Goal: Task Accomplishment & Management: Complete application form

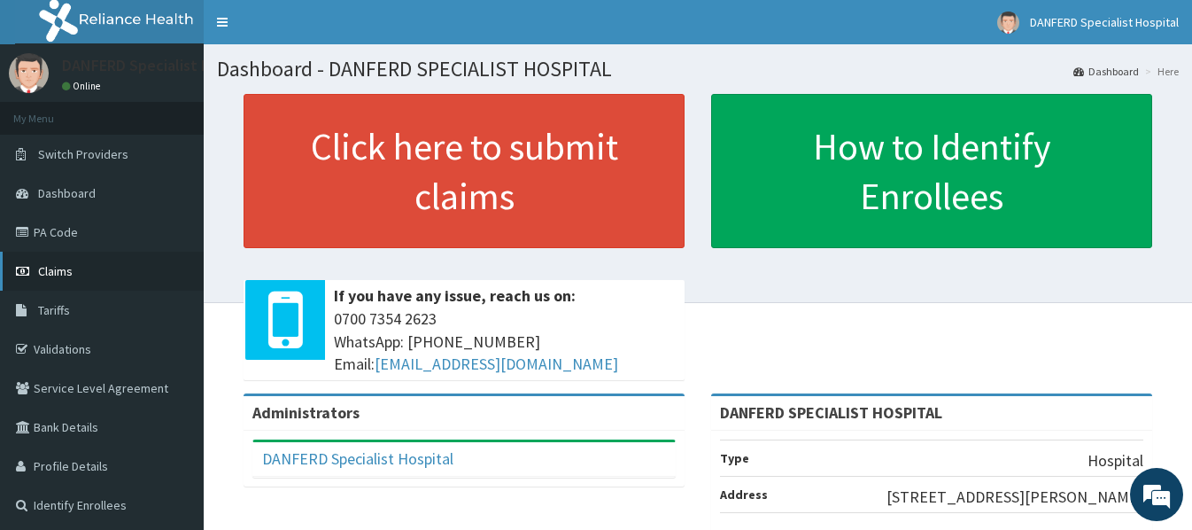
click at [59, 273] on span "Claims" at bounding box center [55, 271] width 35 height 16
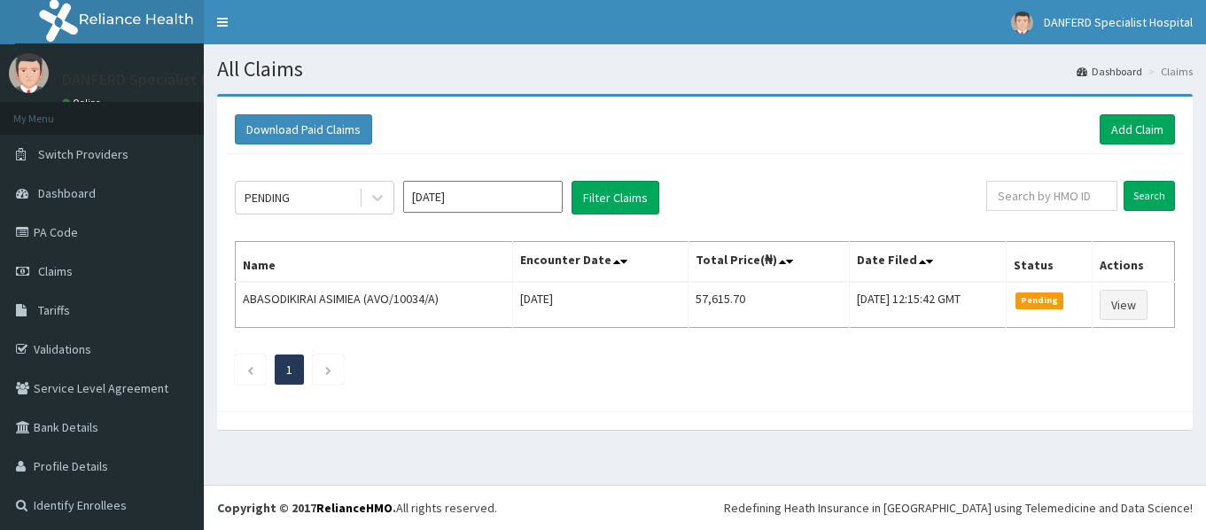
click at [1123, 129] on link "Add Claim" at bounding box center [1136, 129] width 75 height 30
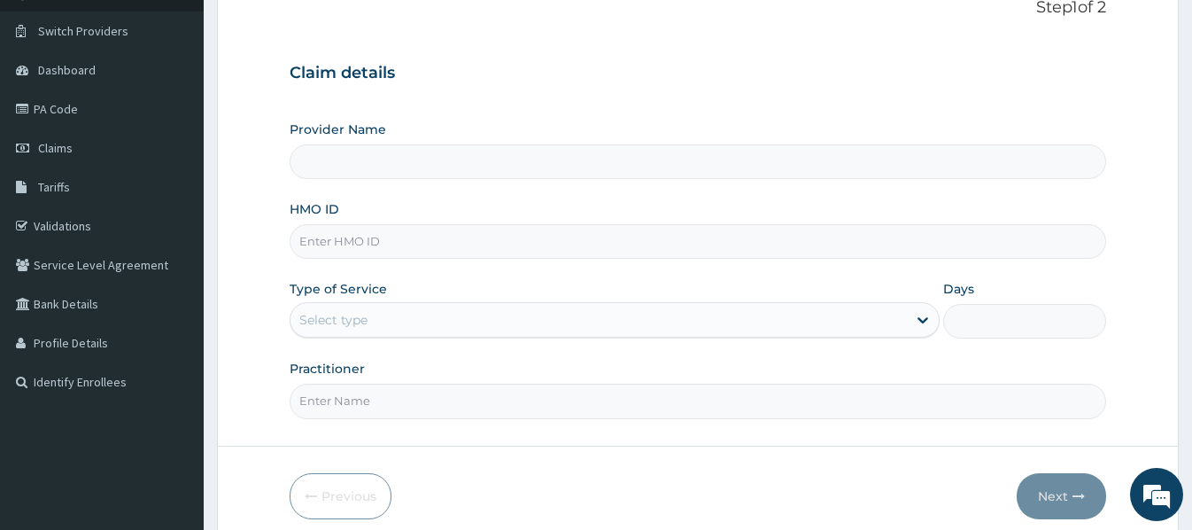
scroll to position [177, 0]
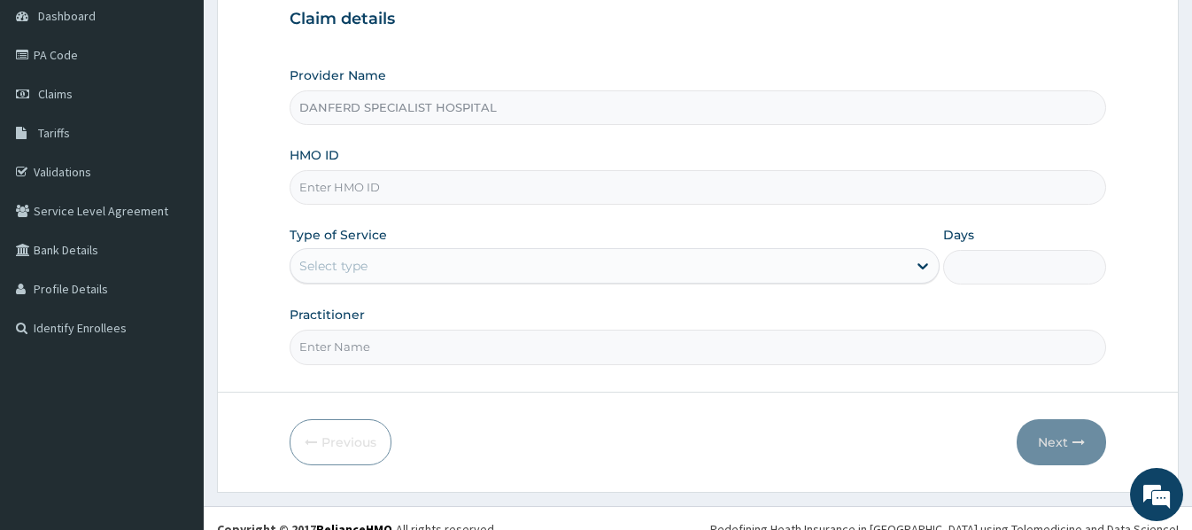
type input "DANFERD SPECIALIST HOSPITAL"
click at [405, 188] on input "HMO ID" at bounding box center [698, 187] width 816 height 35
type input "m"
type input "i"
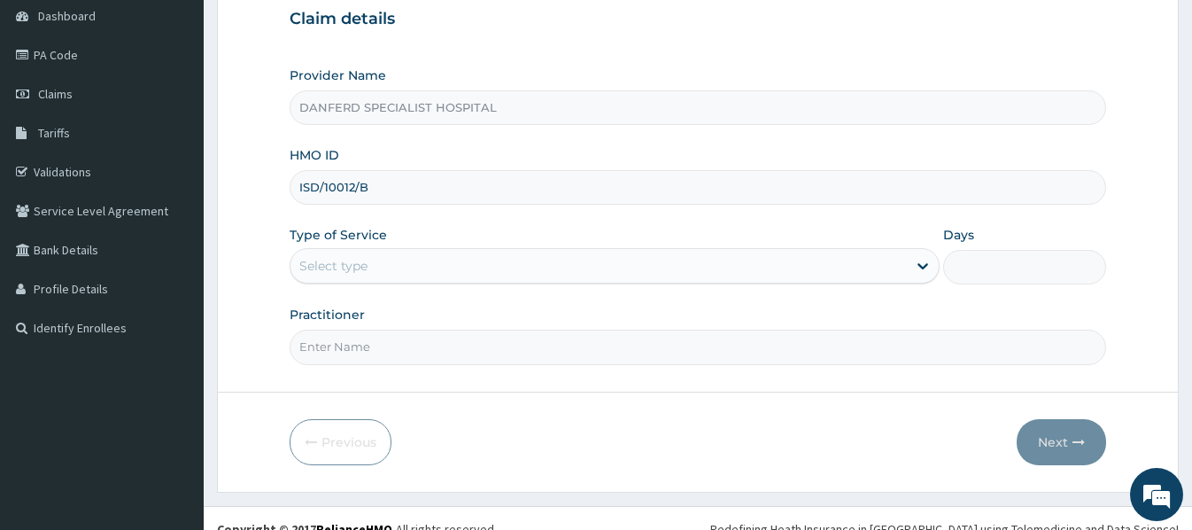
type input "ISD/10012/B"
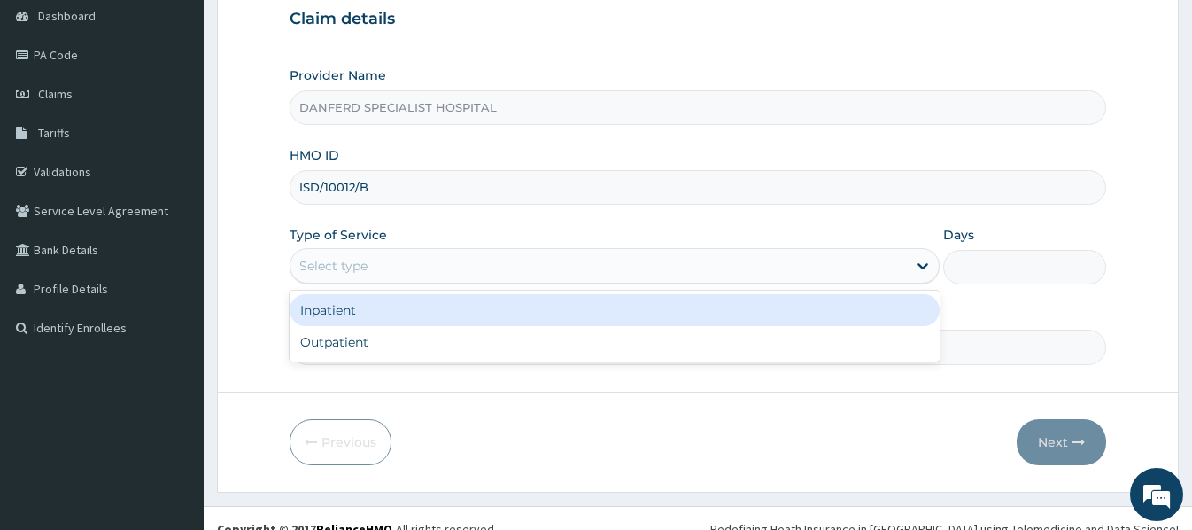
click at [422, 262] on div "Select type" at bounding box center [599, 266] width 617 height 28
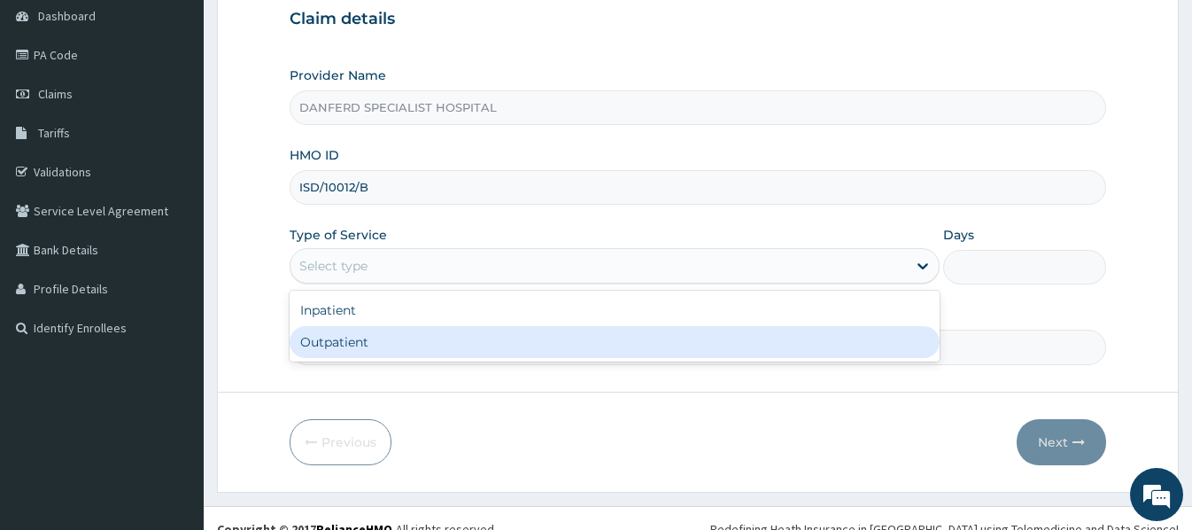
click at [349, 346] on div "Outpatient" at bounding box center [615, 342] width 650 height 32
type input "1"
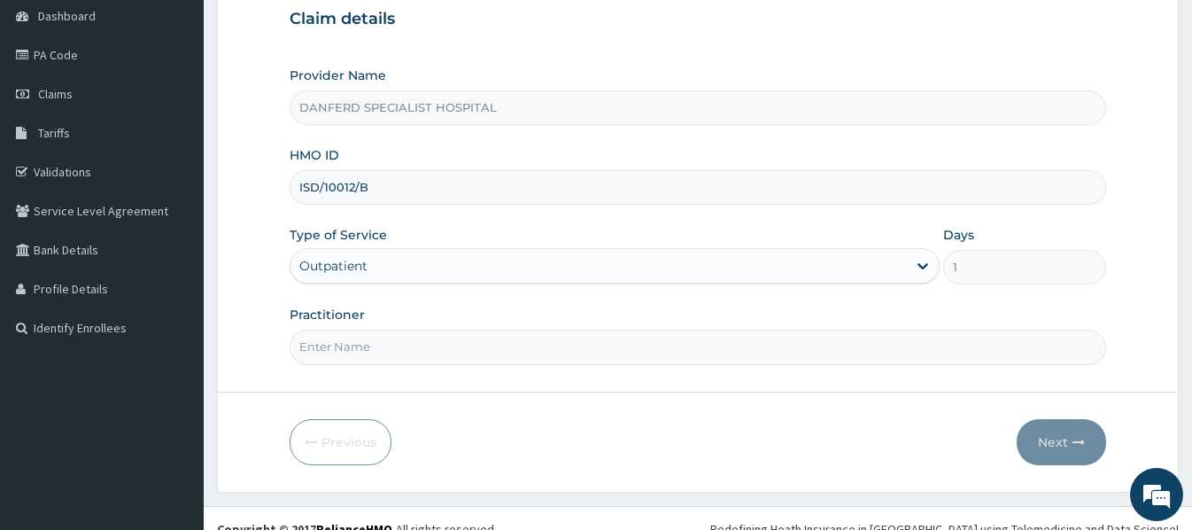
click at [366, 341] on input "Practitioner" at bounding box center [698, 347] width 816 height 35
type input "DR. THEOPHILUS"
click at [1070, 443] on button "Next" at bounding box center [1061, 442] width 89 height 46
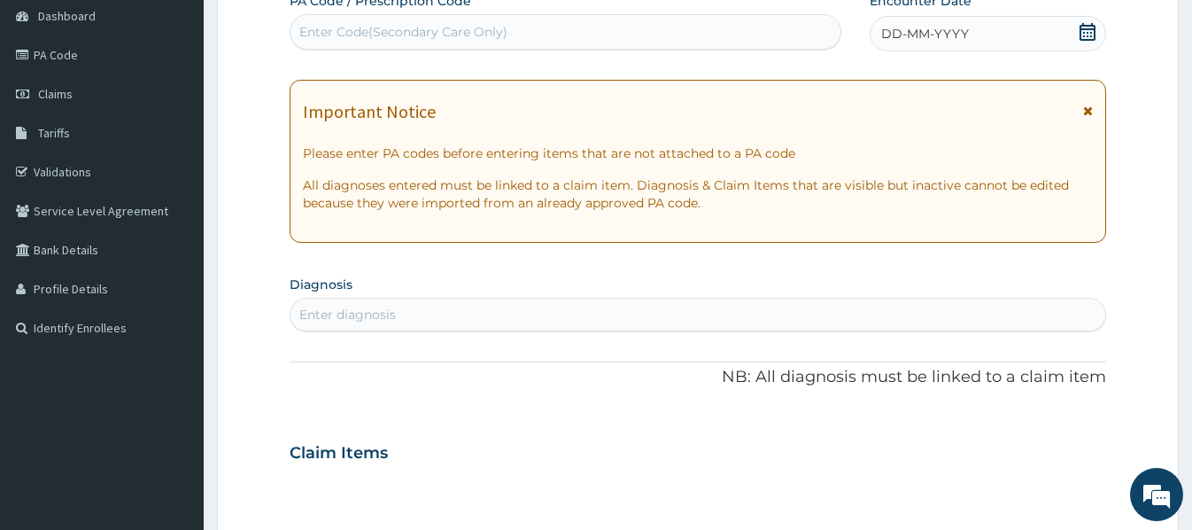
click at [896, 31] on span "DD-MM-YYYY" at bounding box center [925, 34] width 88 height 18
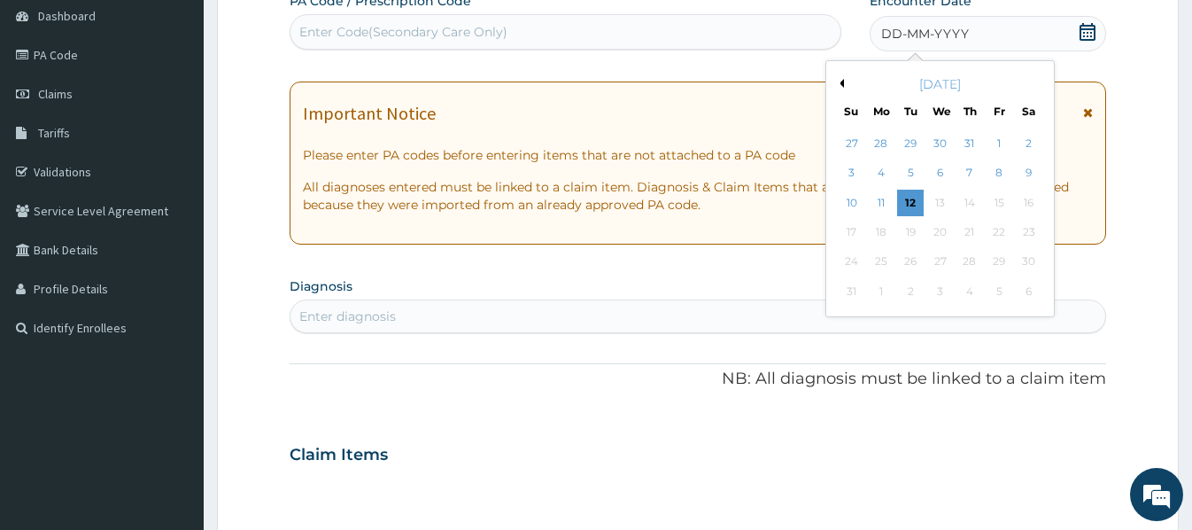
click at [884, 35] on span "DD-MM-YYYY" at bounding box center [925, 34] width 88 height 18
click at [853, 173] on div "3" at bounding box center [852, 173] width 27 height 27
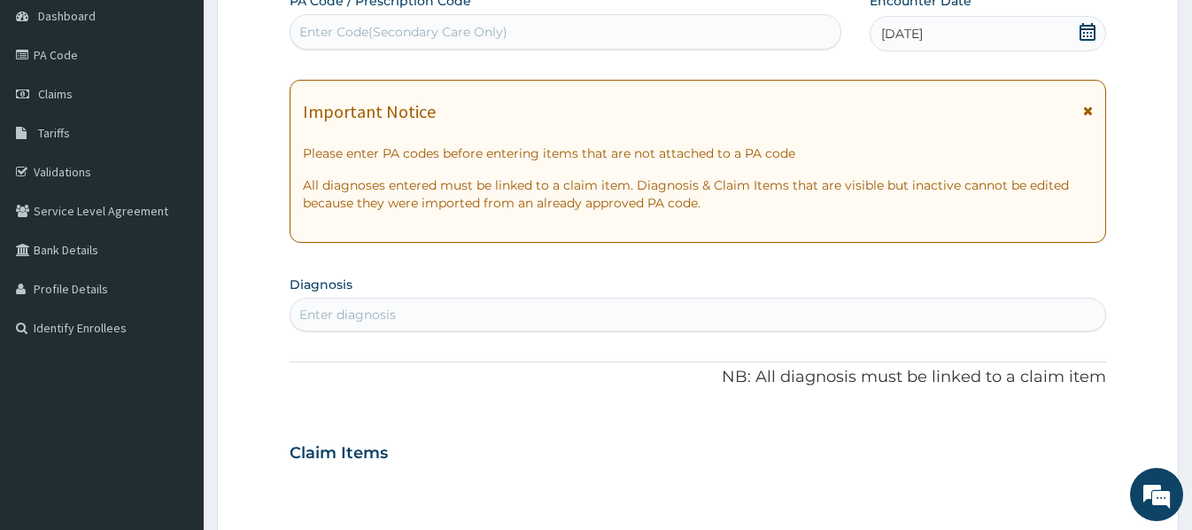
click at [426, 315] on div "Enter diagnosis" at bounding box center [698, 314] width 814 height 28
type input "MALARIA"
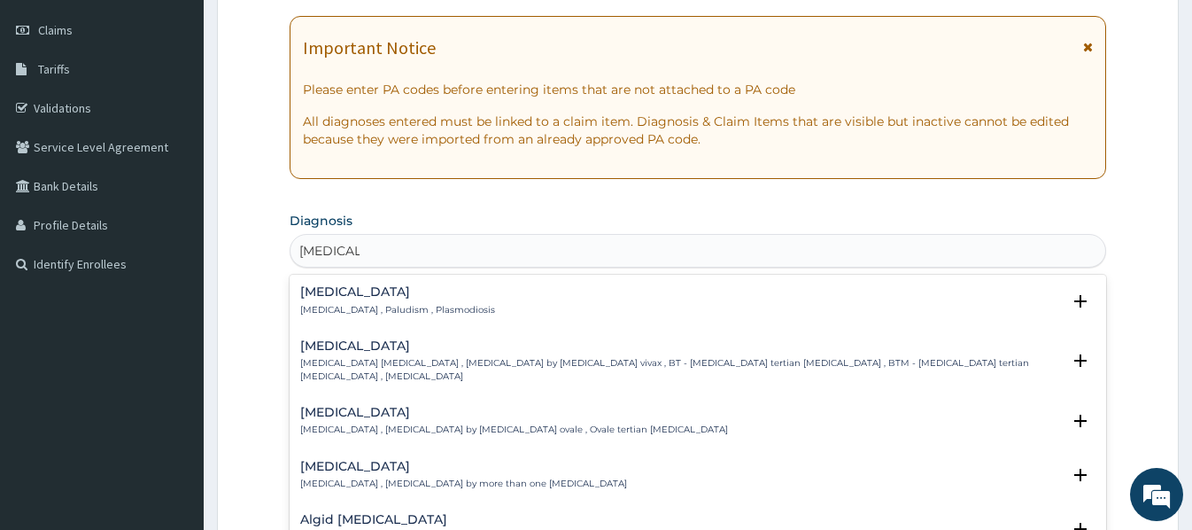
scroll to position [266, 0]
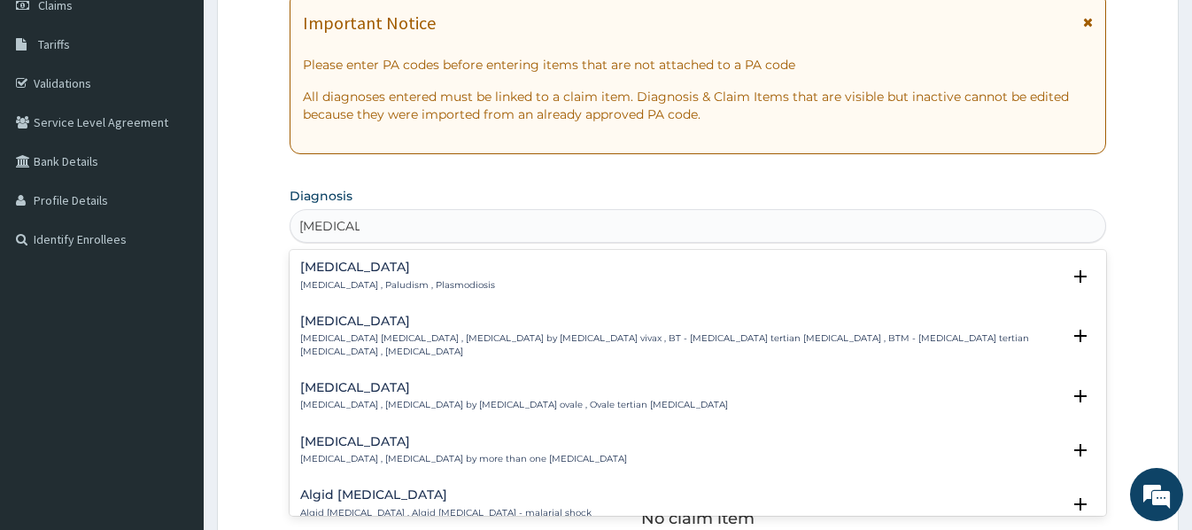
click at [320, 268] on h4 "[MEDICAL_DATA]" at bounding box center [397, 266] width 195 height 13
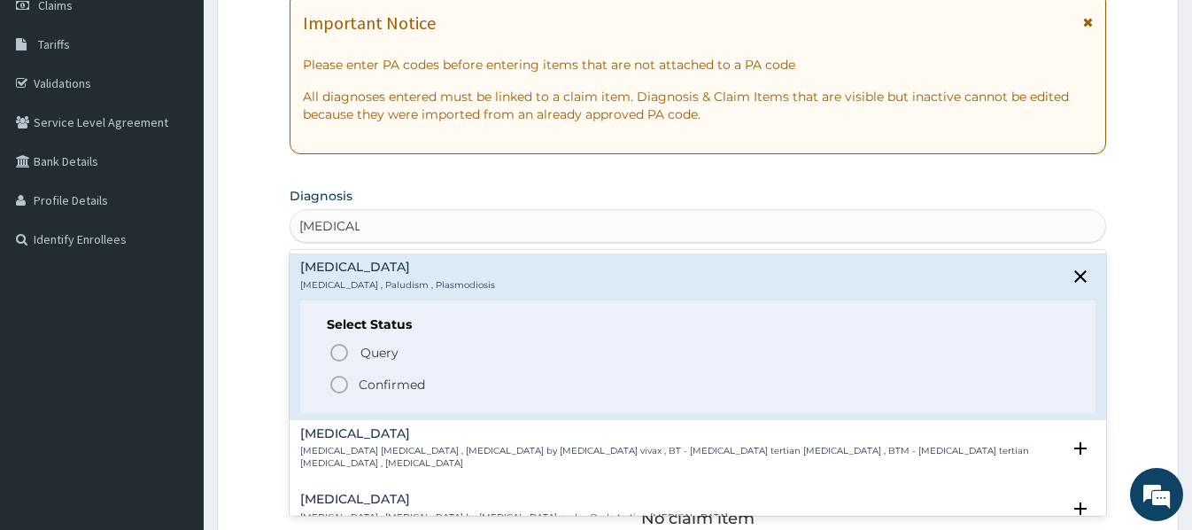
click at [403, 384] on p "Confirmed" at bounding box center [392, 385] width 66 height 18
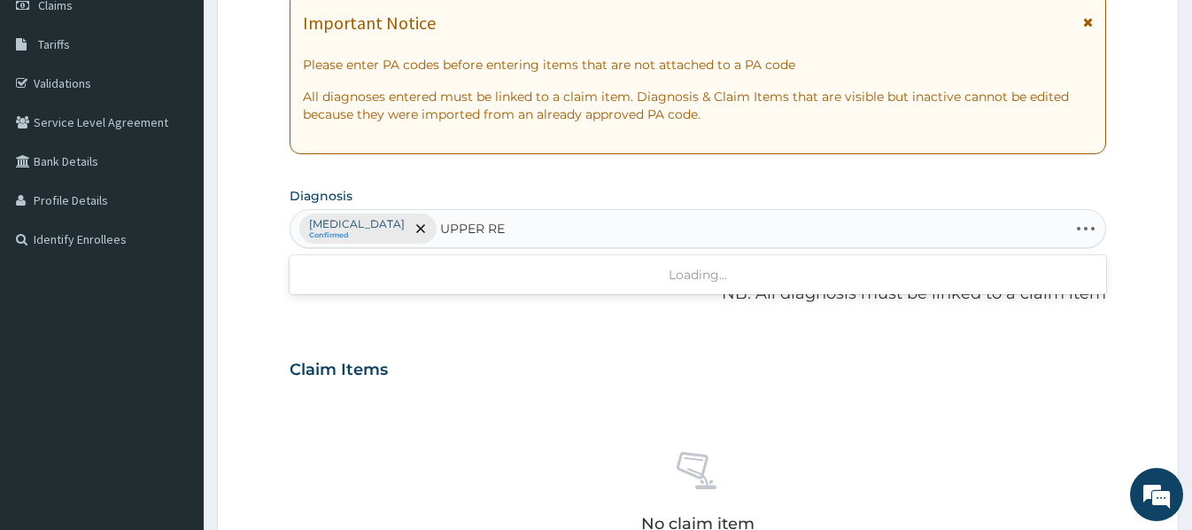
type input "UPPER RES"
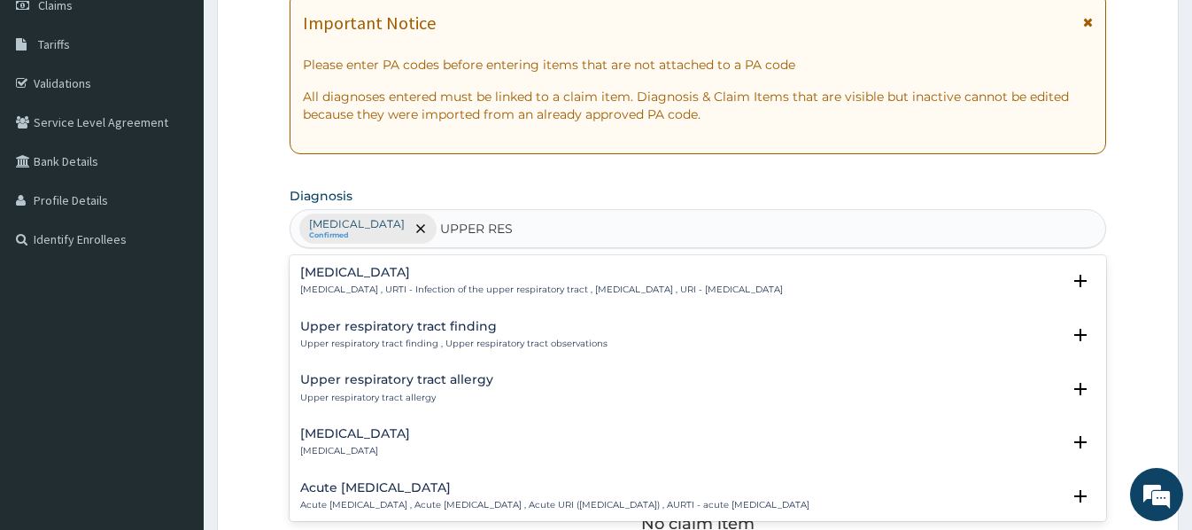
click at [405, 271] on h4 "Upper respiratory infection" at bounding box center [541, 272] width 483 height 13
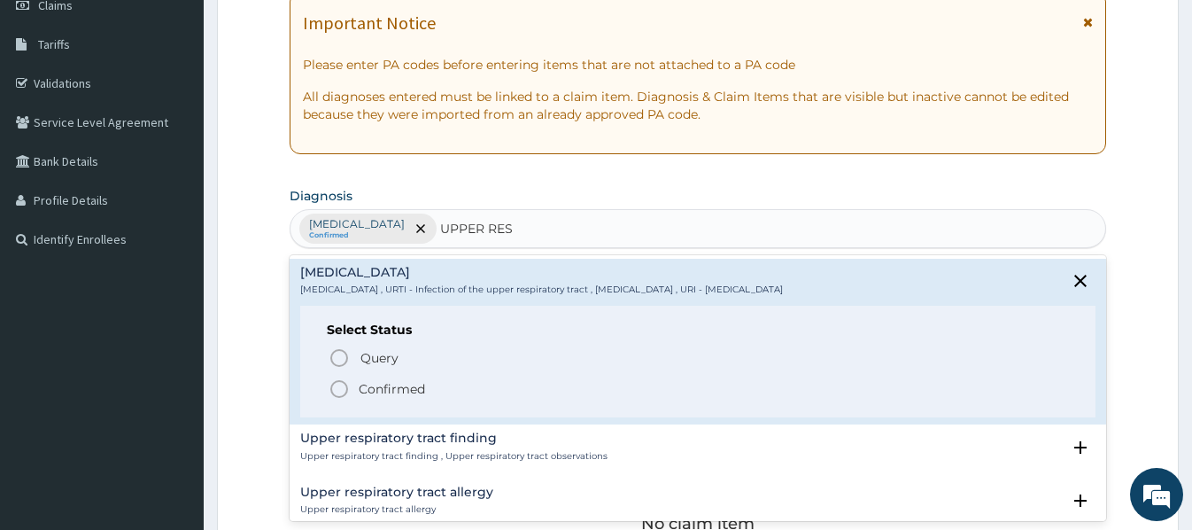
click at [390, 389] on p "Confirmed" at bounding box center [392, 389] width 66 height 18
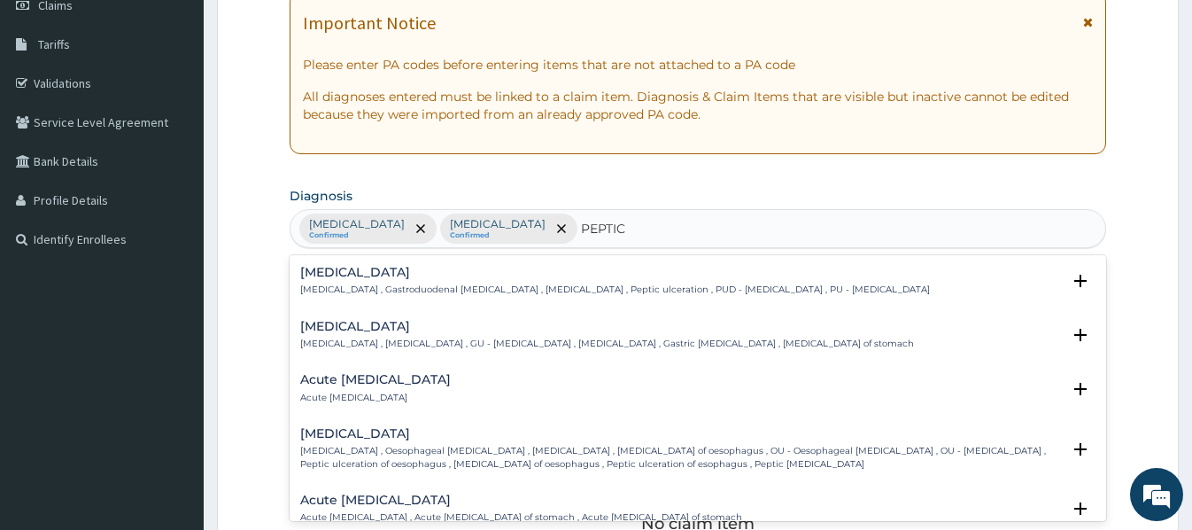
type input "PEPTIC"
click at [337, 377] on h4 "Acute peptic ulcer" at bounding box center [375, 379] width 151 height 13
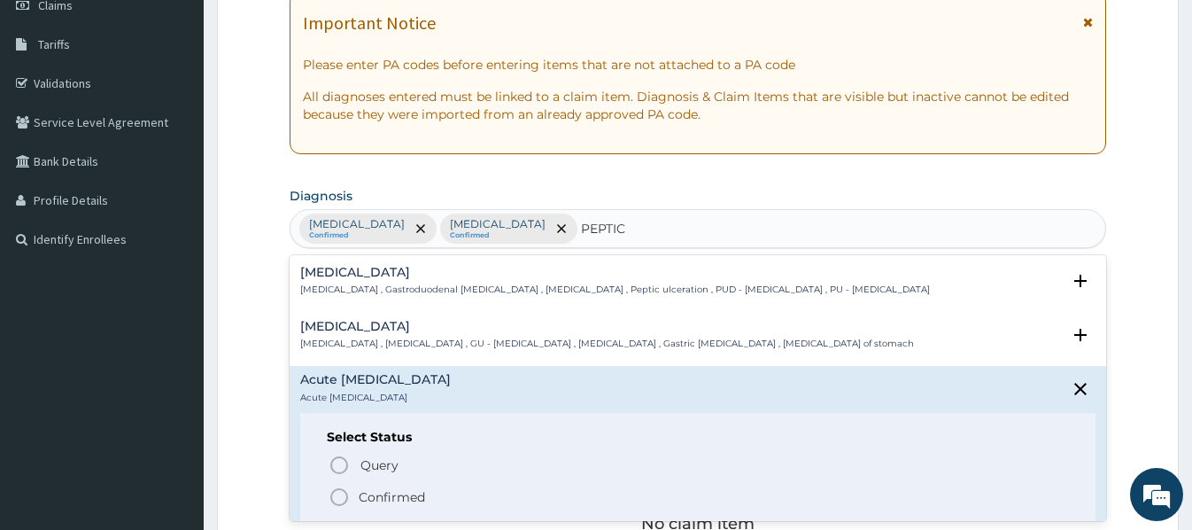
click at [379, 500] on p "Confirmed" at bounding box center [392, 497] width 66 height 18
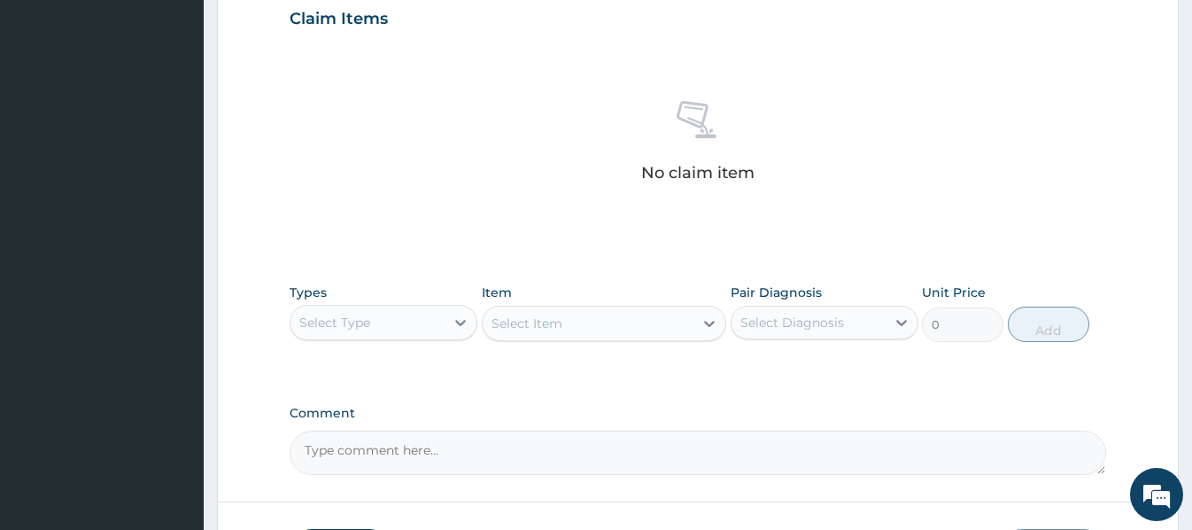
scroll to position [709, 0]
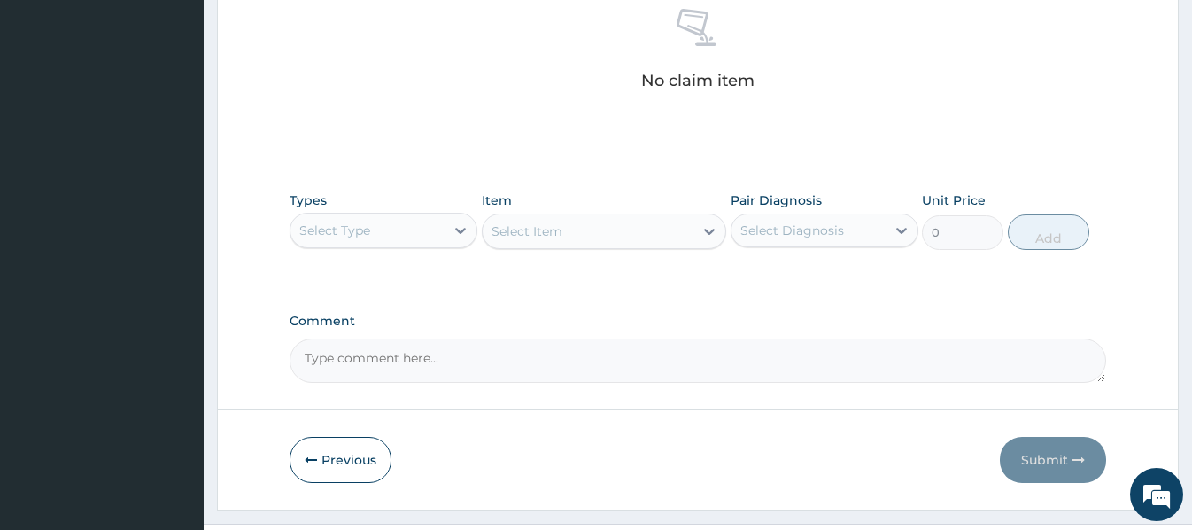
click at [407, 237] on div "Select Type" at bounding box center [368, 230] width 154 height 28
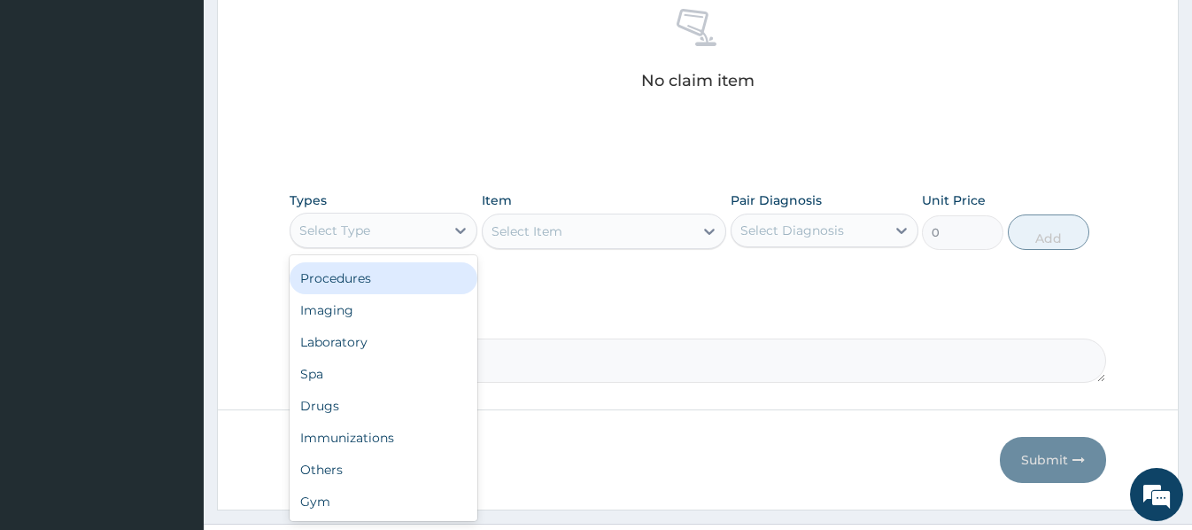
scroll to position [0, 0]
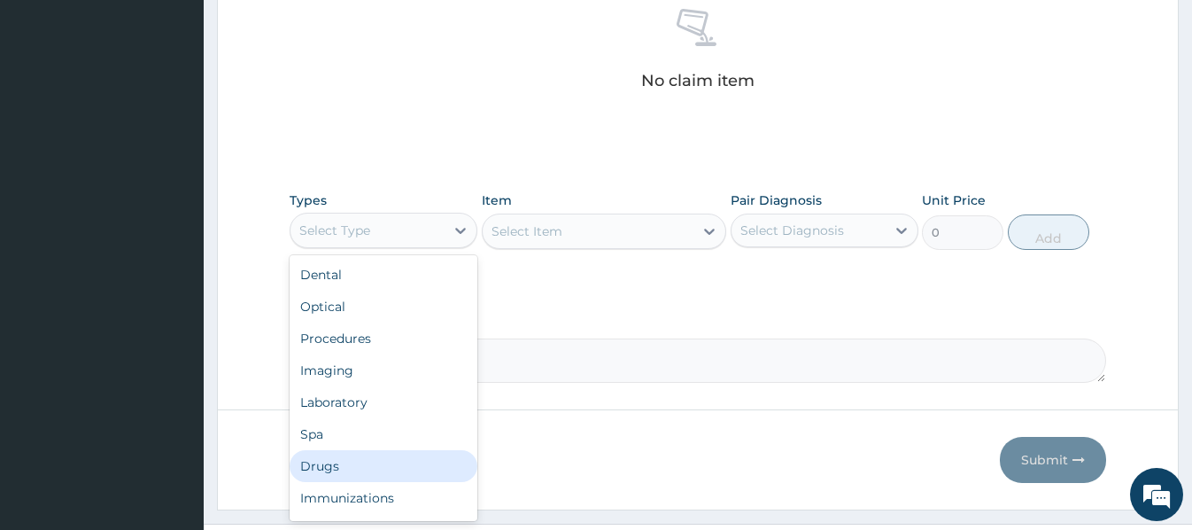
drag, startPoint x: 320, startPoint y: 470, endPoint x: 325, endPoint y: 454, distance: 16.8
click at [320, 466] on div "Drugs" at bounding box center [384, 466] width 188 height 32
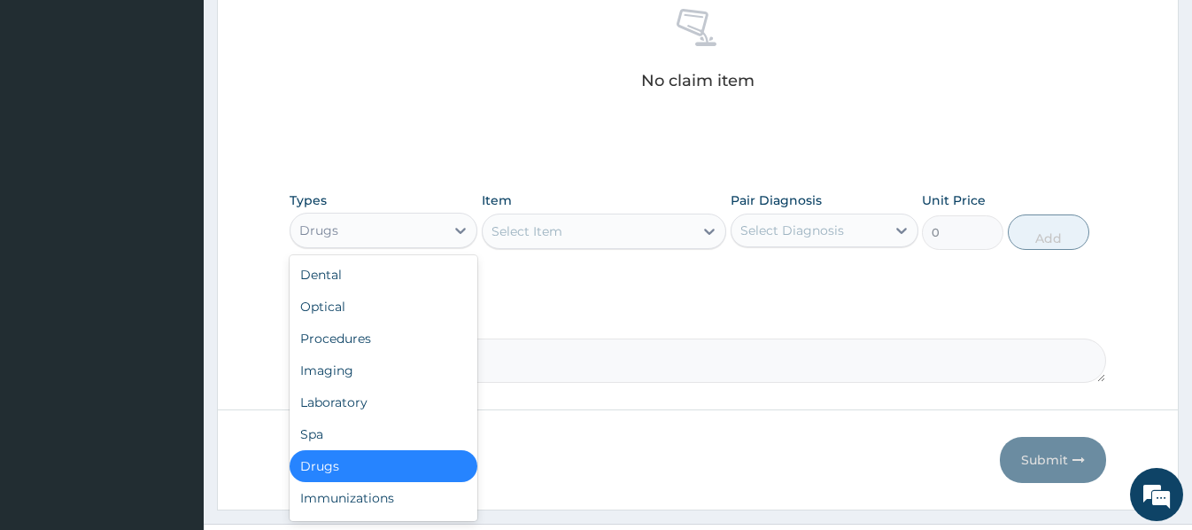
click at [397, 235] on div "Drugs" at bounding box center [368, 230] width 154 height 28
click at [347, 409] on div "Laboratory" at bounding box center [384, 402] width 188 height 32
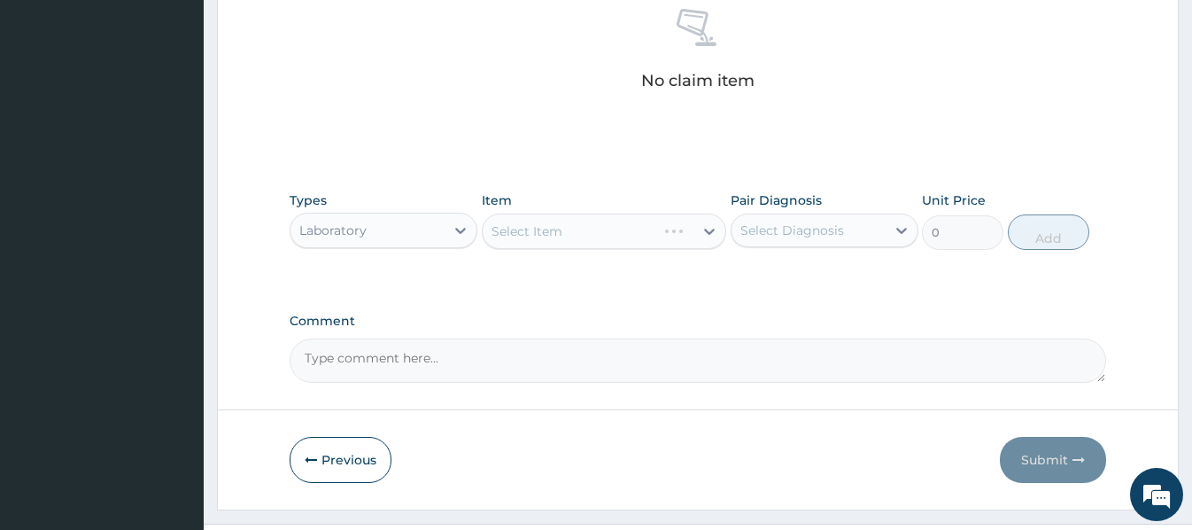
click at [499, 236] on div "Select Item" at bounding box center [604, 230] width 244 height 35
click at [492, 228] on div "Select Item" at bounding box center [527, 231] width 71 height 18
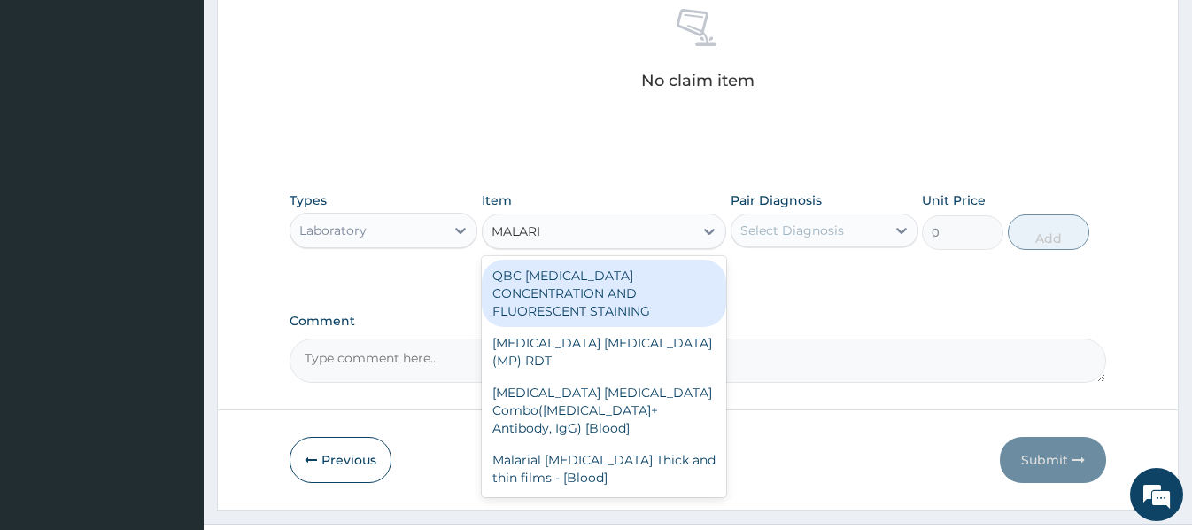
type input "MALARIA"
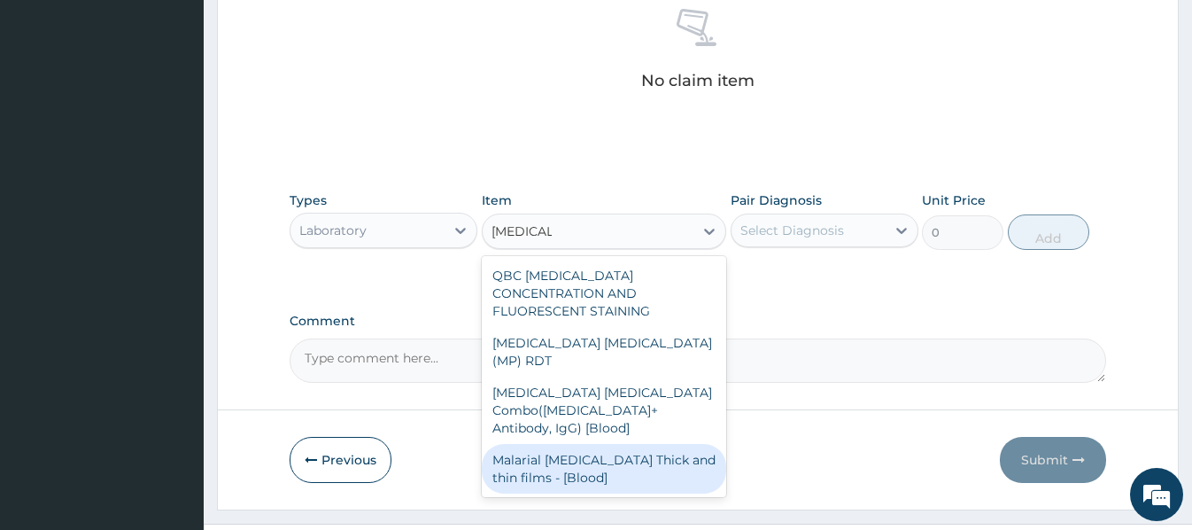
click at [609, 444] on div "Malarial Parasite Thick and thin films - [Blood]" at bounding box center [604, 469] width 244 height 50
type input "1612.5"
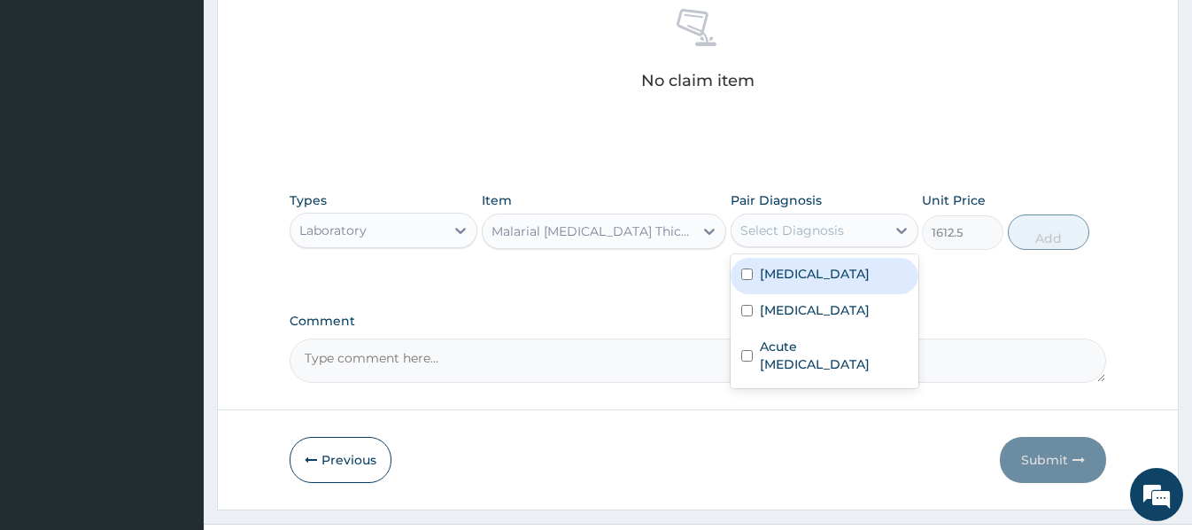
click at [845, 233] on div "Select Diagnosis" at bounding box center [809, 230] width 154 height 28
click at [831, 273] on div "Malaria" at bounding box center [825, 276] width 188 height 36
checkbox input "true"
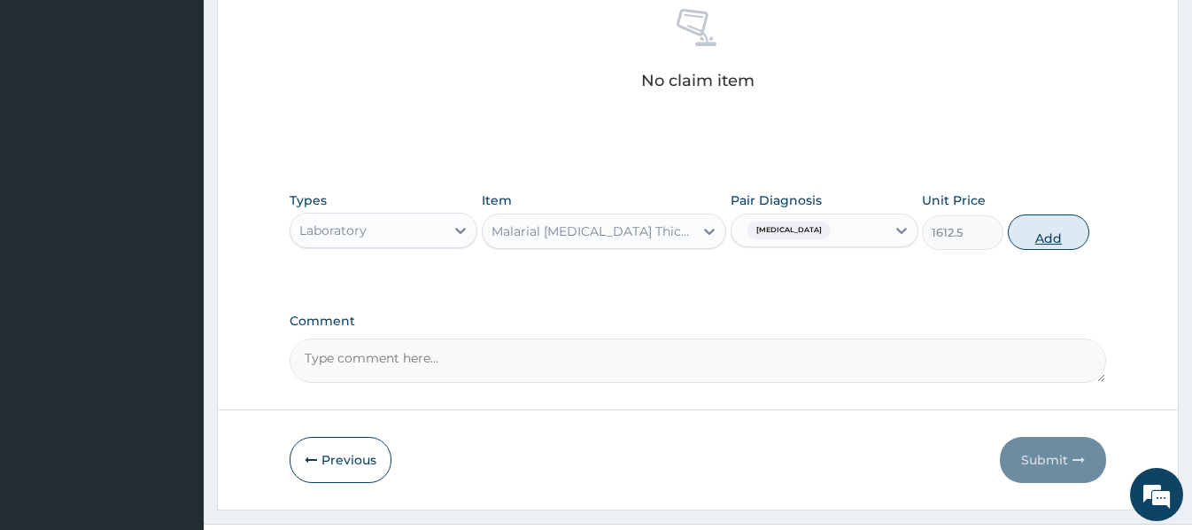
click at [1066, 234] on button "Add" at bounding box center [1048, 231] width 81 height 35
type input "0"
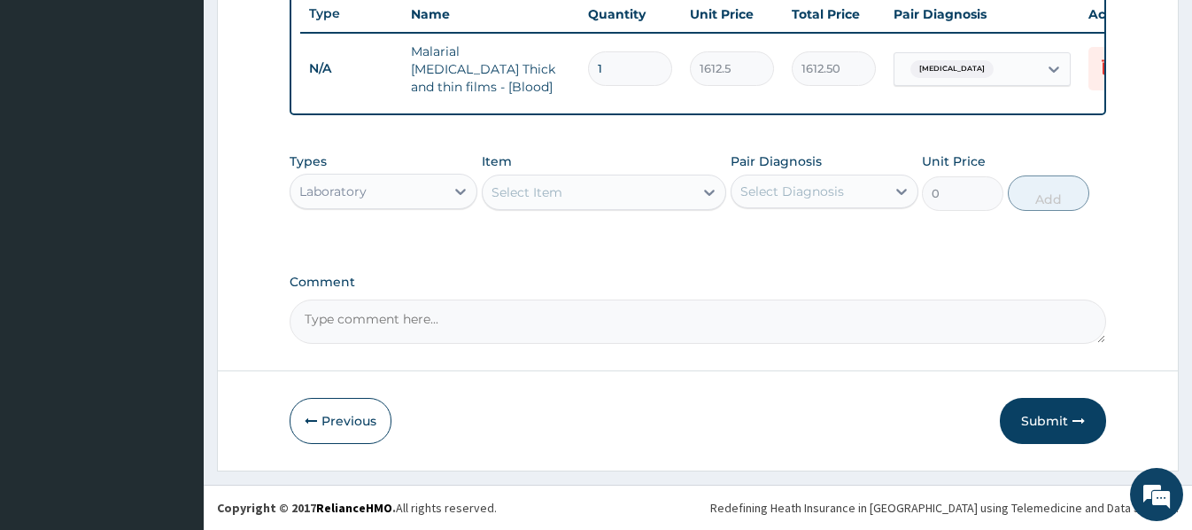
click at [505, 189] on div "Select Item" at bounding box center [527, 192] width 71 height 18
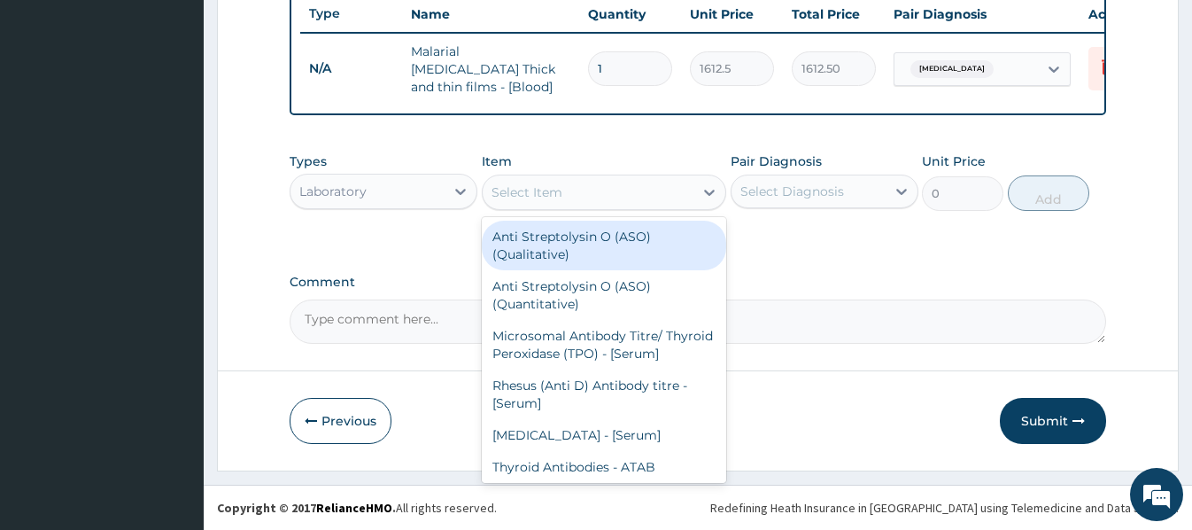
click at [413, 189] on div "Laboratory" at bounding box center [368, 191] width 154 height 28
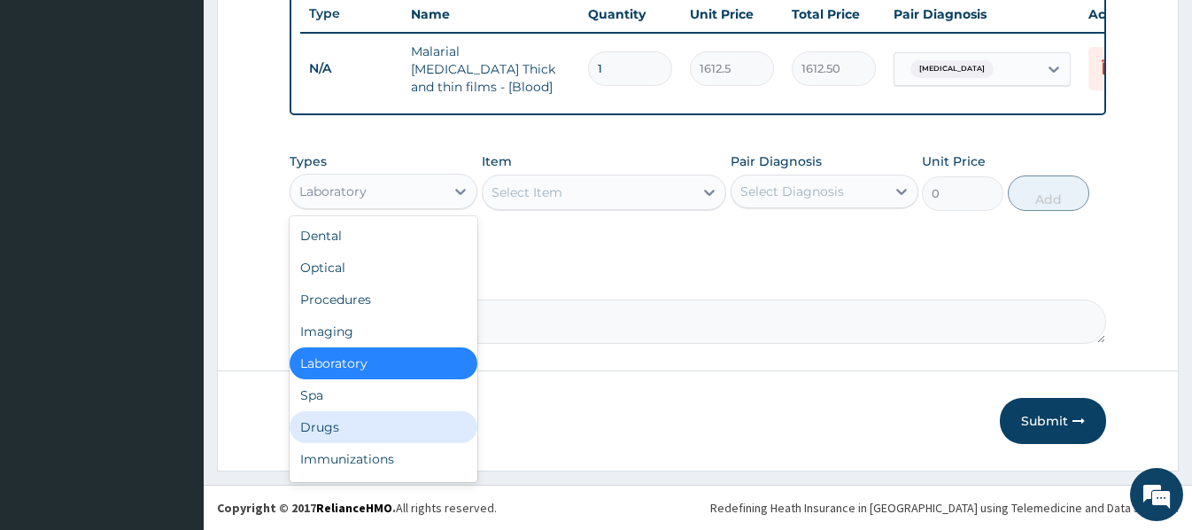
click at [335, 423] on div "Drugs" at bounding box center [384, 427] width 188 height 32
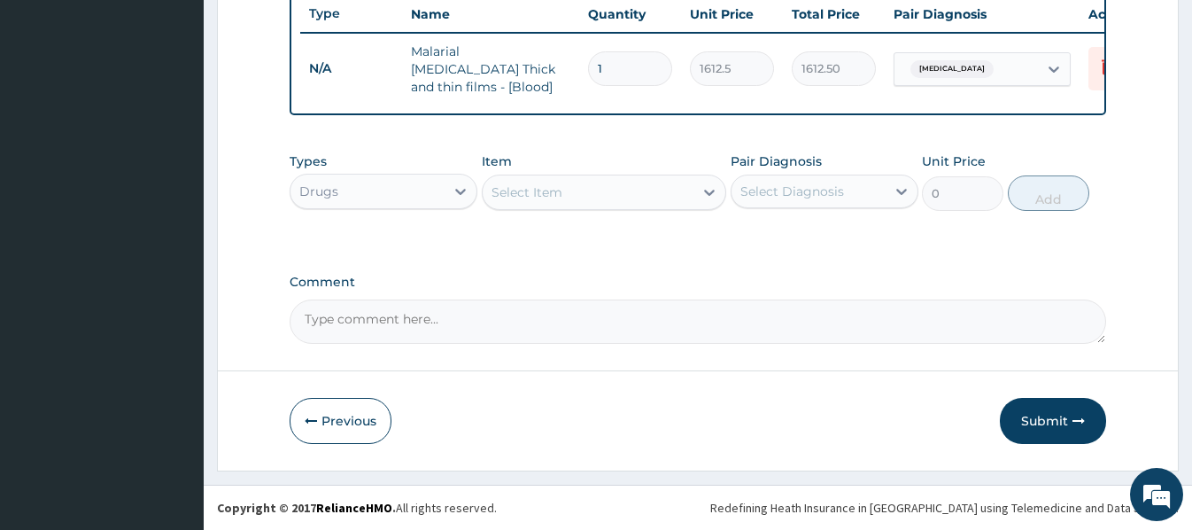
click at [500, 195] on div "Select Item" at bounding box center [527, 192] width 71 height 18
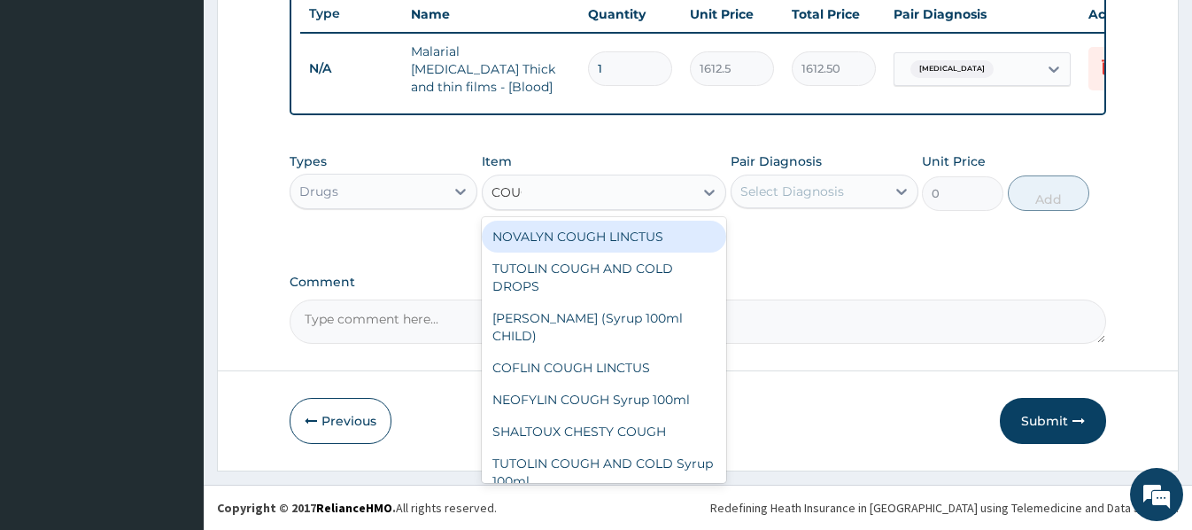
type input "COUGH"
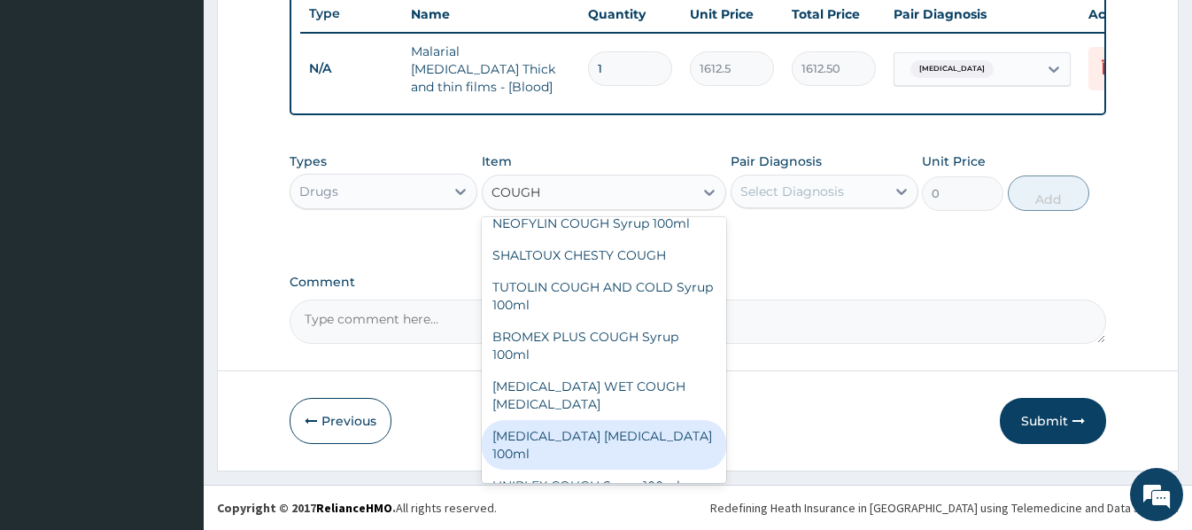
scroll to position [156, 0]
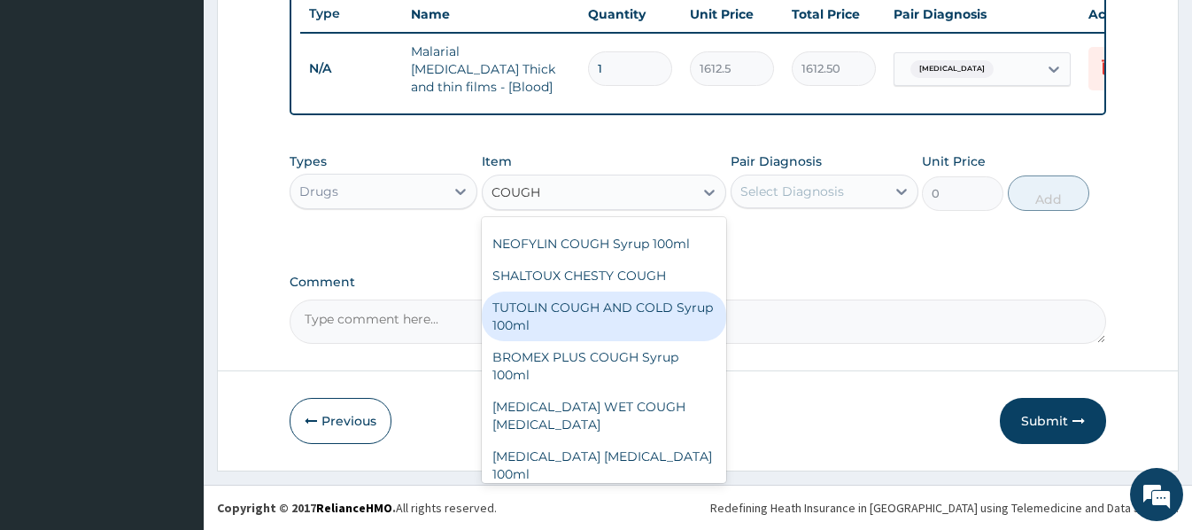
click at [588, 307] on div "TUTOLIN COUGH AND COLD Syrup 100ml" at bounding box center [604, 316] width 244 height 50
type input "1537.25"
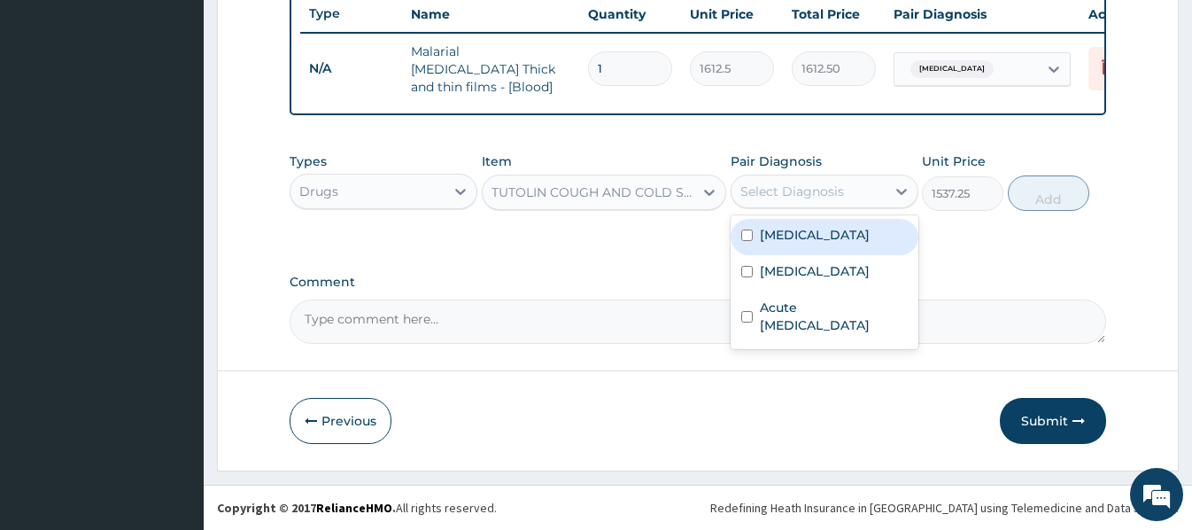
drag, startPoint x: 775, startPoint y: 192, endPoint x: 775, endPoint y: 207, distance: 15.1
click at [775, 193] on div "Select Diagnosis" at bounding box center [793, 191] width 104 height 18
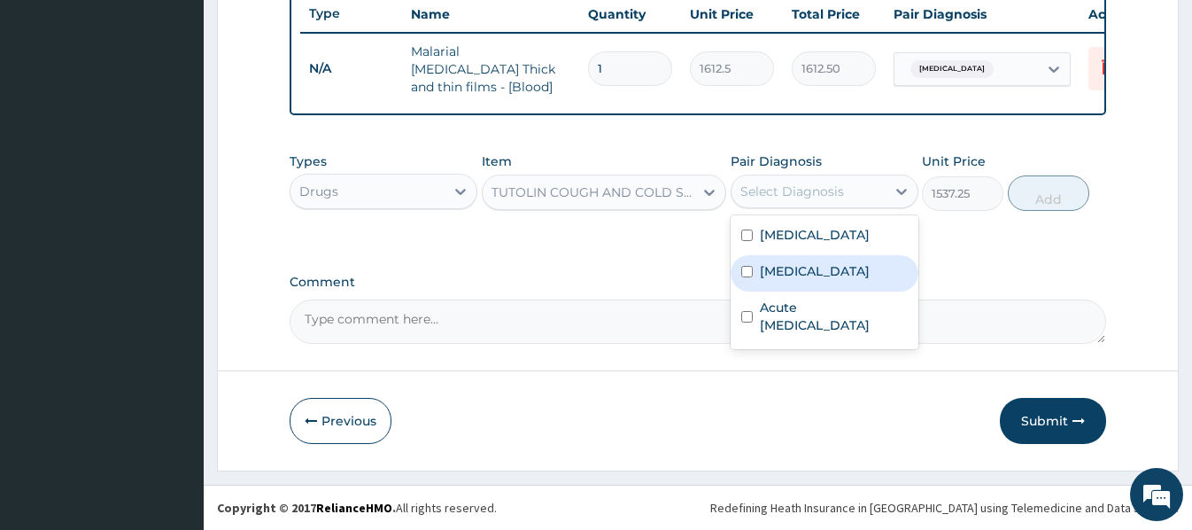
click at [813, 280] on label "Upper respiratory infection" at bounding box center [815, 271] width 110 height 18
checkbox input "true"
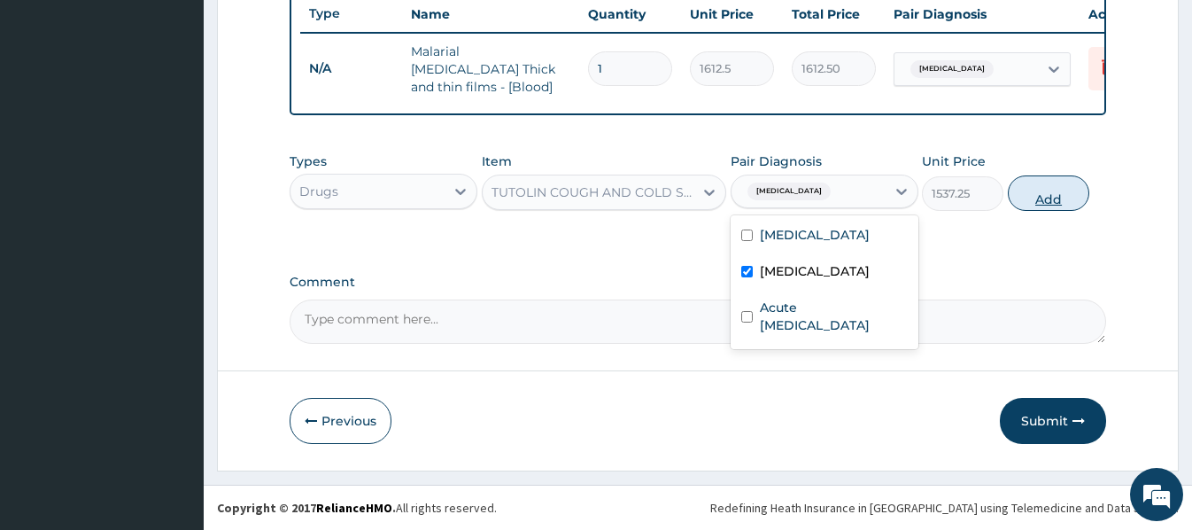
click at [1051, 200] on button "Add" at bounding box center [1048, 192] width 81 height 35
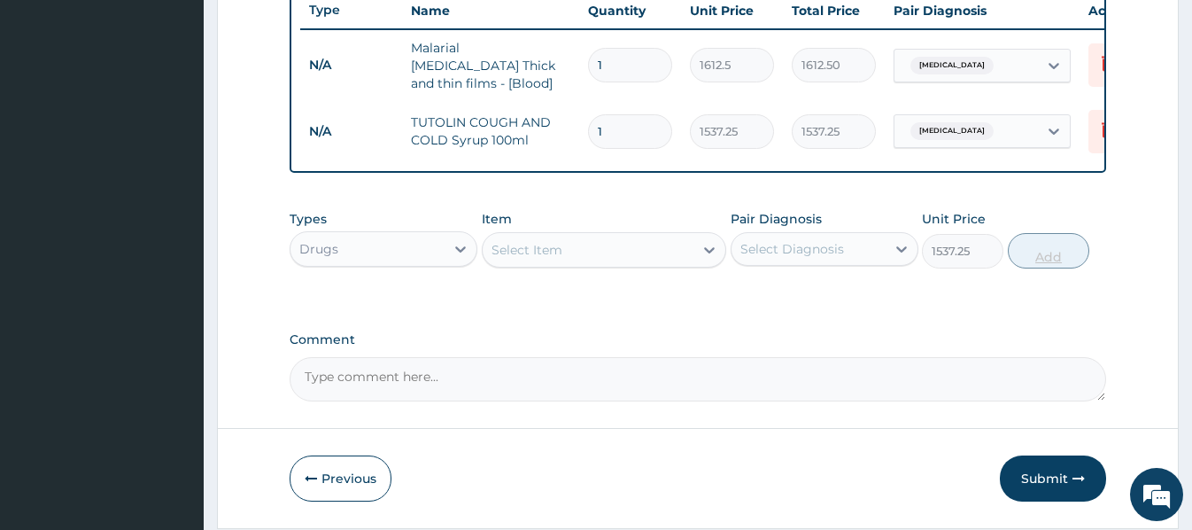
type input "0"
click at [526, 245] on div "Select Item" at bounding box center [527, 250] width 71 height 18
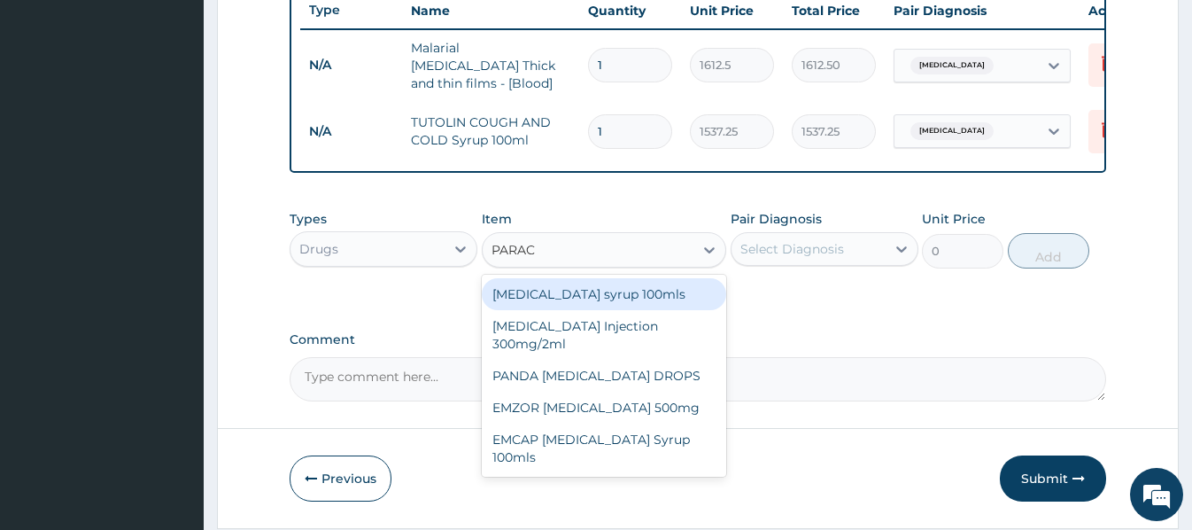
type input "PARACE"
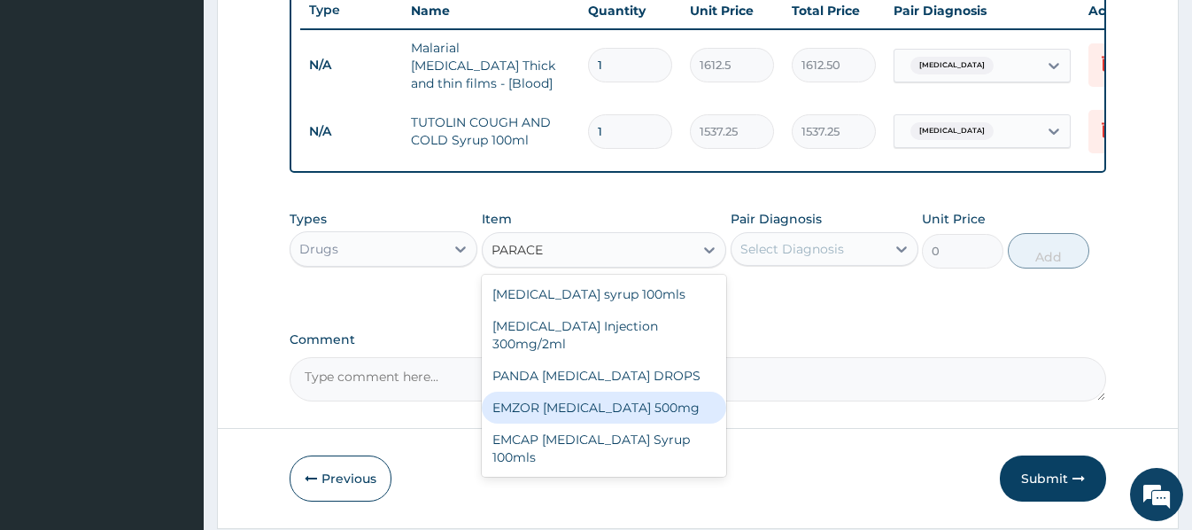
click at [594, 413] on div "EMZOR PARACETAMOL 500mg" at bounding box center [604, 408] width 244 height 32
type input "23.65"
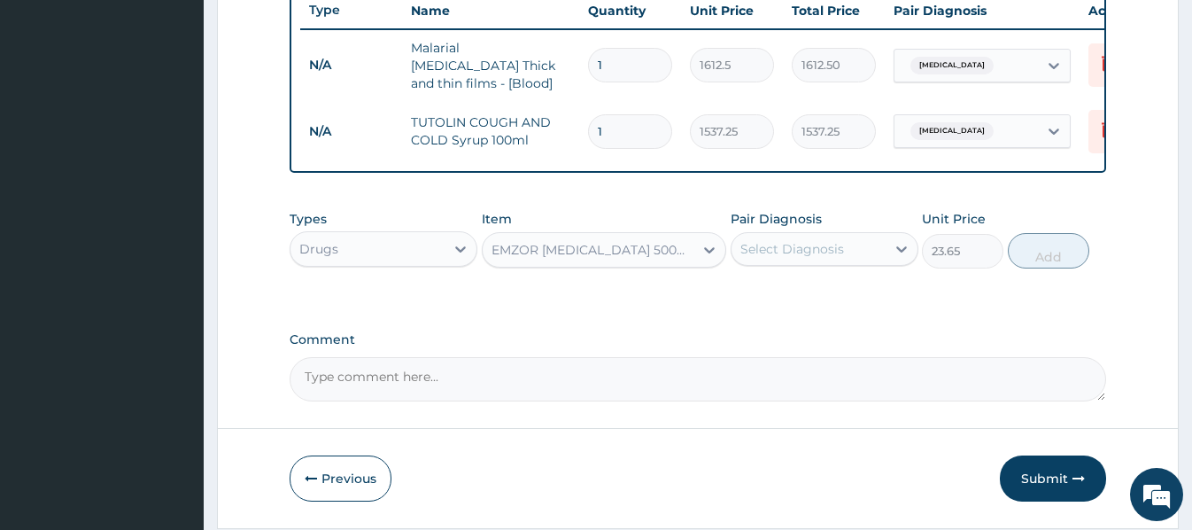
click at [872, 251] on div "Select Diagnosis" at bounding box center [809, 249] width 154 height 28
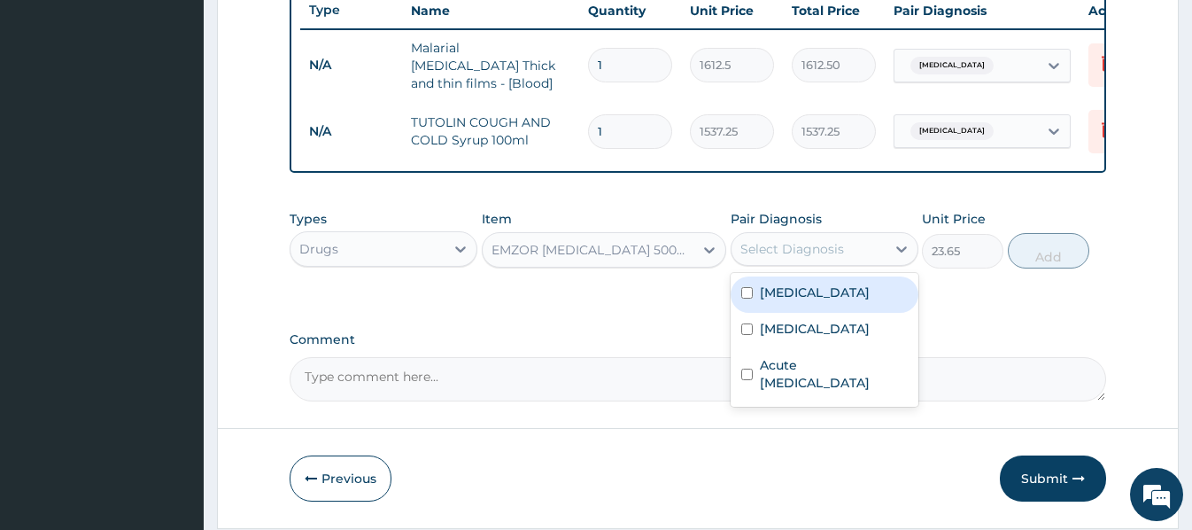
drag, startPoint x: 818, startPoint y: 301, endPoint x: 881, endPoint y: 283, distance: 66.4
click at [817, 301] on div "Malaria" at bounding box center [825, 294] width 188 height 36
checkbox input "true"
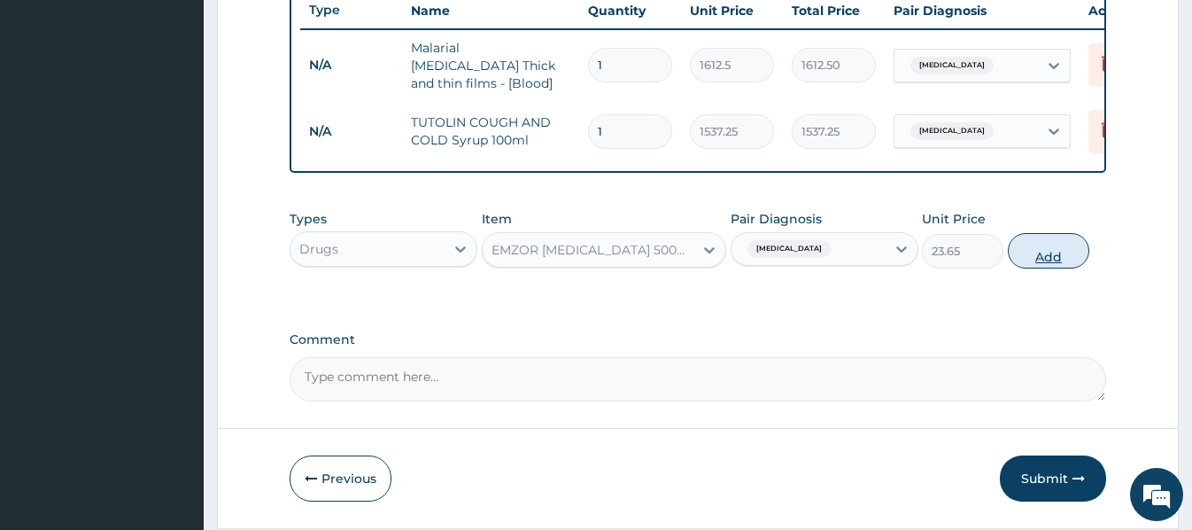
click at [1057, 246] on button "Add" at bounding box center [1048, 250] width 81 height 35
type input "0"
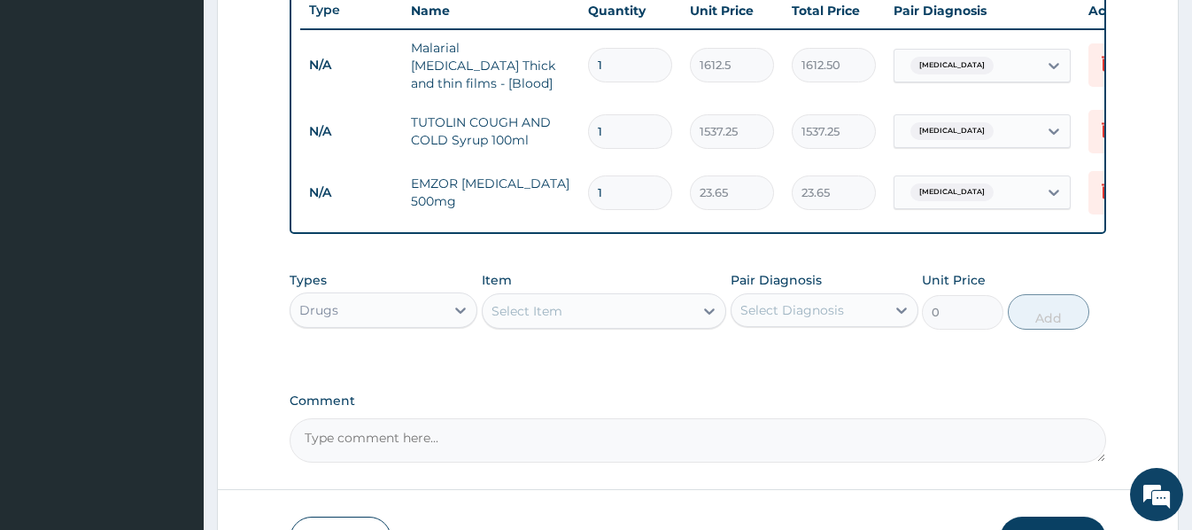
type input "18"
type input "425.70"
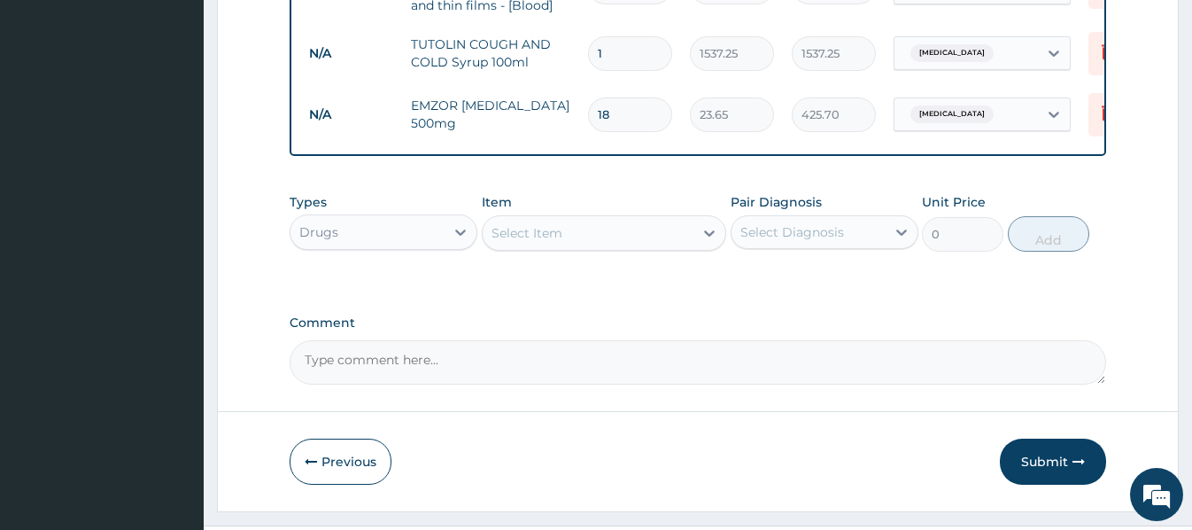
scroll to position [765, 0]
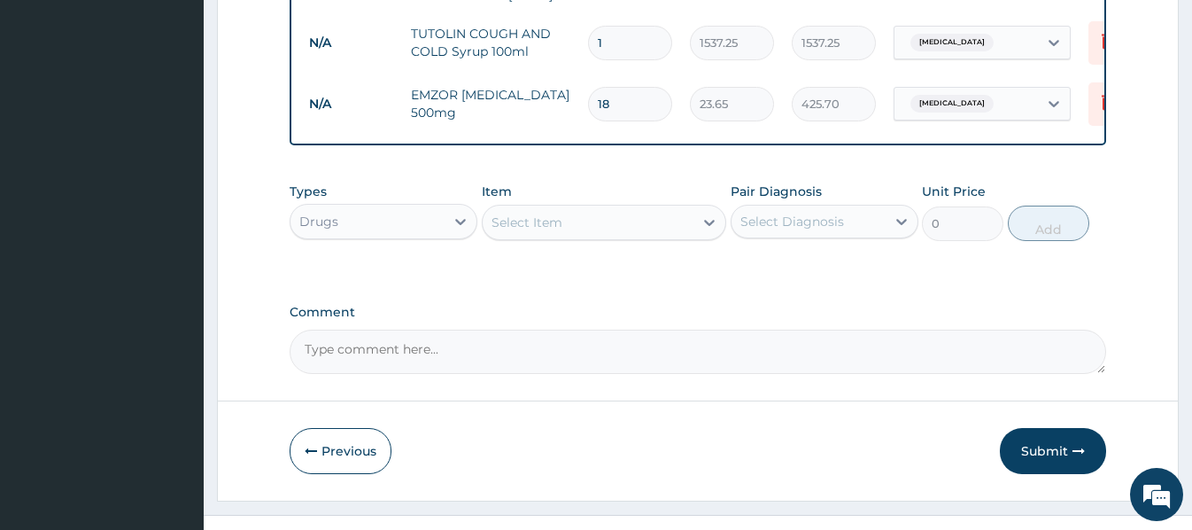
type input "18"
click at [513, 230] on div "Select Item" at bounding box center [527, 222] width 71 height 18
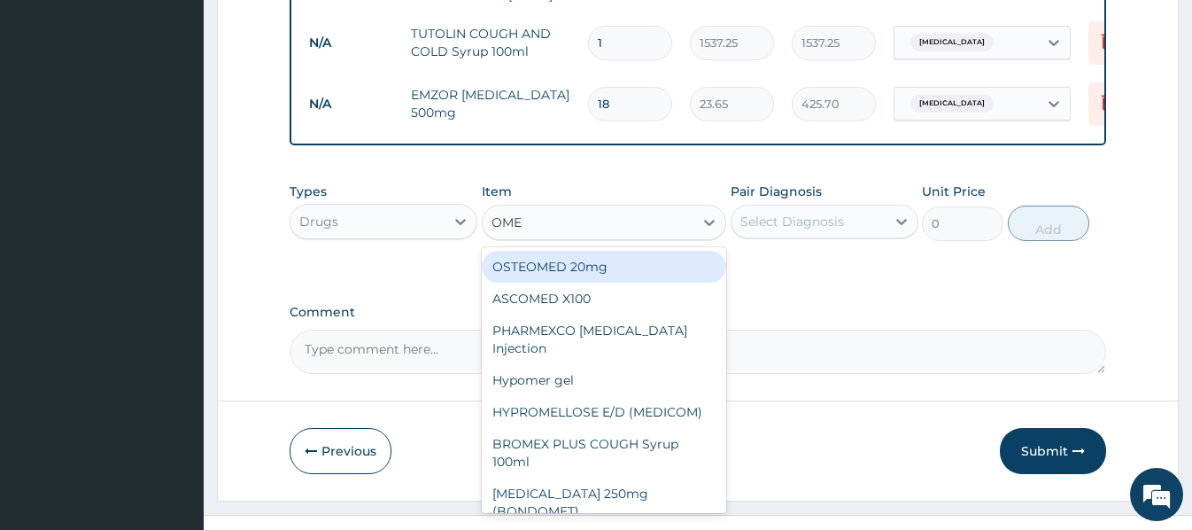
type input "OMEP"
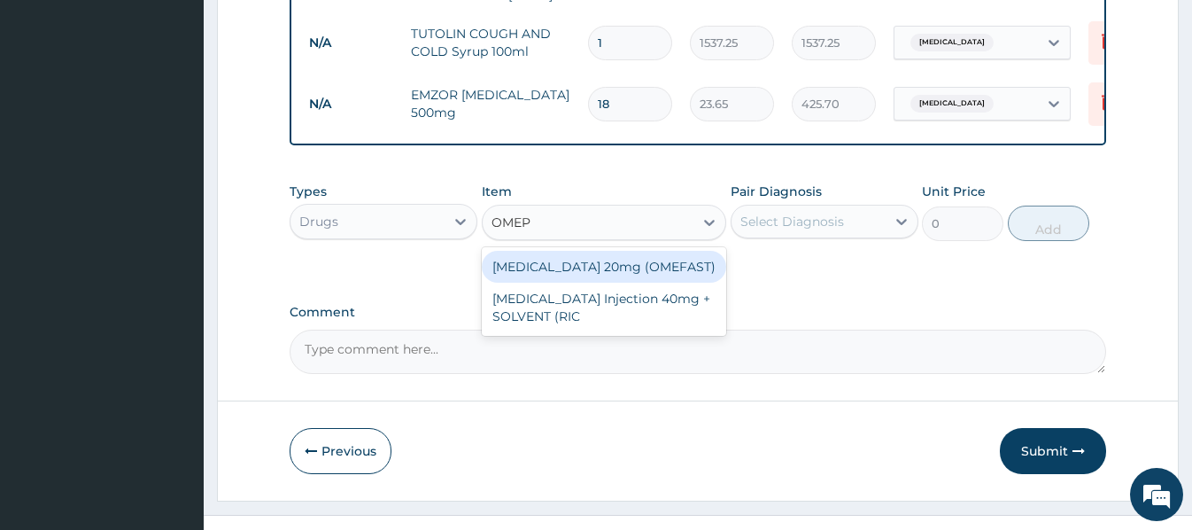
click at [631, 267] on div "OMEPRAZOLE 20mg (OMEFAST)" at bounding box center [604, 267] width 244 height 32
type input "82.775"
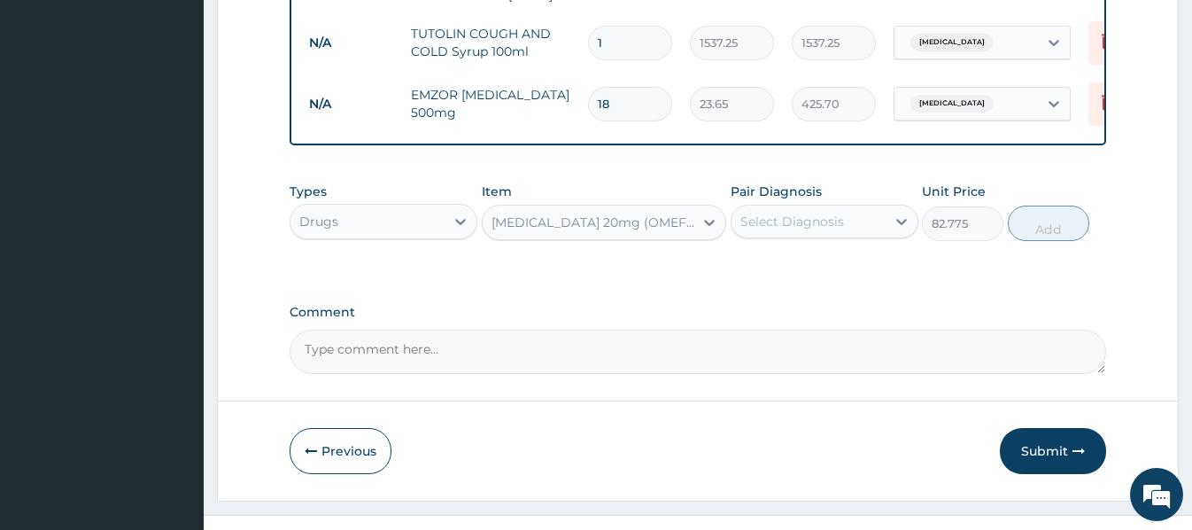
click at [836, 225] on div "Select Diagnosis" at bounding box center [793, 222] width 104 height 18
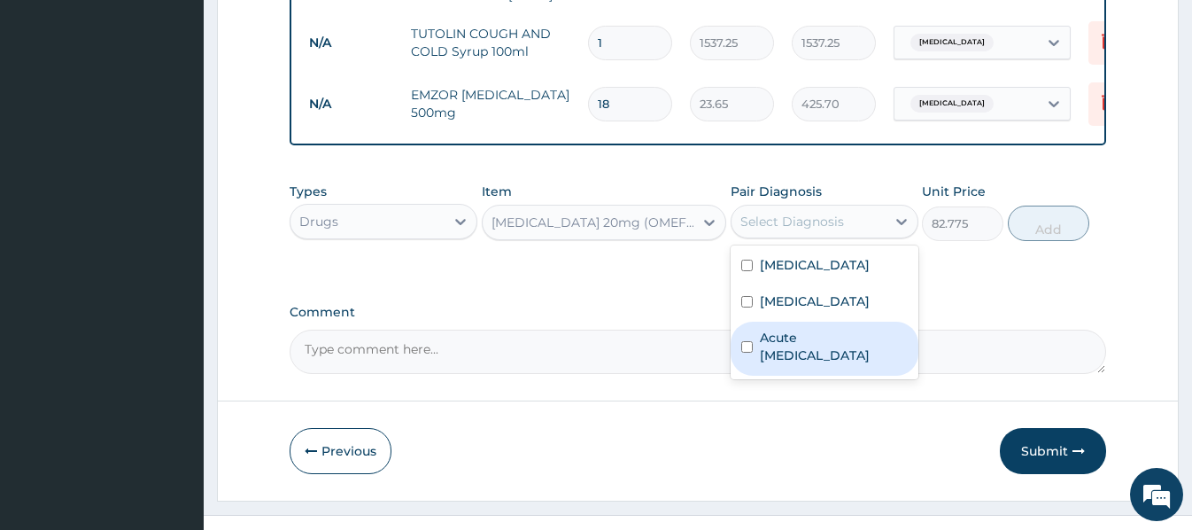
click at [827, 360] on label "Acute peptic ulcer" at bounding box center [834, 346] width 148 height 35
checkbox input "true"
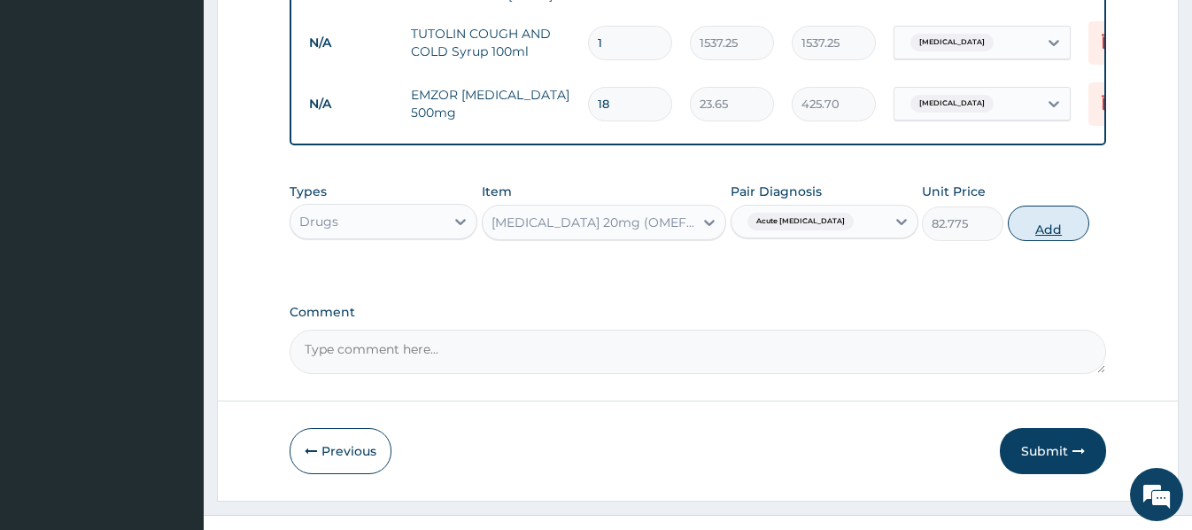
click at [1049, 229] on button "Add" at bounding box center [1048, 223] width 81 height 35
type input "0"
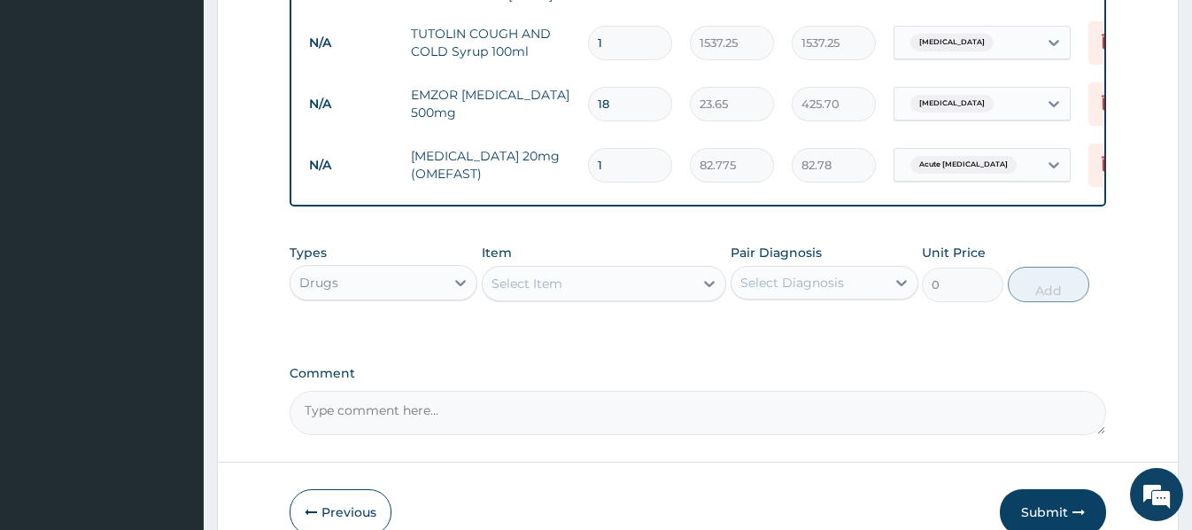
type input "10"
type input "827.75"
type input "10"
click at [509, 286] on div "Select Item" at bounding box center [527, 284] width 71 height 18
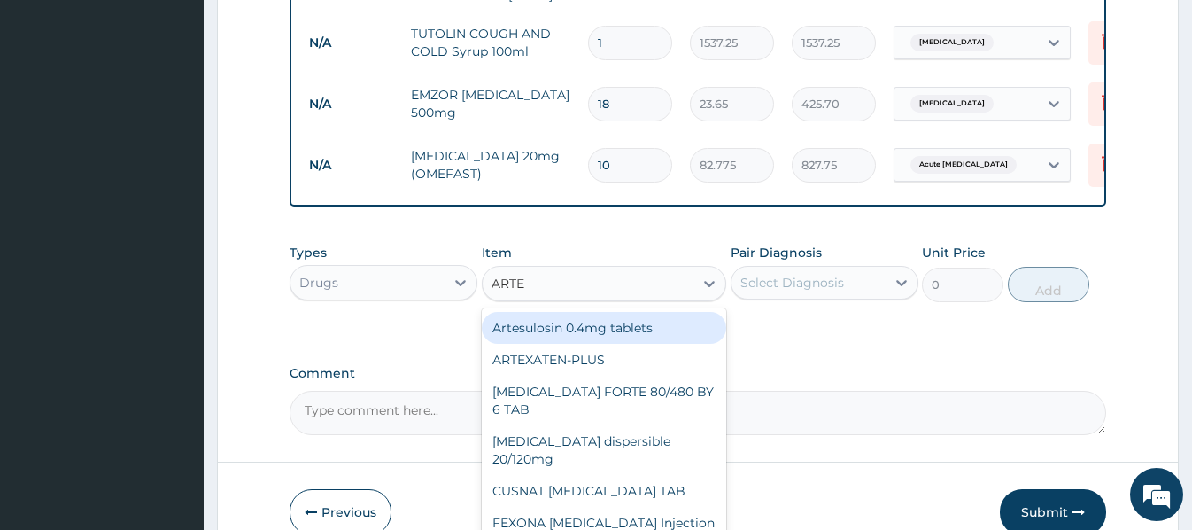
type input "ARTEM"
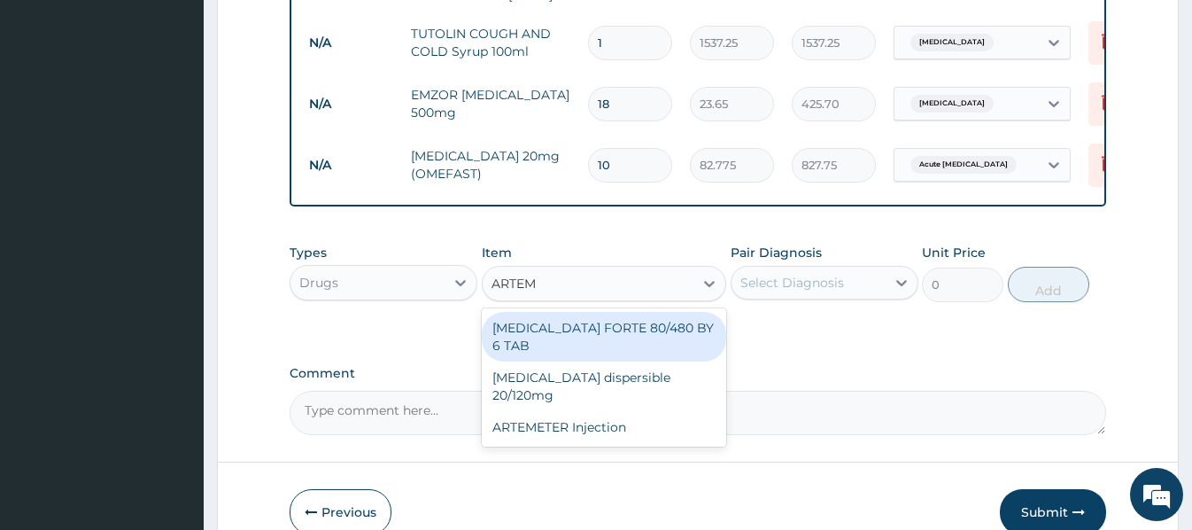
click at [600, 327] on div "COARTEM FORTE 80/480 BY 6 TAB" at bounding box center [604, 337] width 244 height 50
type input "449.35"
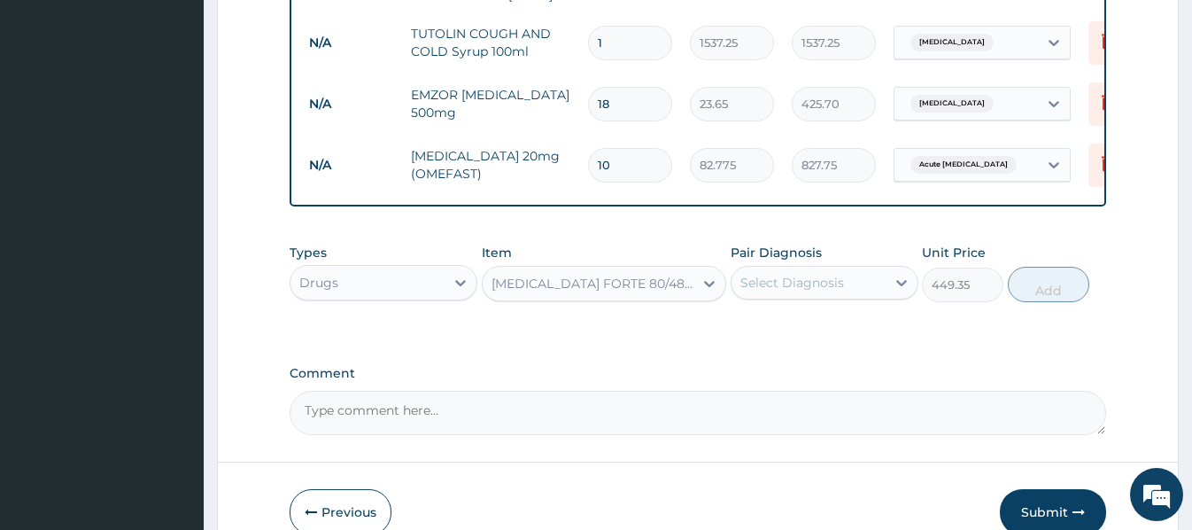
click at [834, 291] on div "Select Diagnosis" at bounding box center [793, 283] width 104 height 18
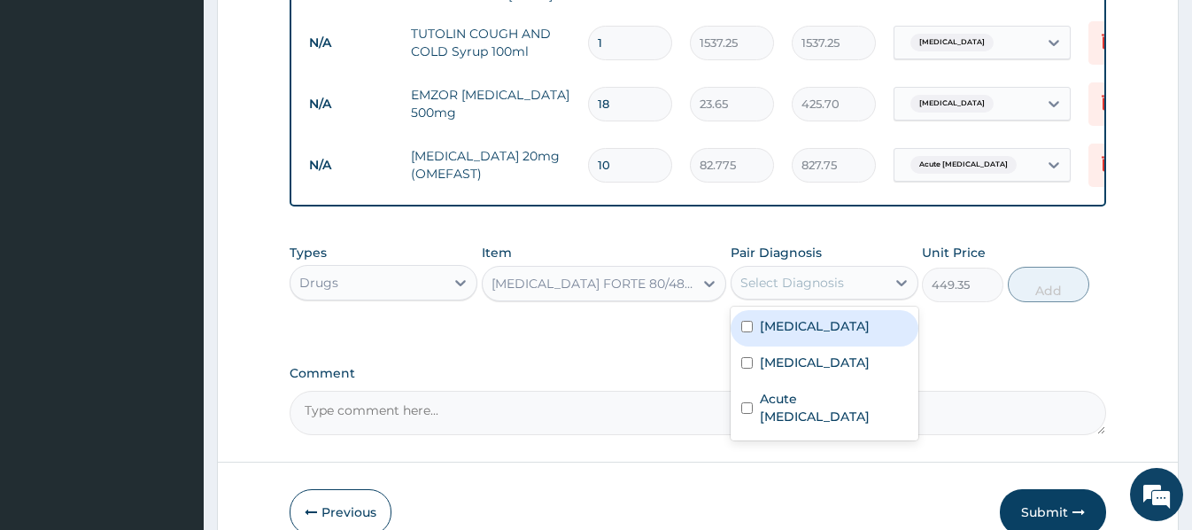
drag, startPoint x: 836, startPoint y: 336, endPoint x: 835, endPoint y: 325, distance: 10.7
click at [834, 330] on div "Malaria" at bounding box center [825, 328] width 188 height 36
checkbox input "true"
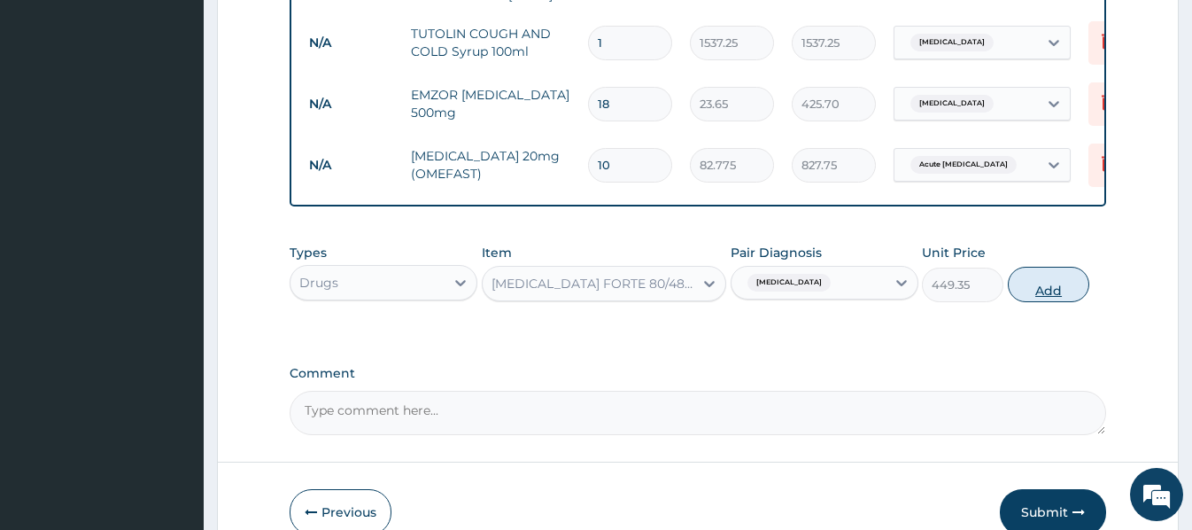
click at [1058, 284] on button "Add" at bounding box center [1048, 284] width 81 height 35
type input "0"
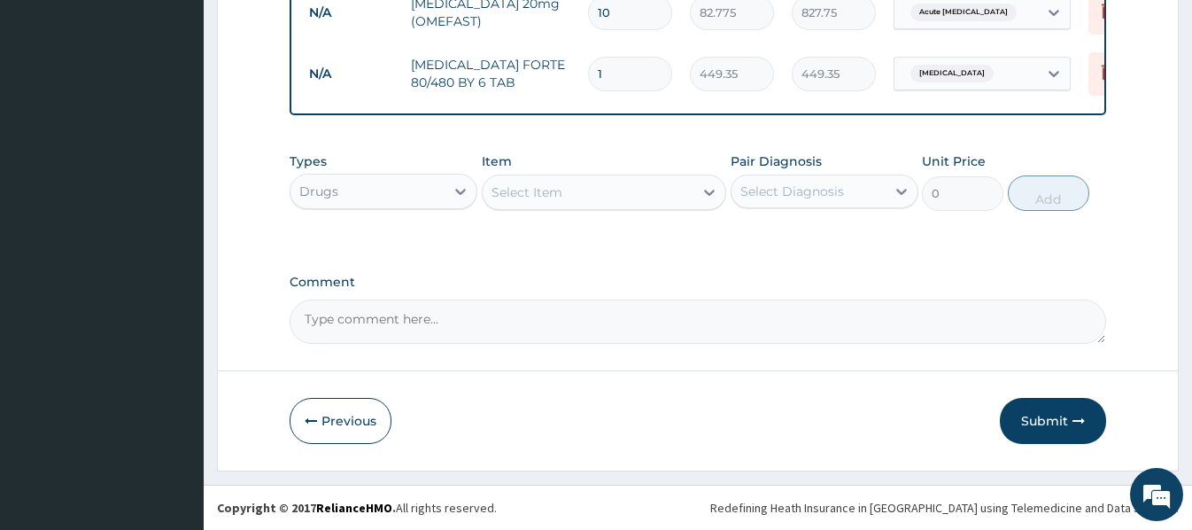
scroll to position [921, 0]
type input "0.00"
type input "6"
type input "2696.10"
type input "6"
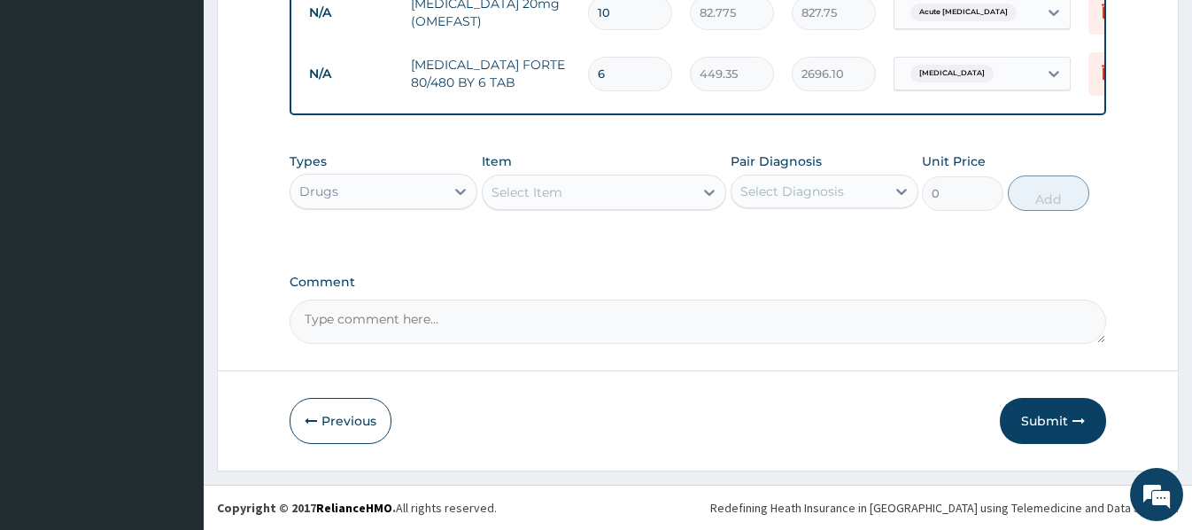
click at [512, 182] on div "Select Item" at bounding box center [588, 192] width 211 height 28
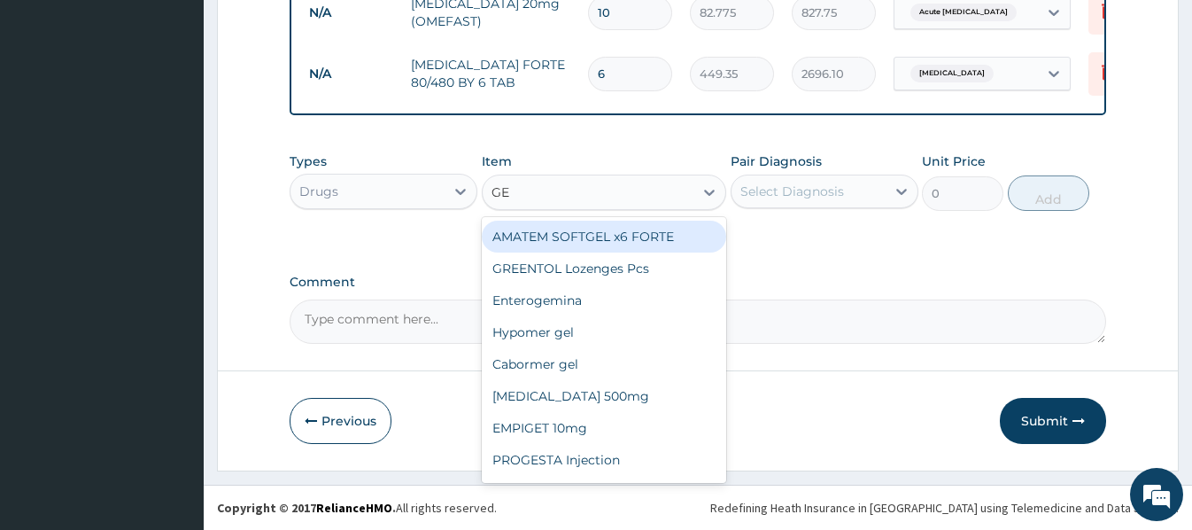
type input "GES"
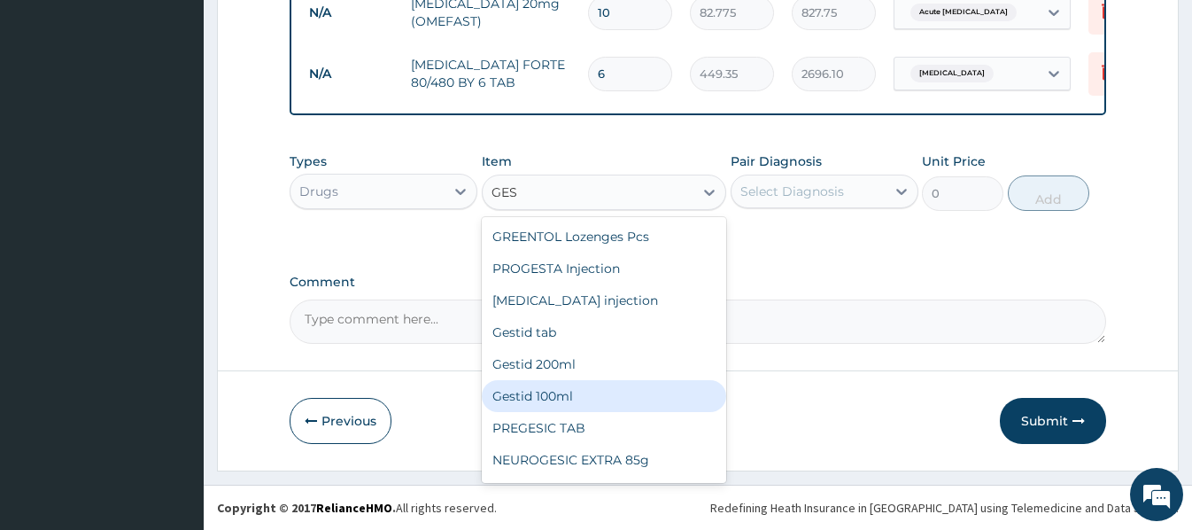
click at [530, 399] on div "Gestid 100ml" at bounding box center [604, 396] width 244 height 32
type input "827.75"
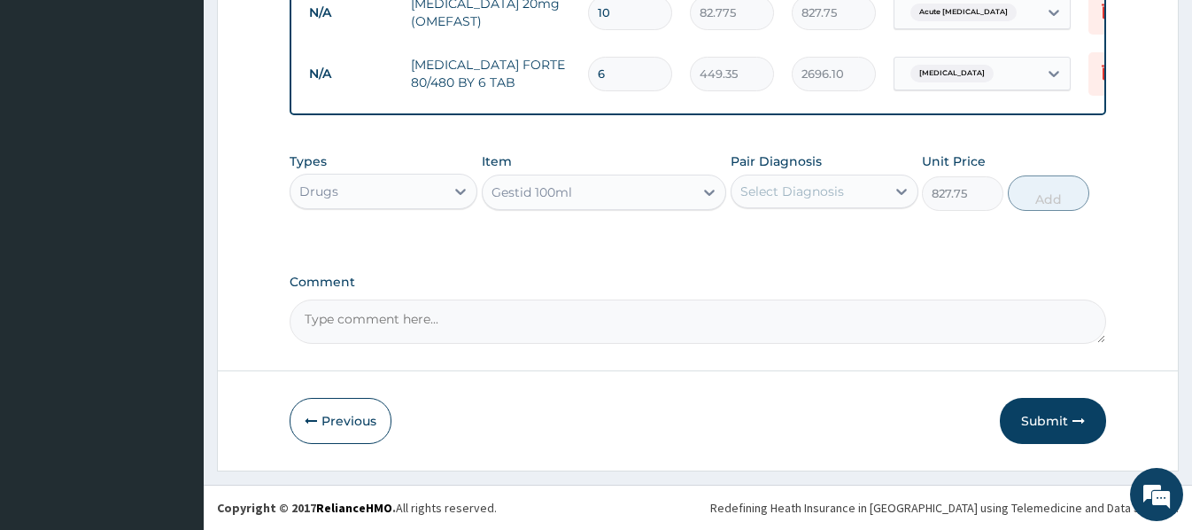
click at [580, 190] on div "Gestid 100ml" at bounding box center [588, 192] width 211 height 28
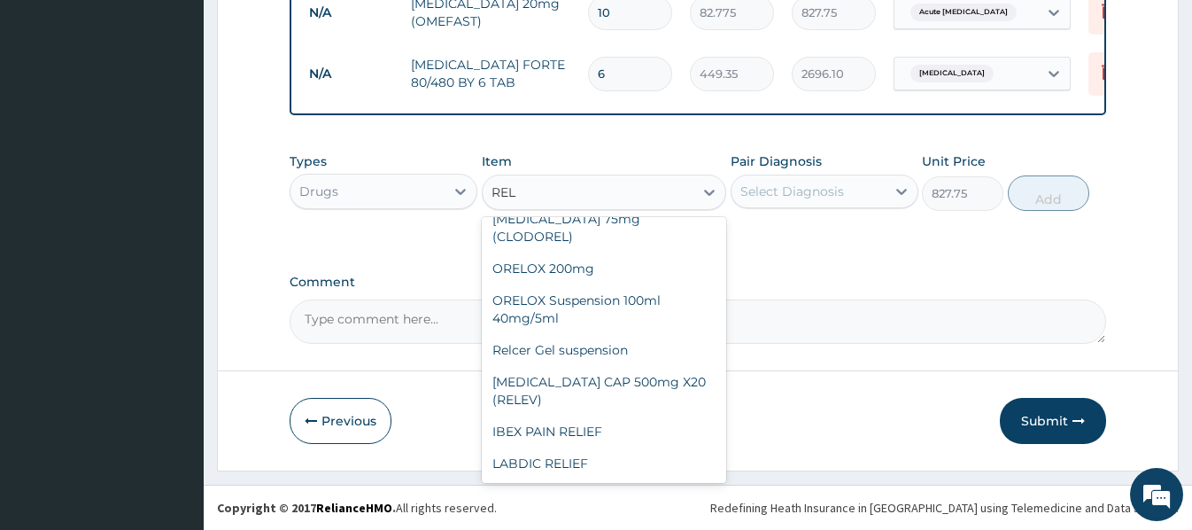
scroll to position [227, 0]
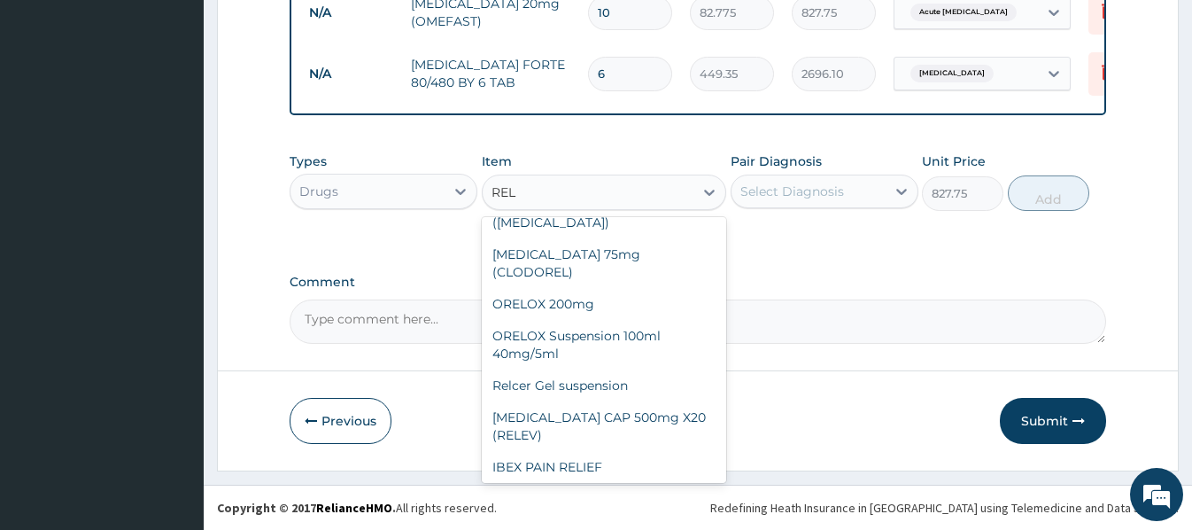
type input "RELC"
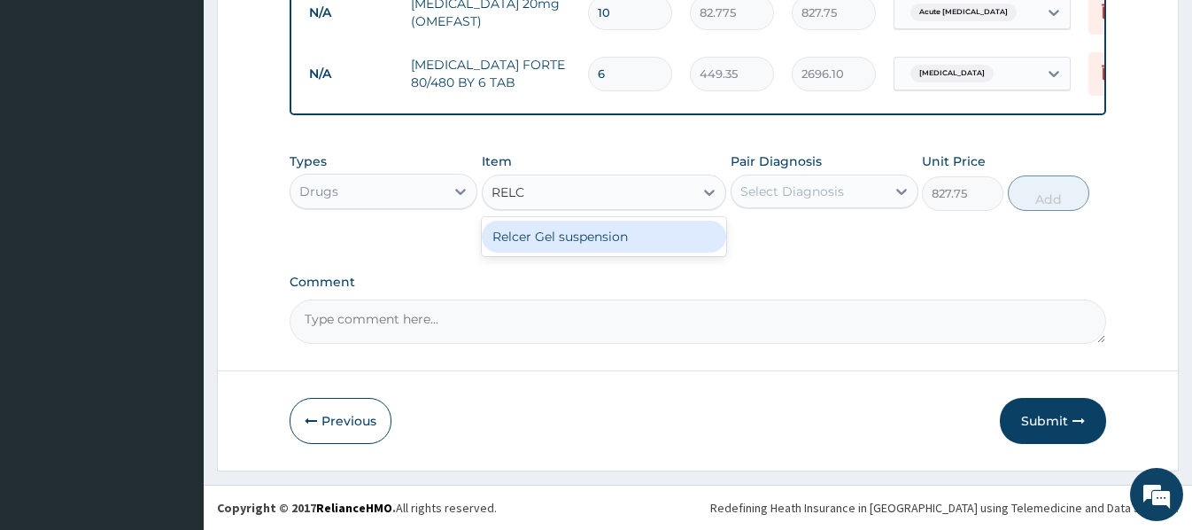
click at [612, 241] on div "Relcer Gel suspension" at bounding box center [604, 237] width 244 height 32
type input "1419"
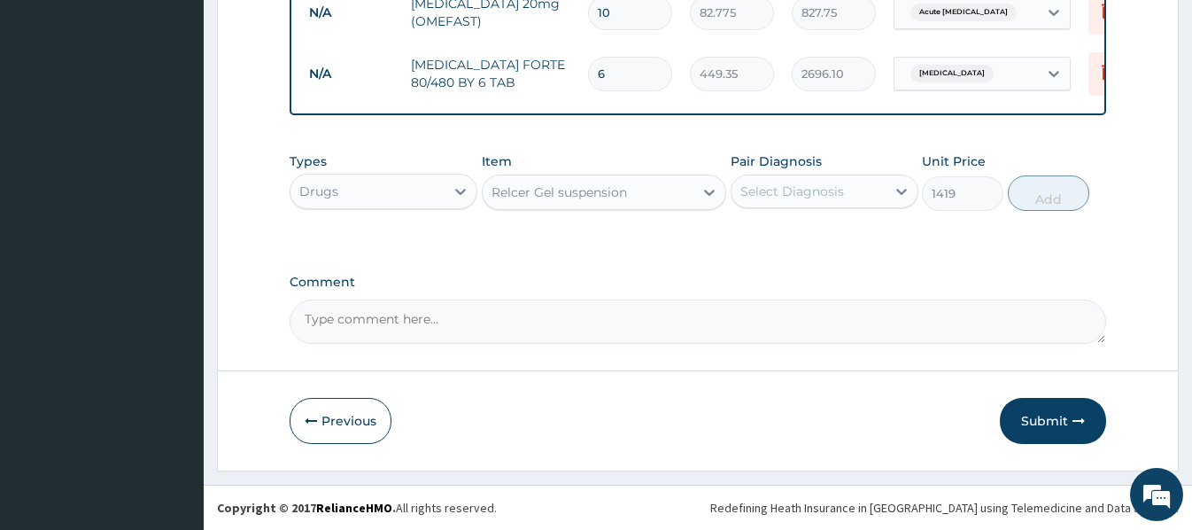
click at [829, 196] on div "Select Diagnosis" at bounding box center [793, 191] width 104 height 18
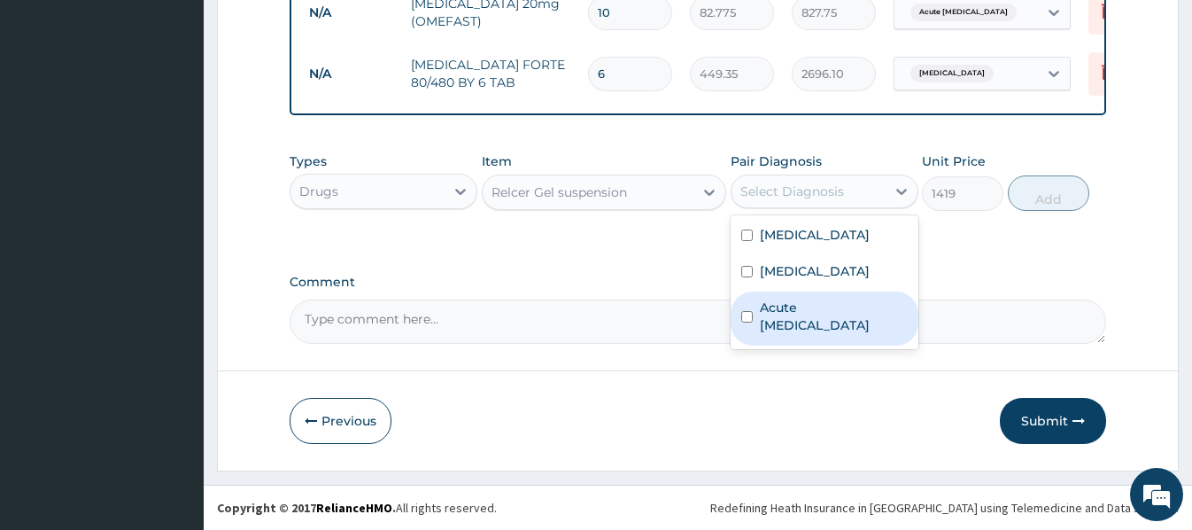
click at [842, 324] on label "Acute peptic ulcer" at bounding box center [834, 316] width 148 height 35
checkbox input "true"
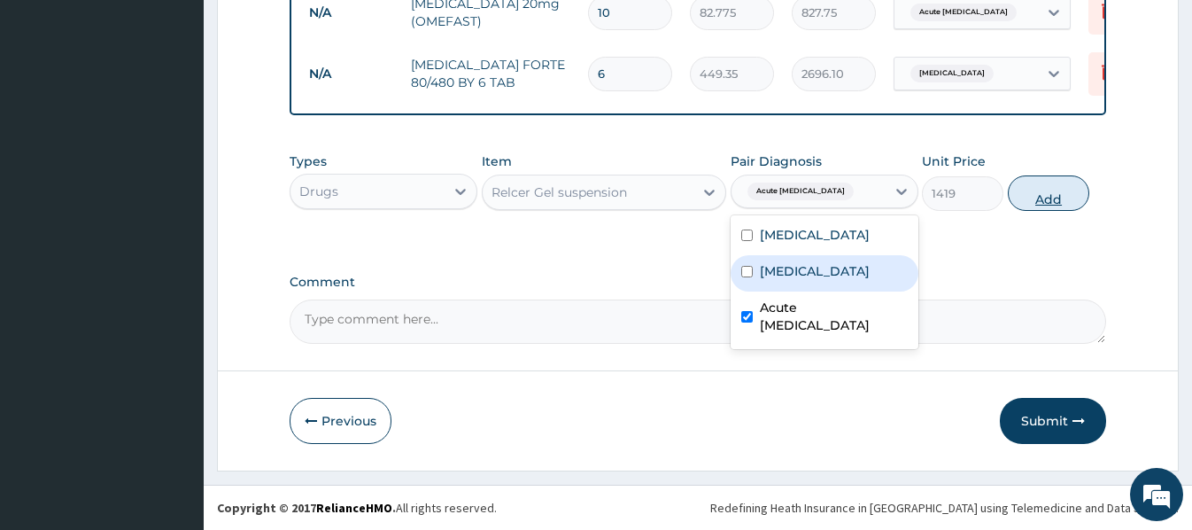
click at [1041, 190] on button "Add" at bounding box center [1048, 192] width 81 height 35
type input "0"
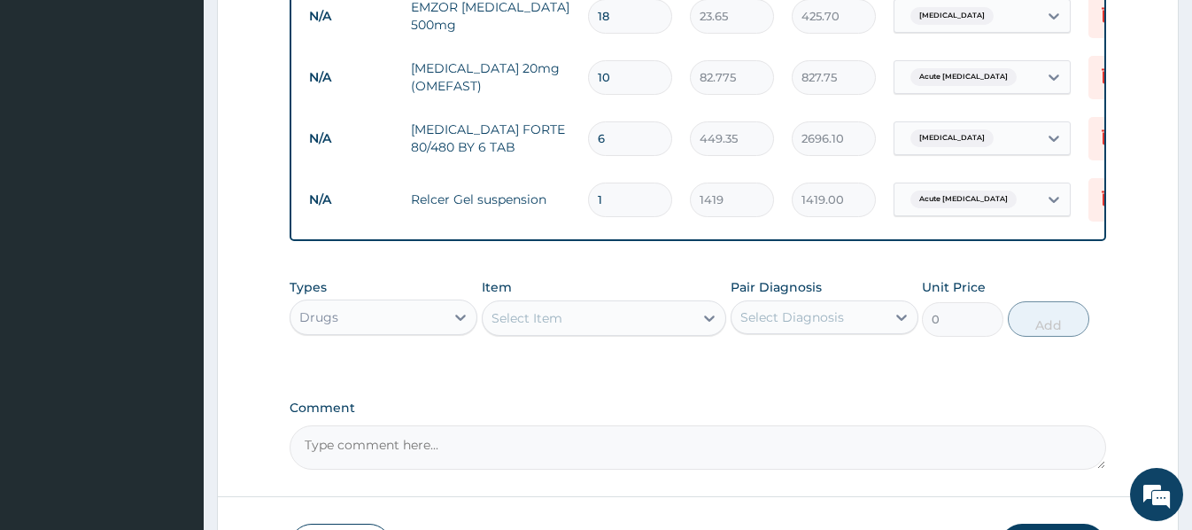
scroll to position [921, 0]
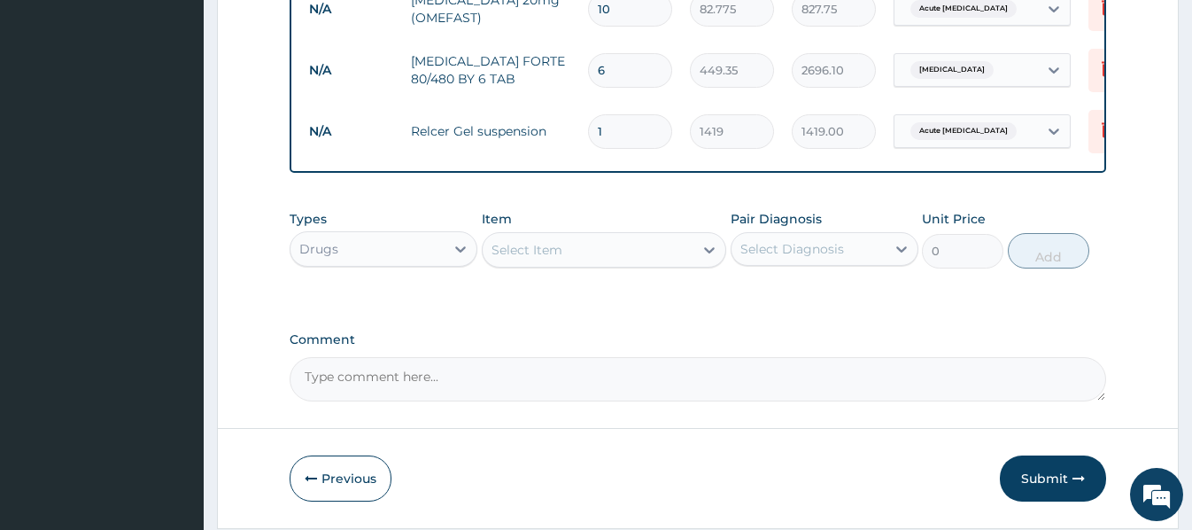
click at [413, 244] on div "Drugs" at bounding box center [368, 249] width 154 height 28
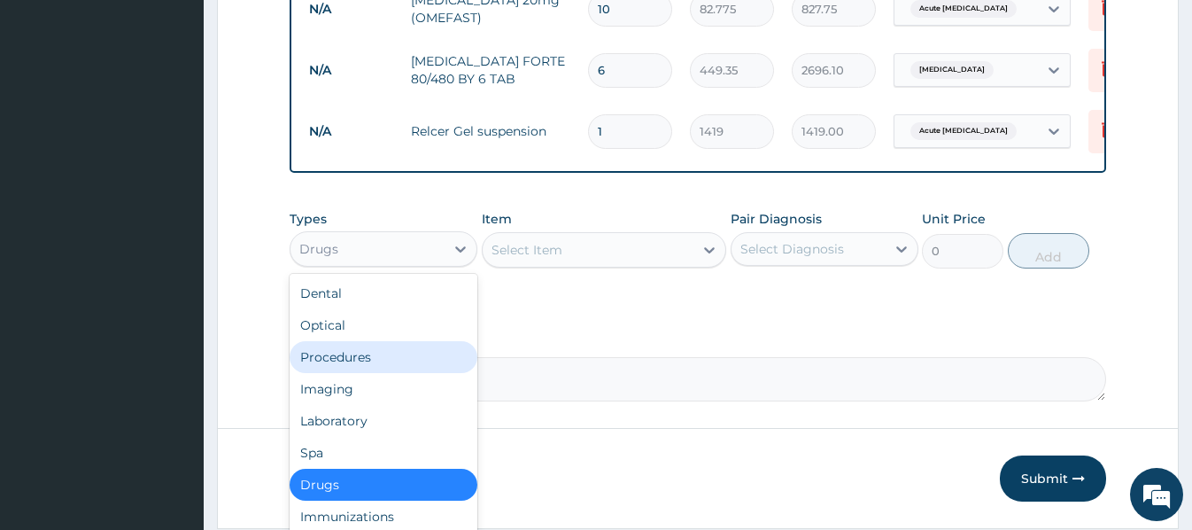
click at [361, 355] on div "Procedures" at bounding box center [384, 357] width 188 height 32
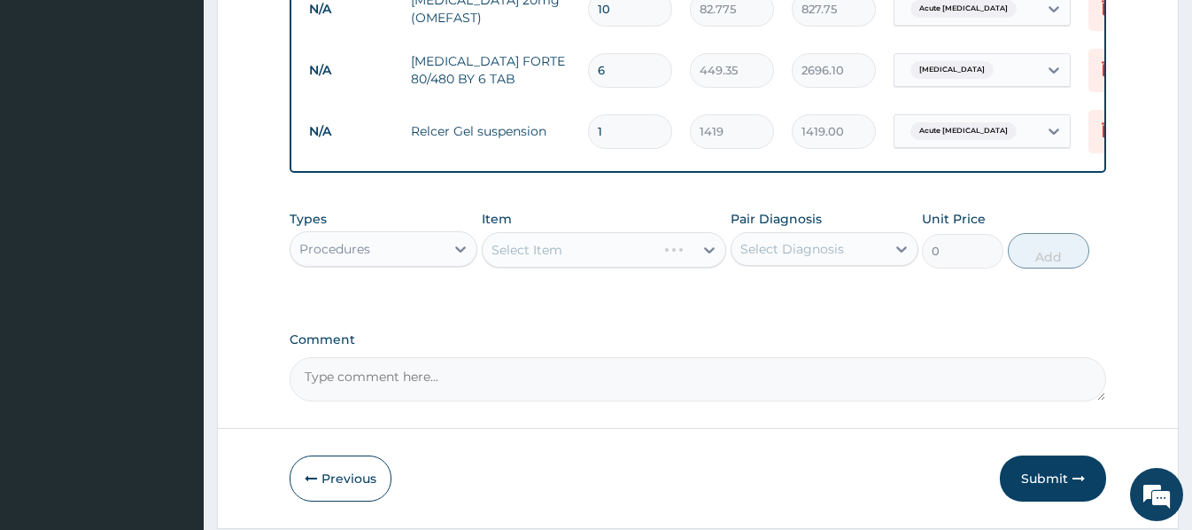
click at [524, 247] on div "Select Item" at bounding box center [604, 249] width 244 height 35
click at [492, 247] on div "Select Item" at bounding box center [604, 249] width 244 height 35
click at [494, 245] on div "Select Item" at bounding box center [604, 249] width 244 height 35
click at [495, 244] on div "Select Item" at bounding box center [527, 250] width 71 height 18
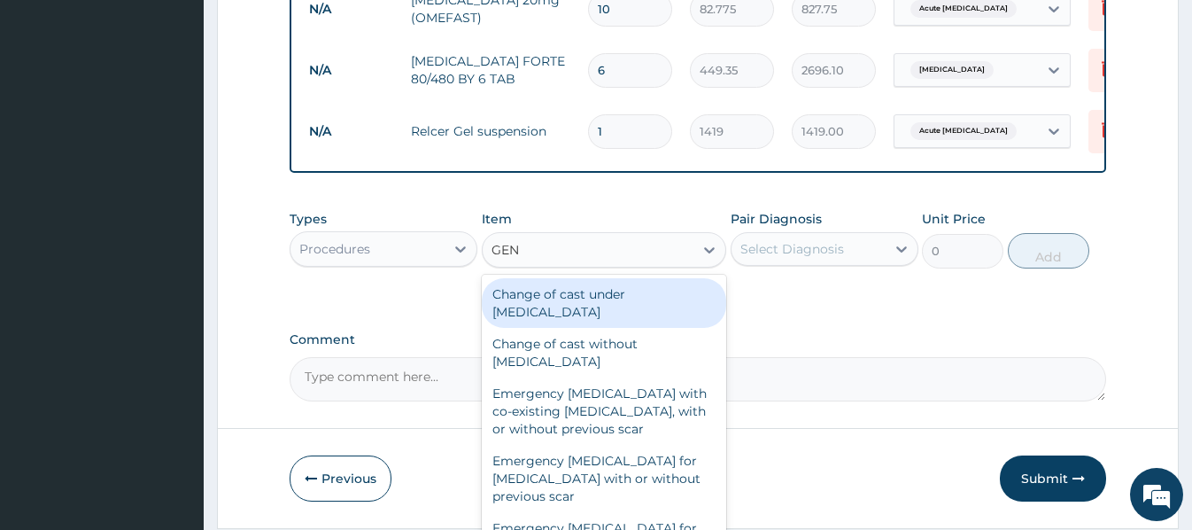
type input "GENE"
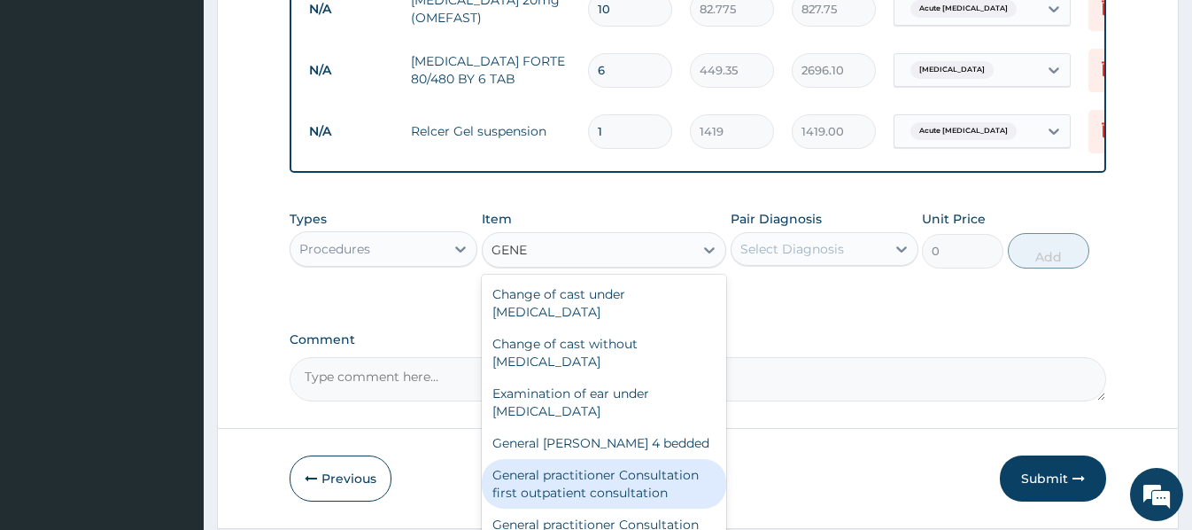
click at [602, 483] on div "General practitioner Consultation first outpatient consultation" at bounding box center [604, 484] width 244 height 50
type input "3547.5"
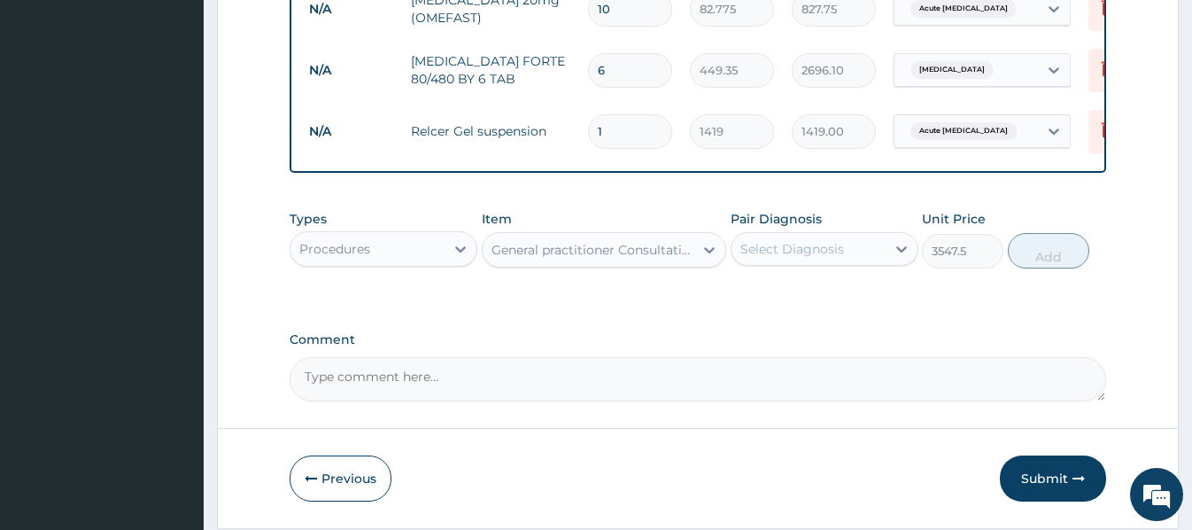
click at [810, 252] on div "Select Diagnosis" at bounding box center [793, 249] width 104 height 18
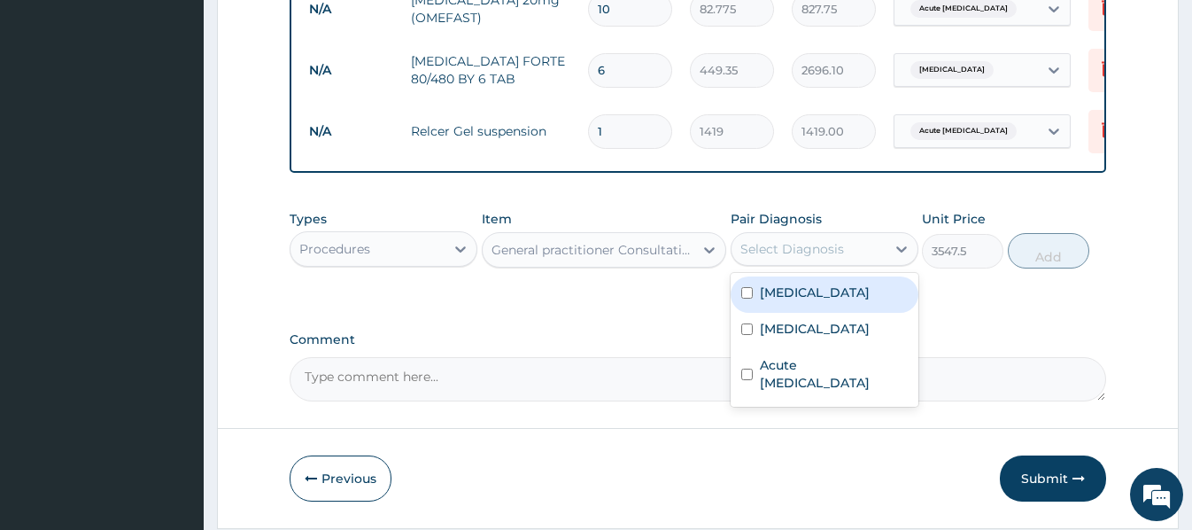
click at [806, 291] on div "Malaria" at bounding box center [825, 294] width 188 height 36
checkbox input "true"
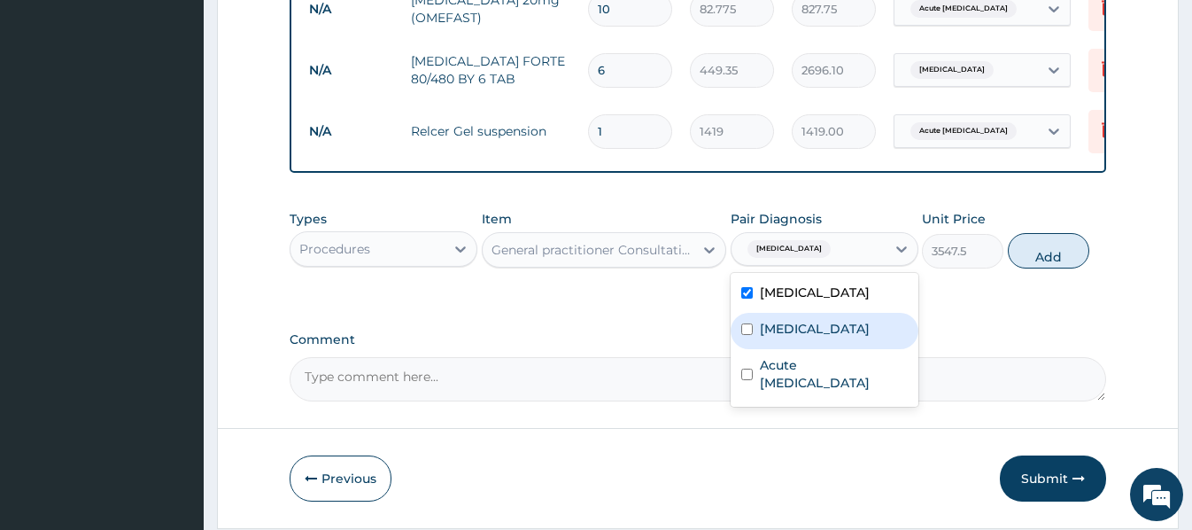
click at [823, 335] on label "Upper respiratory infection" at bounding box center [815, 329] width 110 height 18
checkbox input "true"
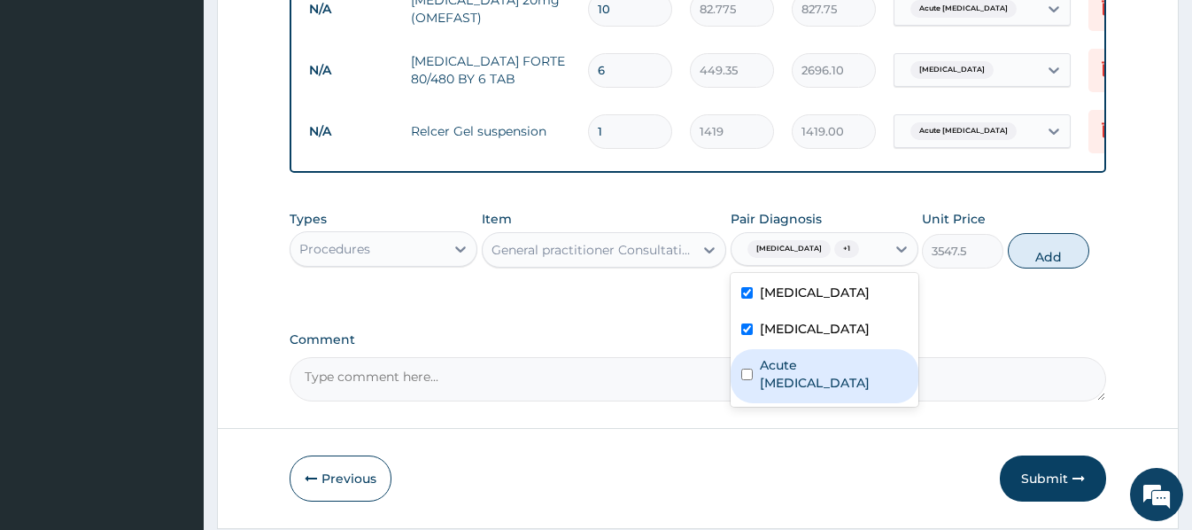
click at [833, 388] on label "Acute peptic ulcer" at bounding box center [834, 373] width 148 height 35
checkbox input "true"
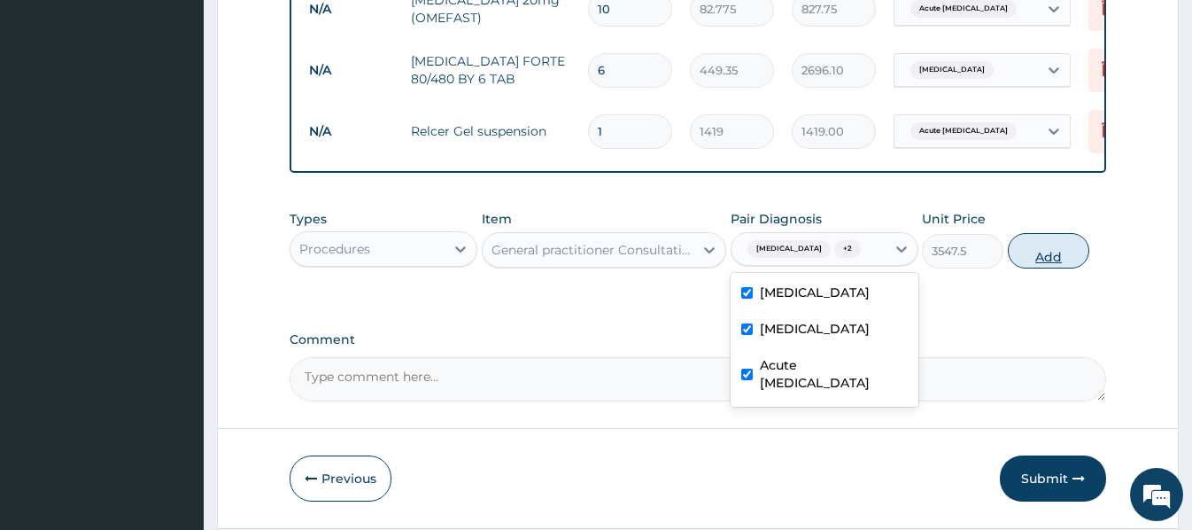
click at [1060, 253] on button "Add" at bounding box center [1048, 250] width 81 height 35
type input "0"
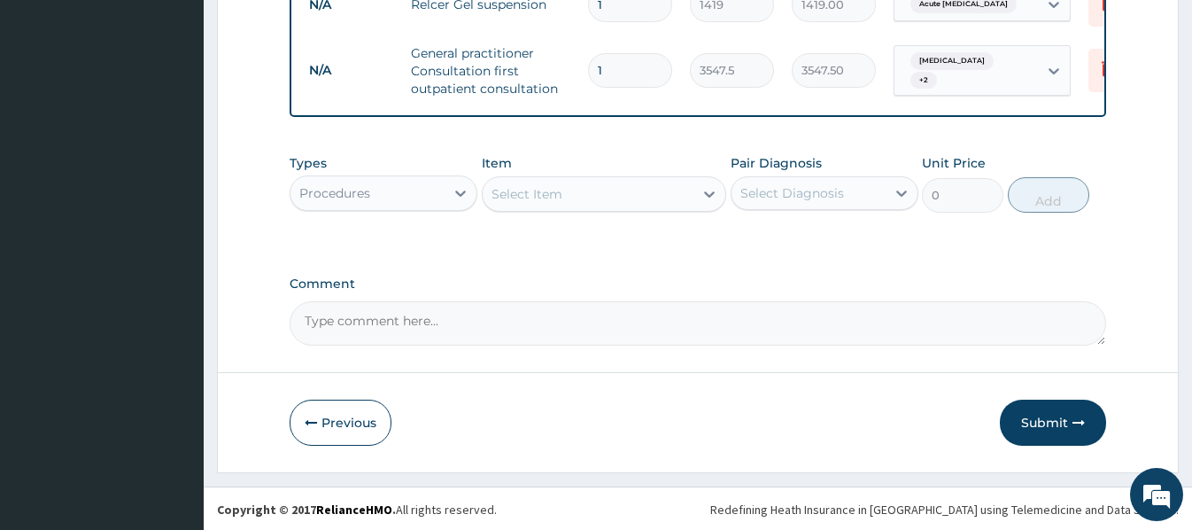
scroll to position [1053, 0]
click at [1043, 418] on button "Submit" at bounding box center [1053, 421] width 106 height 46
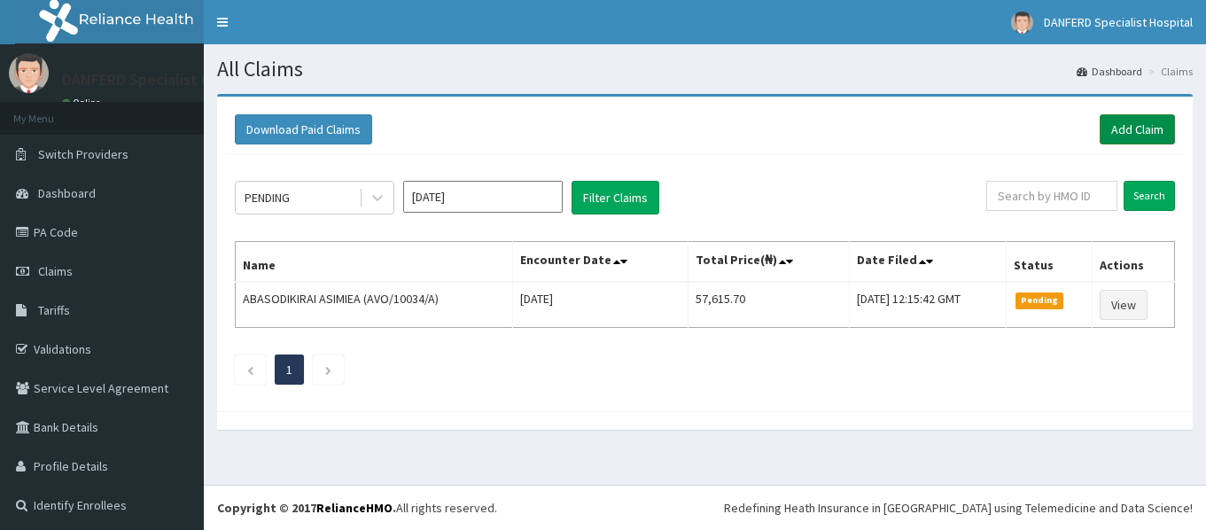
click at [1121, 129] on link "Add Claim" at bounding box center [1136, 129] width 75 height 30
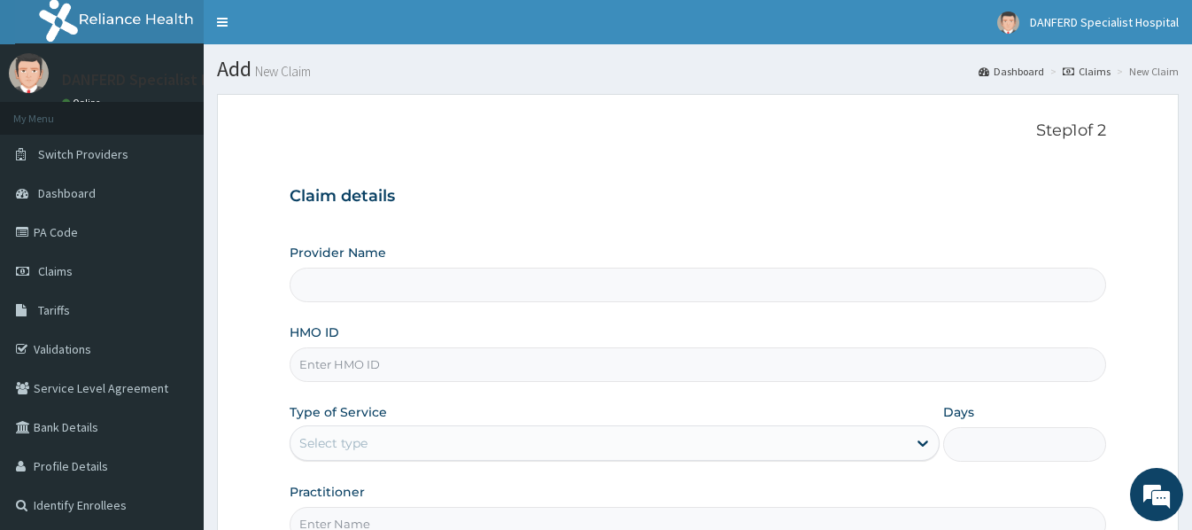
type input "DANFERD SPECIALIST HOSPITAL"
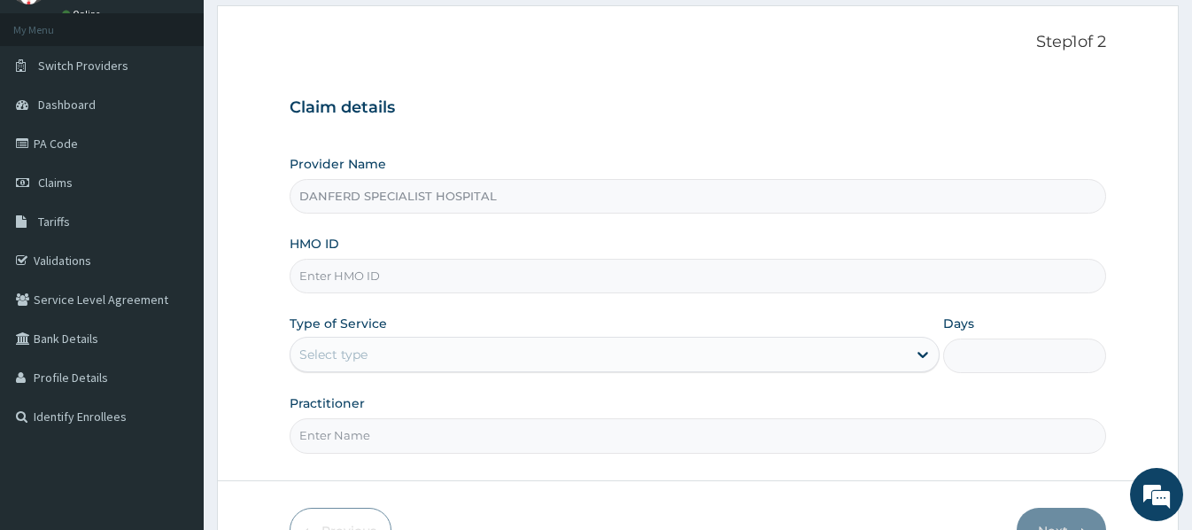
click at [303, 275] on input "HMO ID" at bounding box center [698, 276] width 816 height 35
type input "ISD/10012/B"
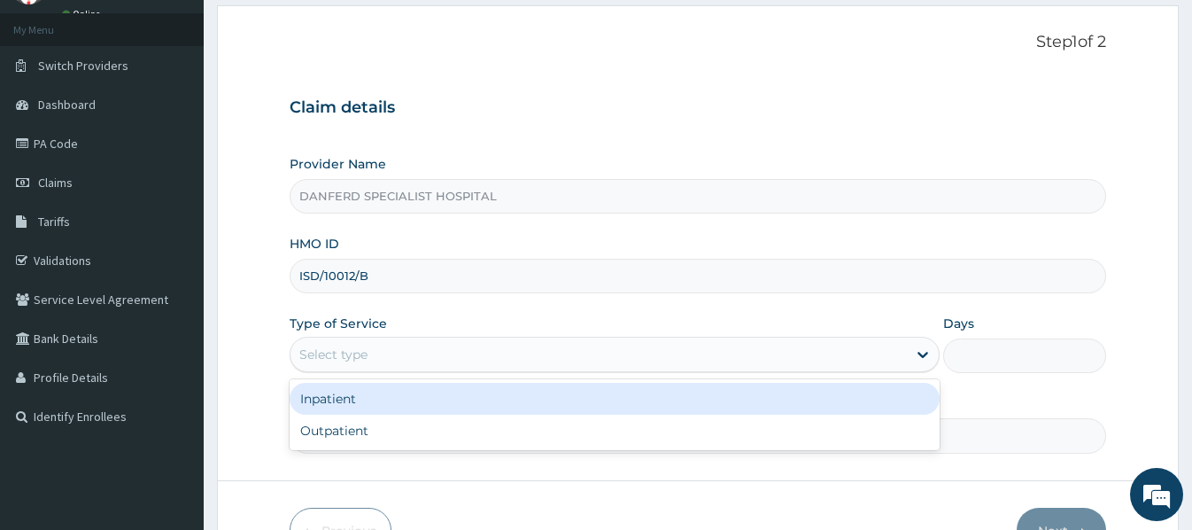
click at [368, 344] on div "Select type" at bounding box center [599, 354] width 617 height 28
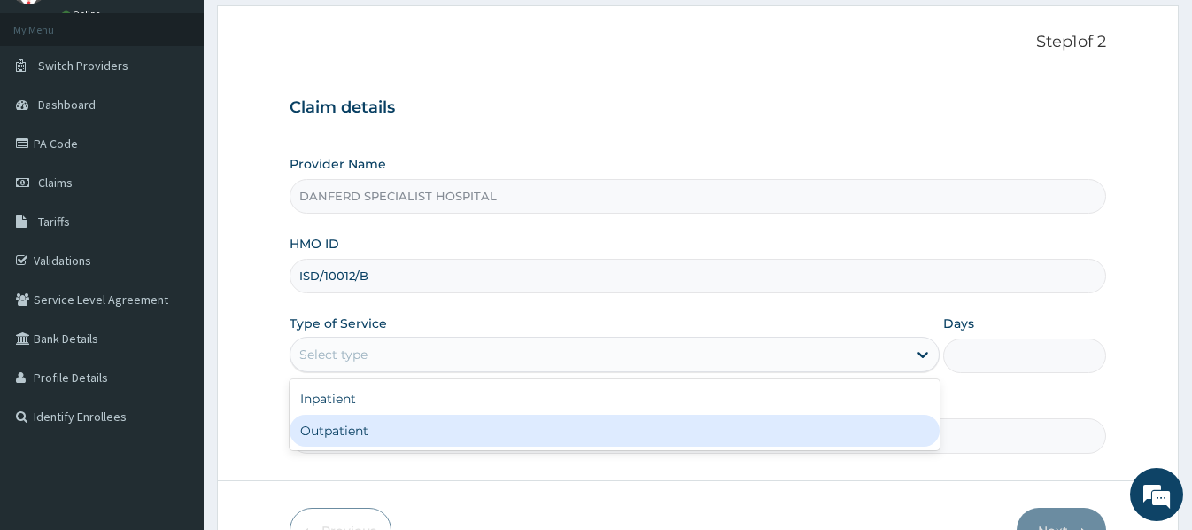
click at [356, 429] on div "Outpatient" at bounding box center [615, 431] width 650 height 32
type input "1"
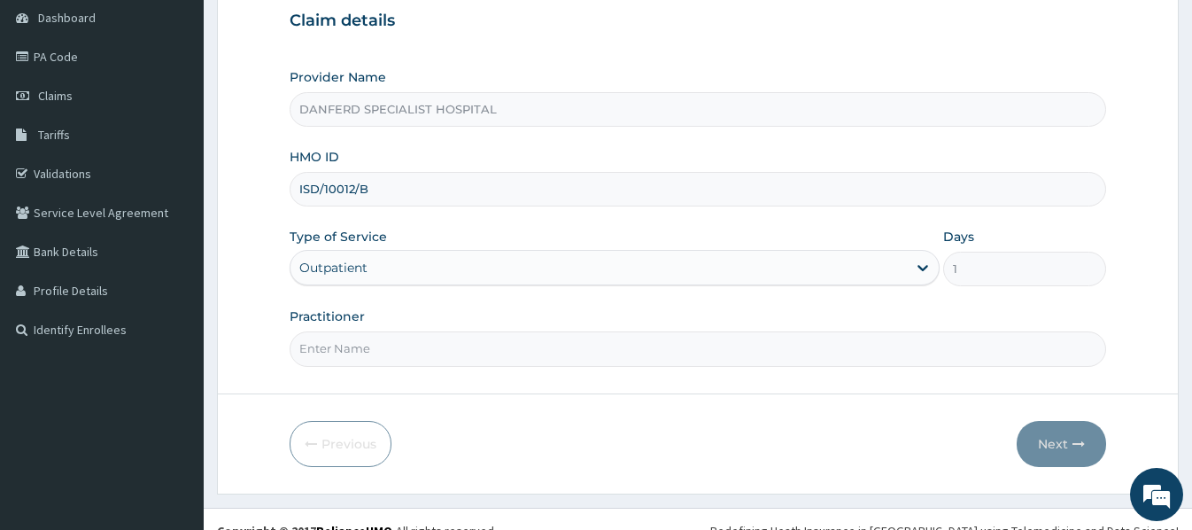
scroll to position [198, 0]
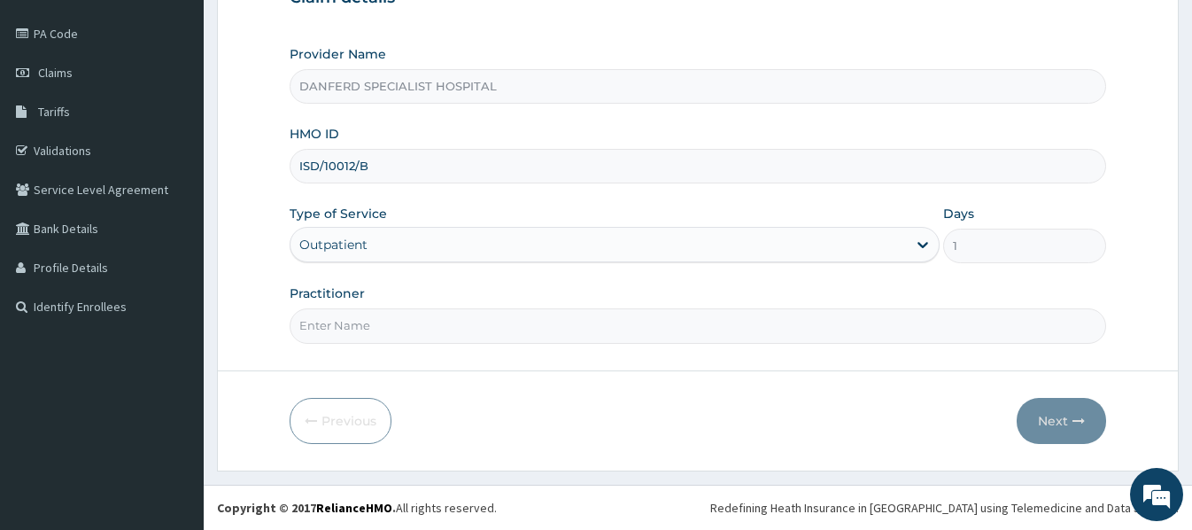
click at [399, 324] on input "Practitioner" at bounding box center [698, 325] width 816 height 35
type input "[PERSON_NAME]"
click at [1063, 424] on button "Next" at bounding box center [1061, 421] width 89 height 46
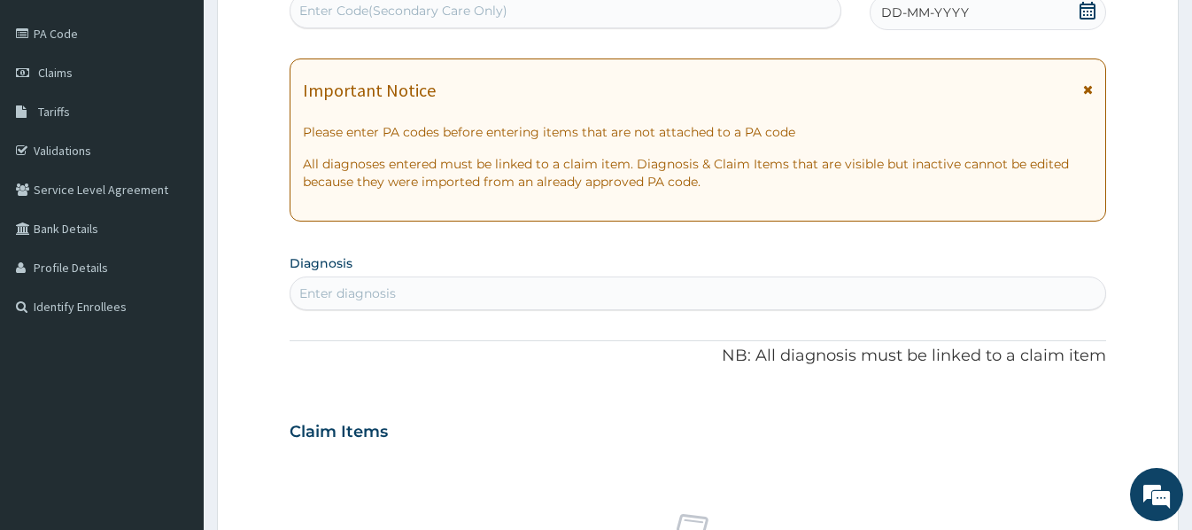
click at [946, 12] on span "DD-MM-YYYY" at bounding box center [925, 13] width 88 height 18
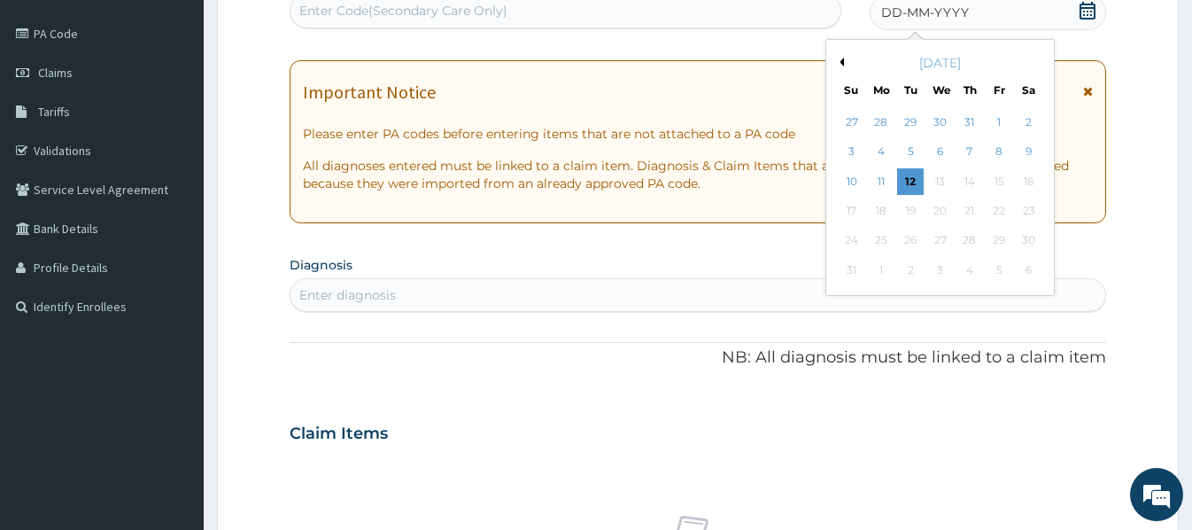
click at [890, 13] on span "DD-MM-YYYY" at bounding box center [925, 13] width 88 height 18
click at [883, 10] on span "DD-MM-YYYY" at bounding box center [925, 13] width 88 height 18
click at [852, 146] on div "3" at bounding box center [852, 152] width 27 height 27
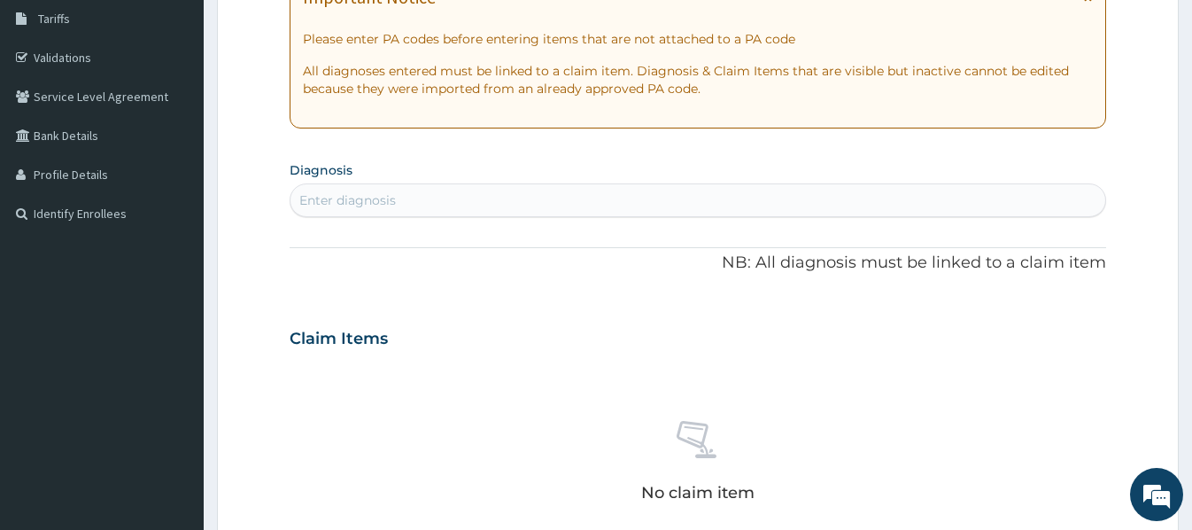
scroll to position [376, 0]
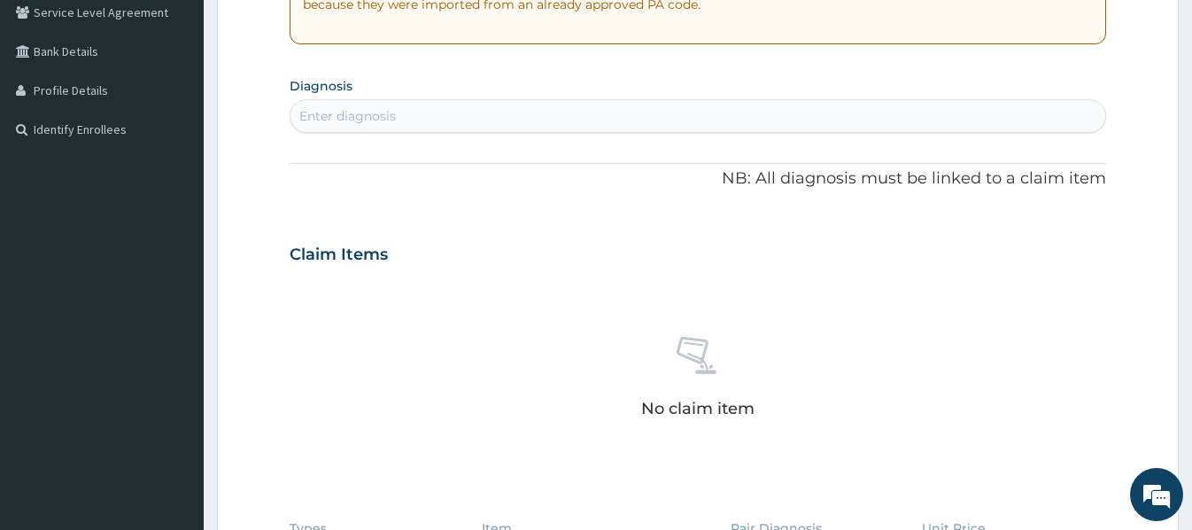
click at [429, 107] on div "Enter diagnosis" at bounding box center [698, 116] width 814 height 28
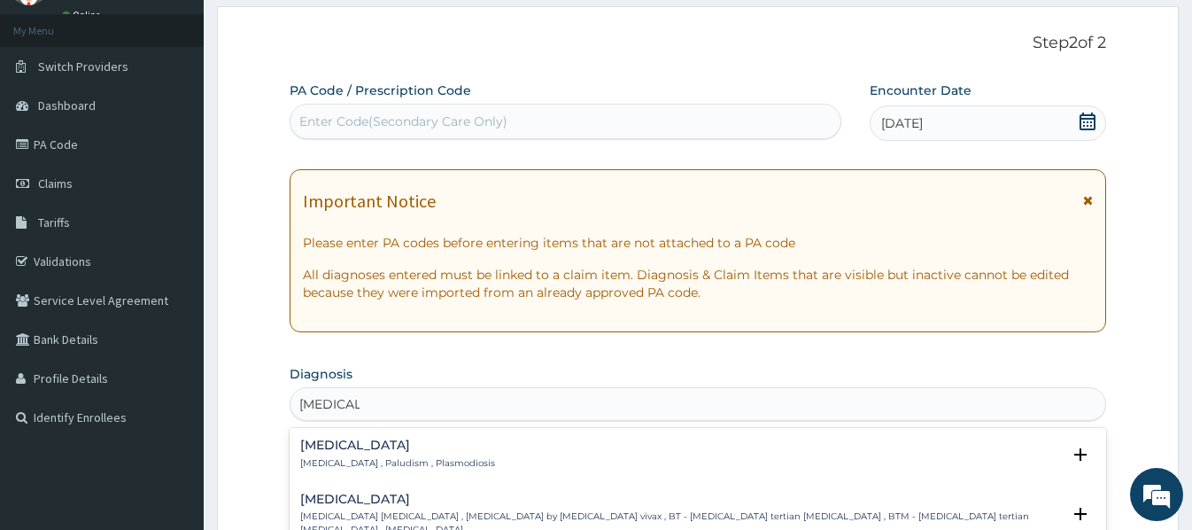
scroll to position [21, 0]
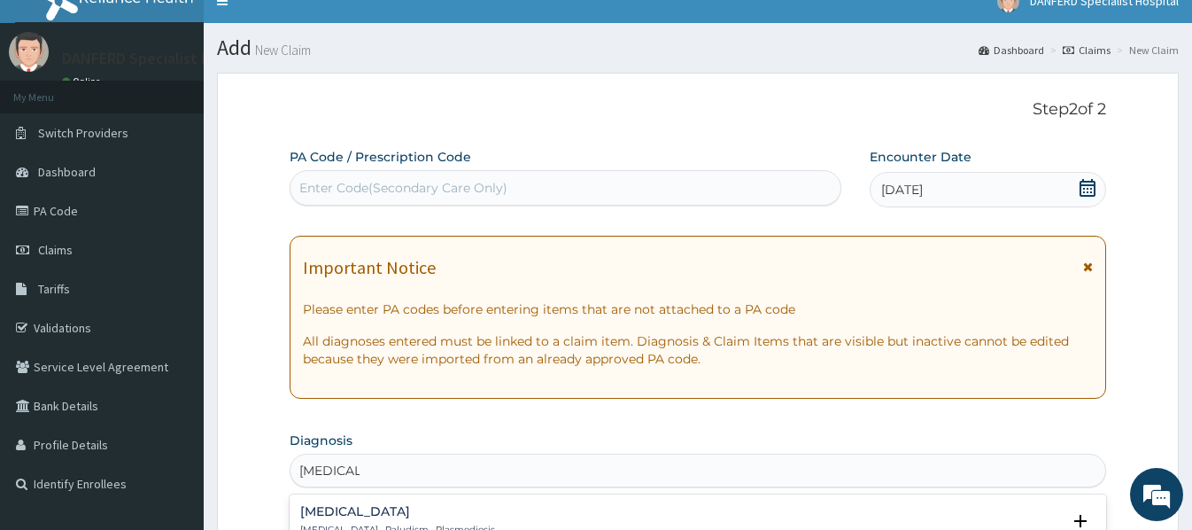
type input "MALARIA"
click at [57, 207] on link "PA Code" at bounding box center [102, 210] width 204 height 39
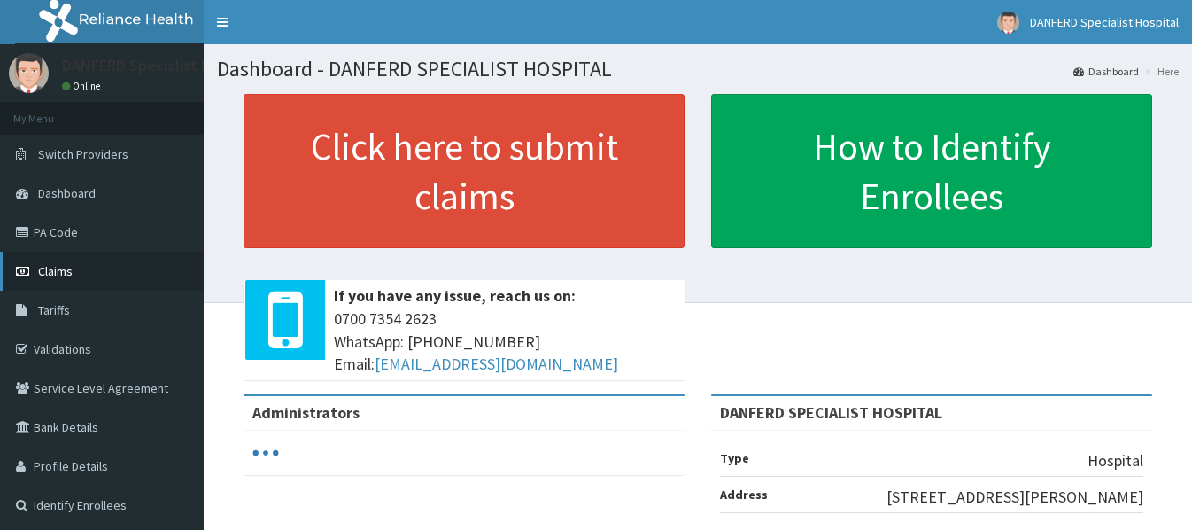
click at [56, 269] on span "Claims" at bounding box center [55, 271] width 35 height 16
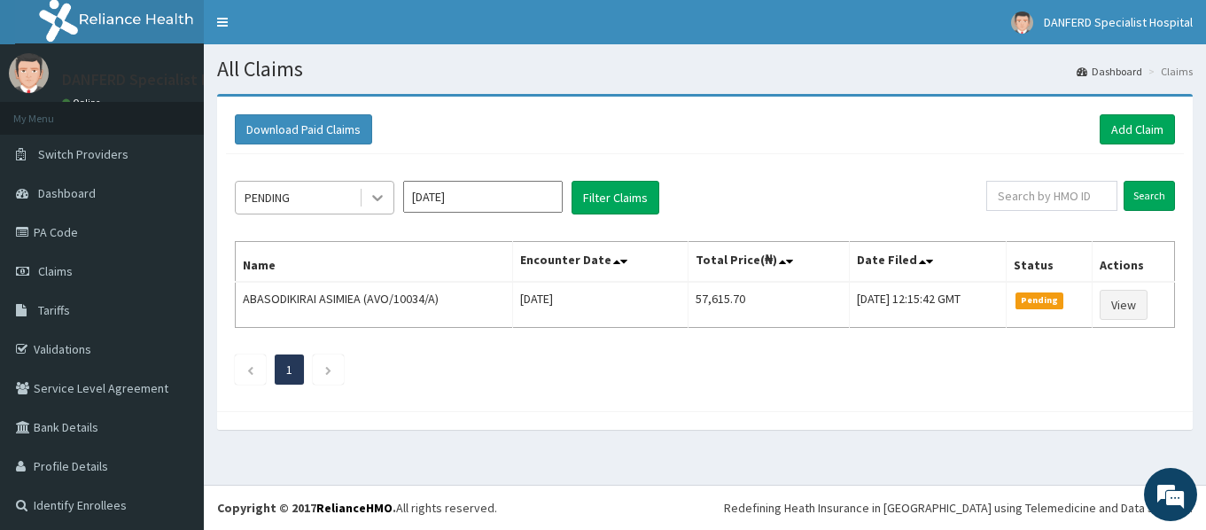
click at [373, 196] on icon at bounding box center [377, 199] width 11 height 6
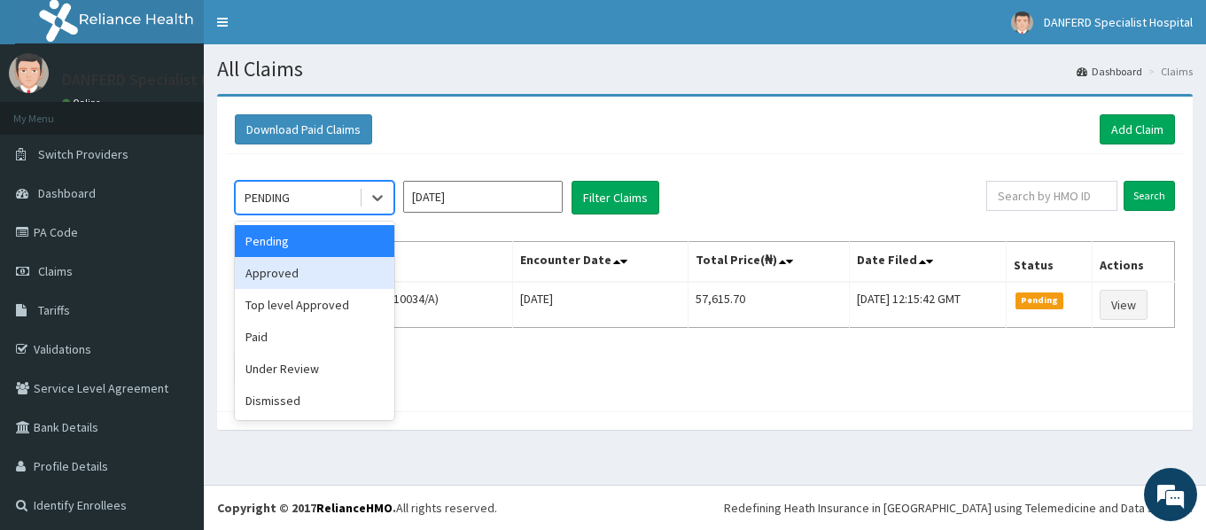
click at [299, 275] on div "Approved" at bounding box center [314, 273] width 159 height 32
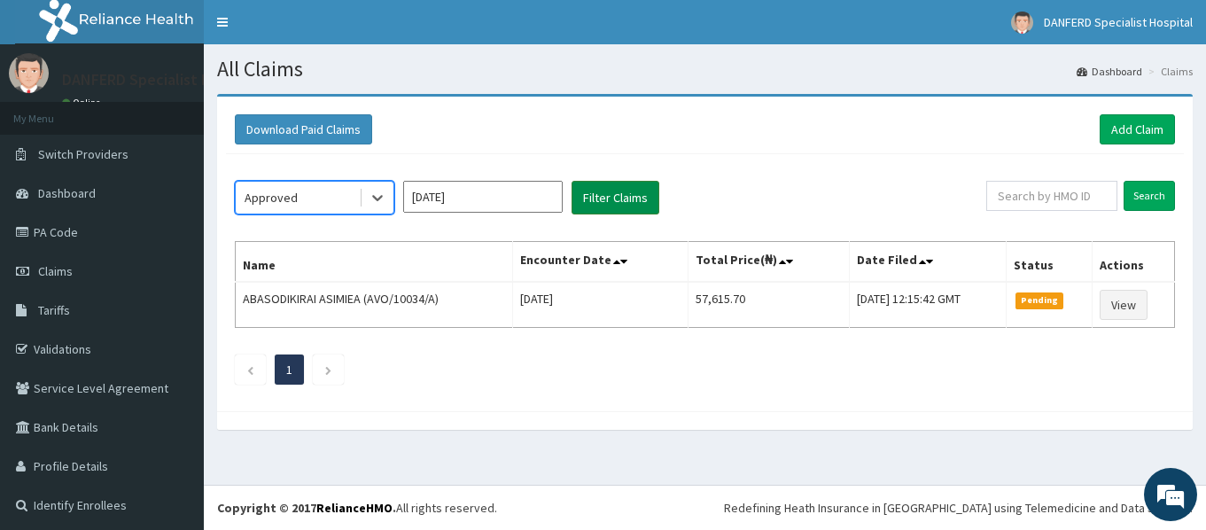
click at [610, 199] on button "Filter Claims" at bounding box center [615, 198] width 88 height 34
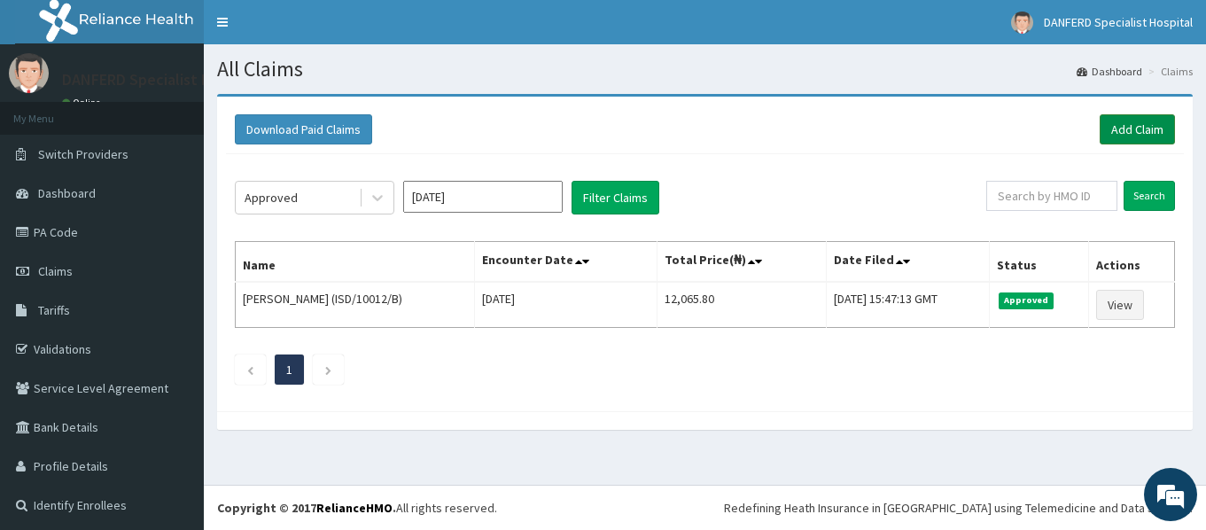
click at [1126, 128] on link "Add Claim" at bounding box center [1136, 129] width 75 height 30
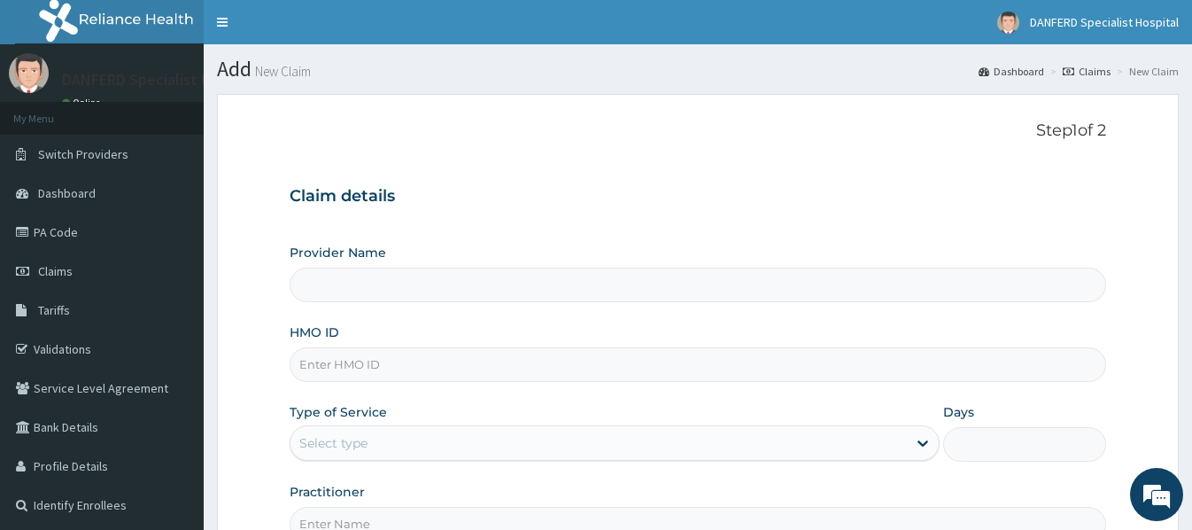
type input "DANFERD SPECIALIST HOSPITAL"
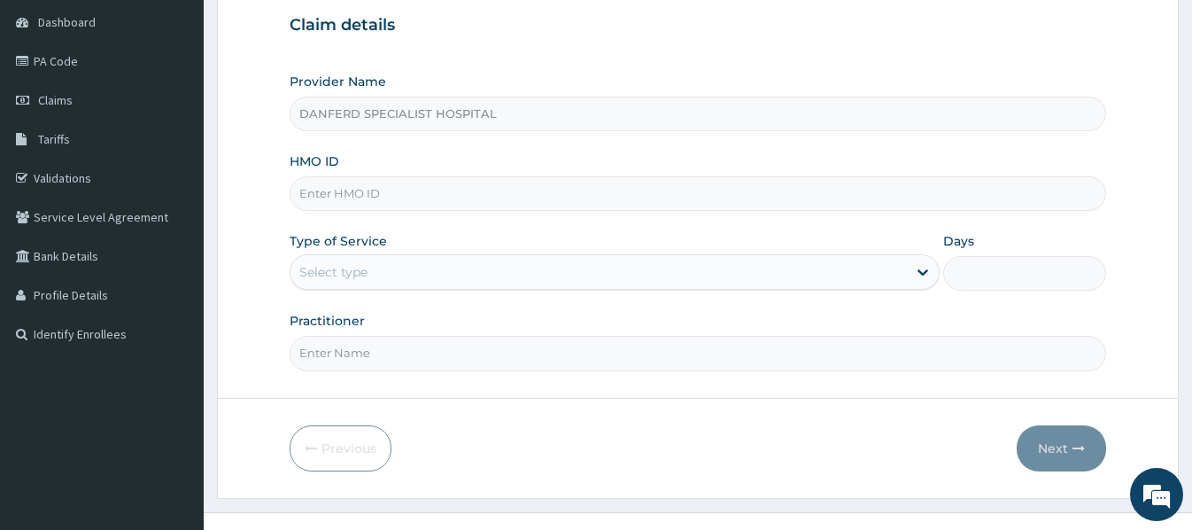
scroll to position [177, 0]
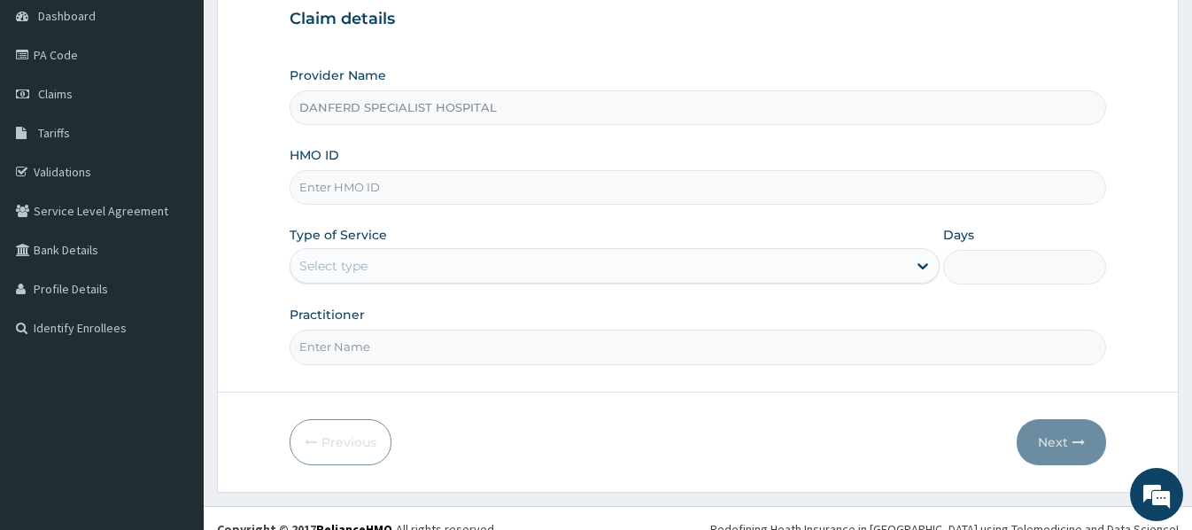
paste input "GML/10015/D"
type input "GML/10015/D"
click at [334, 260] on div "Select type" at bounding box center [333, 266] width 68 height 18
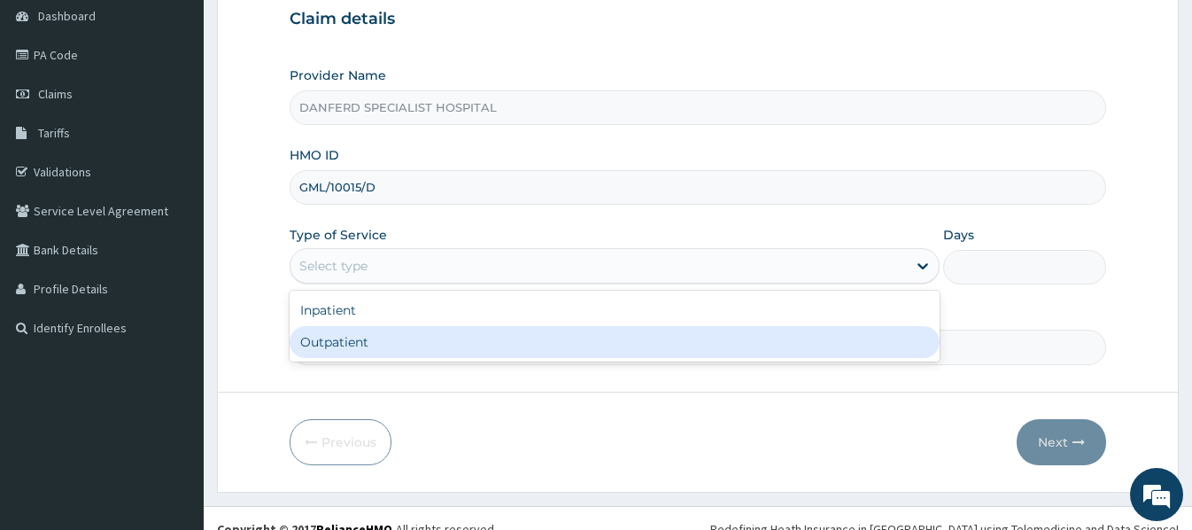
click at [353, 337] on div "Outpatient" at bounding box center [615, 342] width 650 height 32
type input "1"
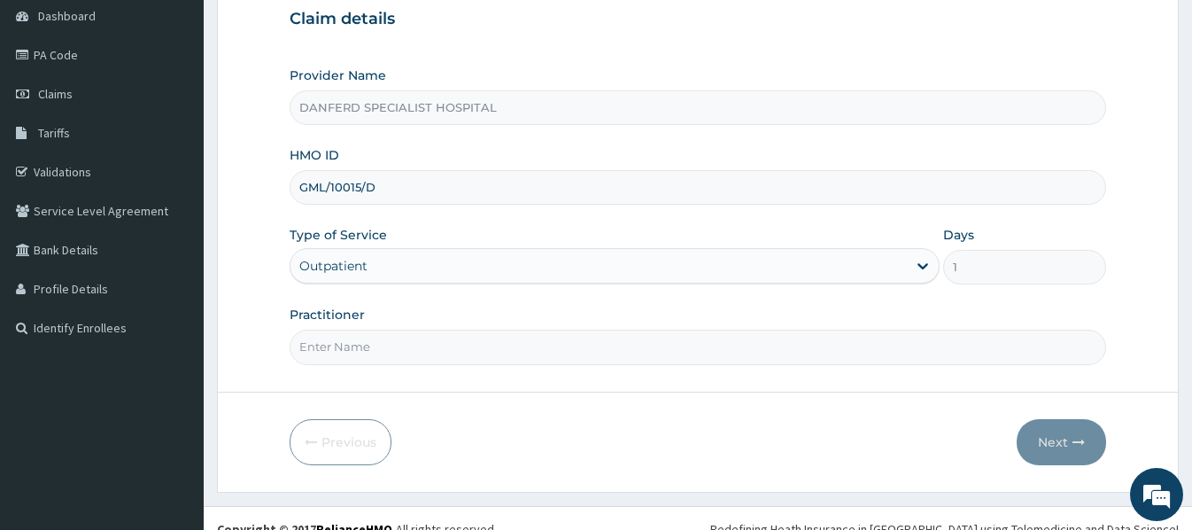
click at [366, 347] on input "Practitioner" at bounding box center [698, 347] width 816 height 35
type input "DR. THEOPHILUS"
click at [1066, 446] on button "Next" at bounding box center [1061, 442] width 89 height 46
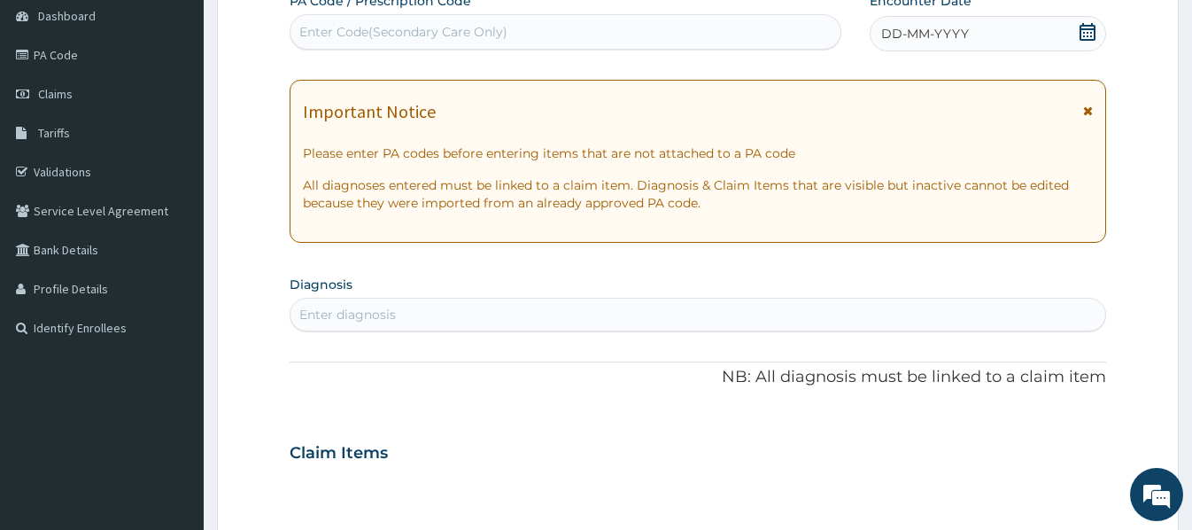
click at [323, 30] on div "Enter Code(Secondary Care Only)" at bounding box center [403, 32] width 208 height 18
paste input "PA/B0C9EB"
type input "PA/B0C9EB"
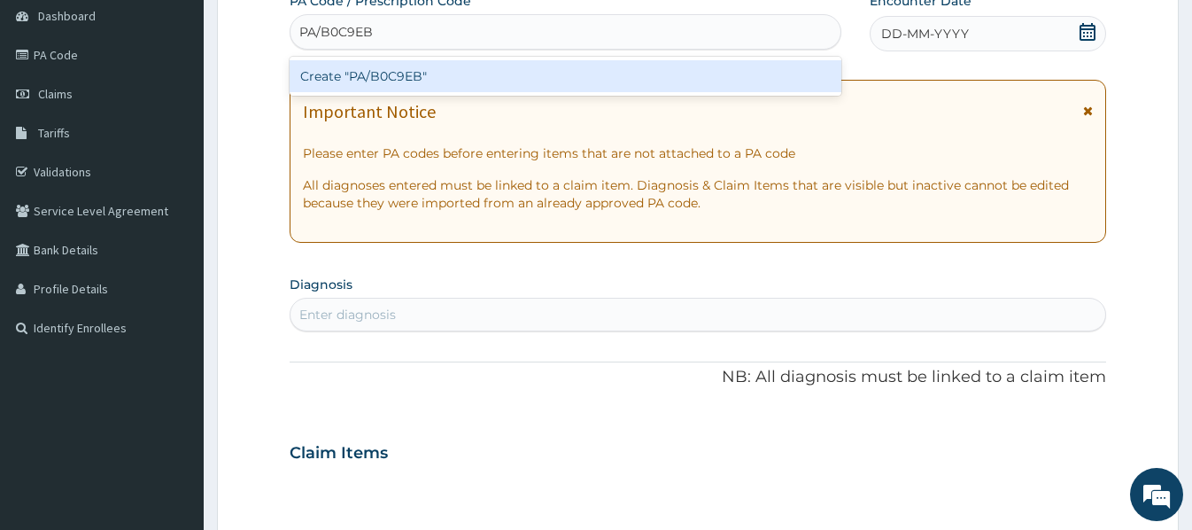
click at [414, 88] on div "Create "PA/B0C9EB"" at bounding box center [566, 76] width 552 height 32
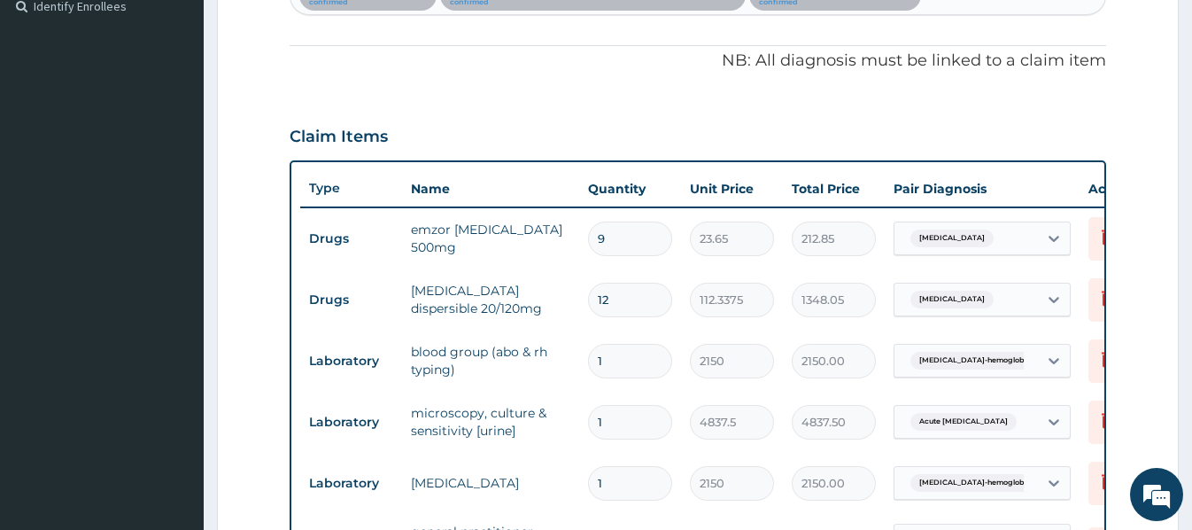
scroll to position [406, 0]
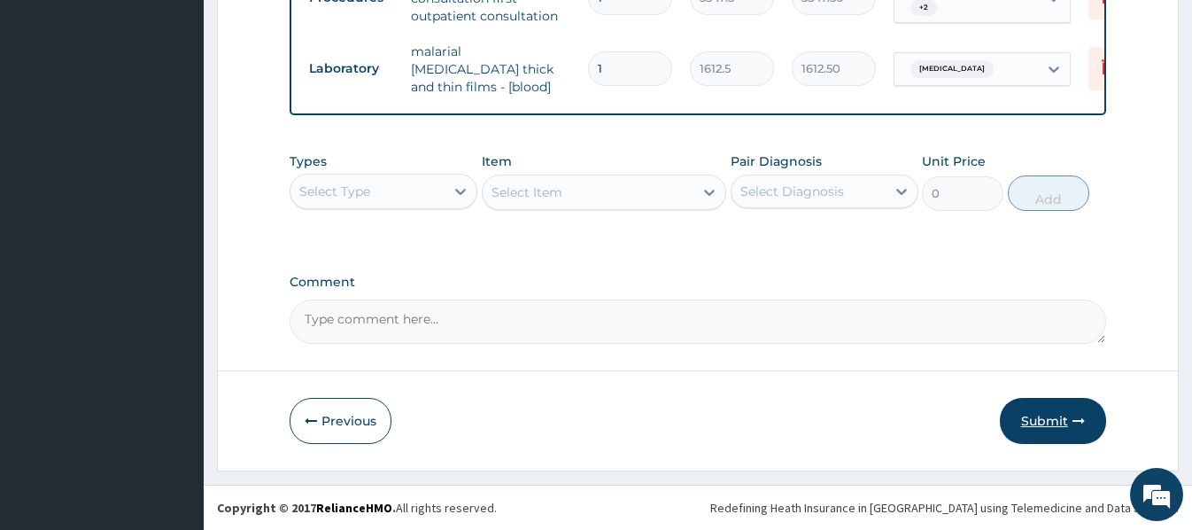
click at [1050, 423] on button "Submit" at bounding box center [1053, 421] width 106 height 46
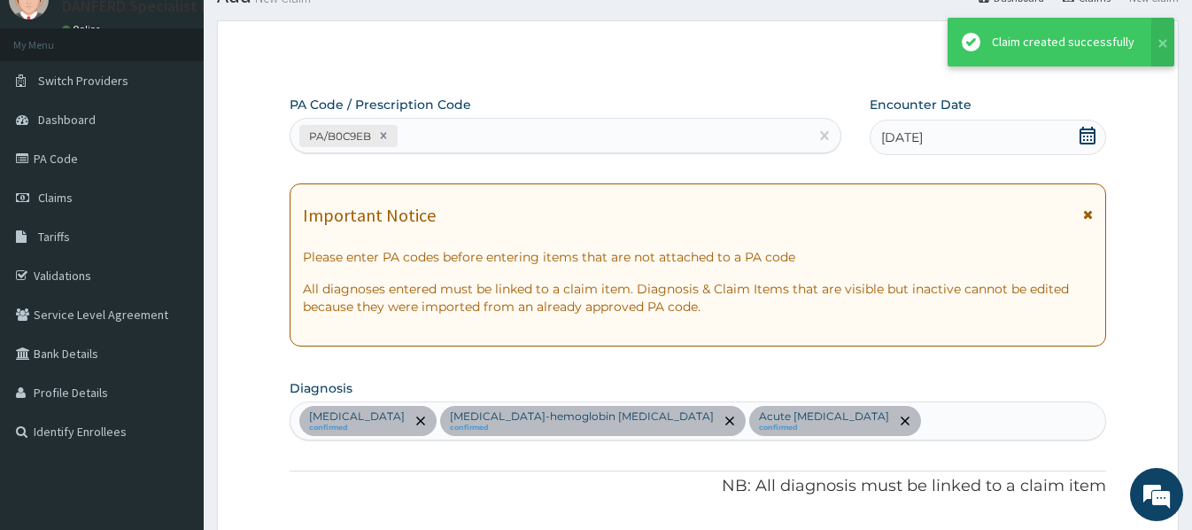
scroll to position [1053, 0]
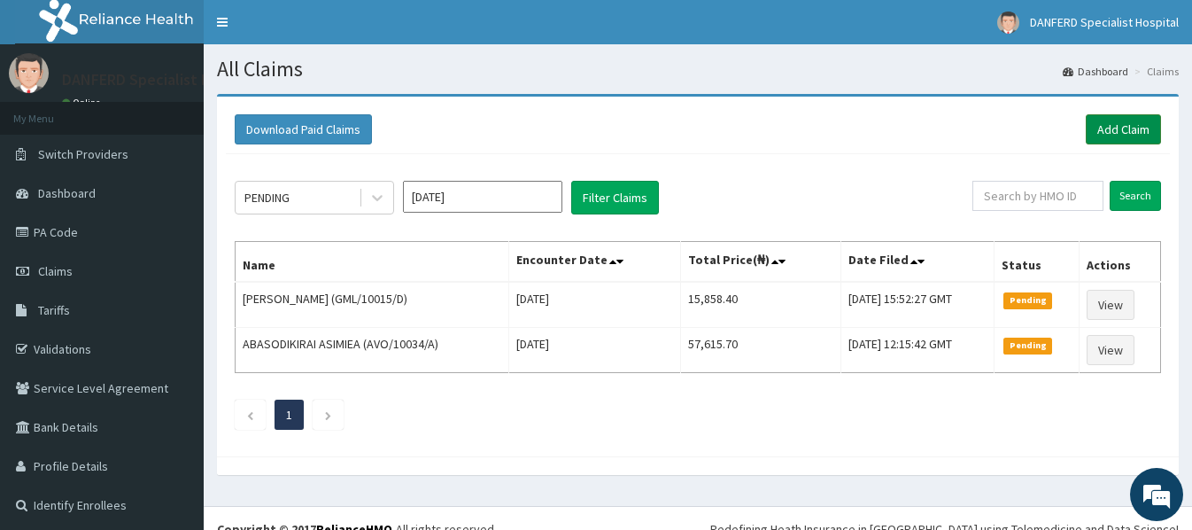
click at [1128, 120] on link "Add Claim" at bounding box center [1123, 129] width 75 height 30
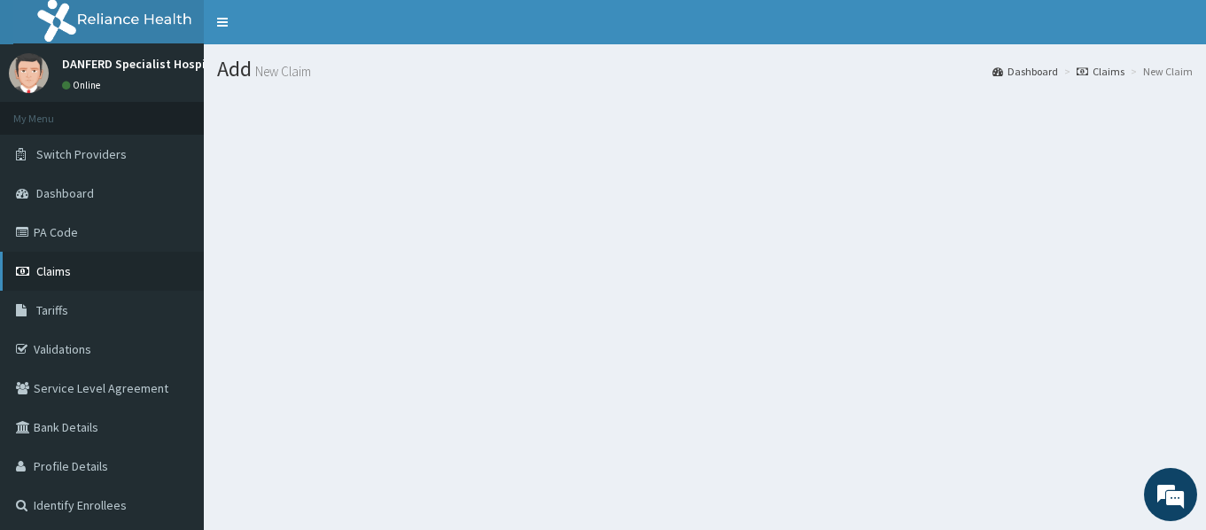
click at [56, 274] on span "Claims" at bounding box center [53, 271] width 35 height 16
click at [52, 274] on span "Claims" at bounding box center [53, 271] width 35 height 16
click at [62, 263] on span "Claims" at bounding box center [53, 271] width 35 height 16
click at [48, 263] on span "Claims" at bounding box center [53, 271] width 35 height 16
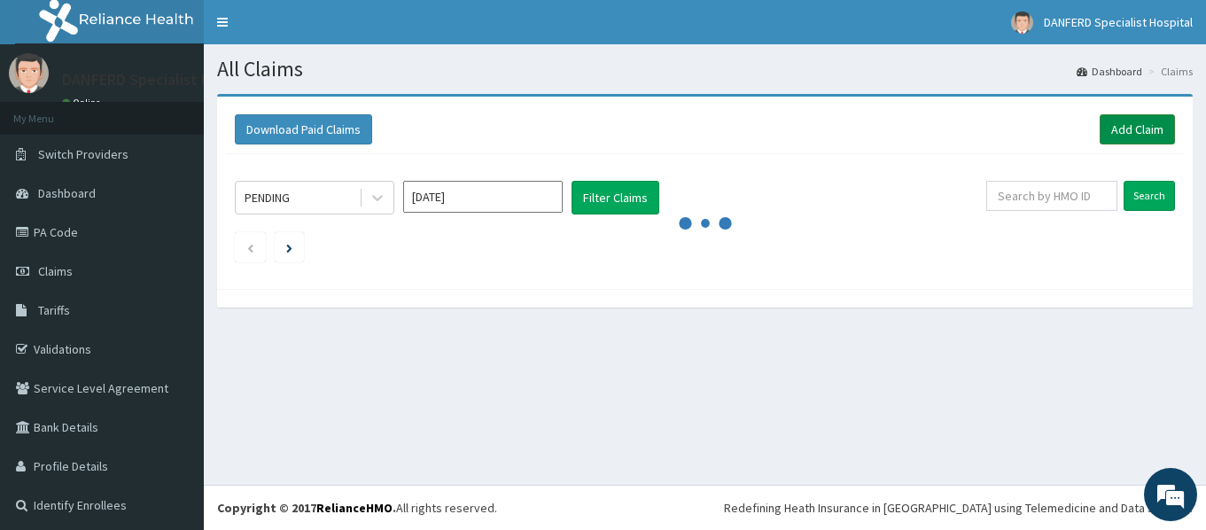
click at [1129, 122] on link "Add Claim" at bounding box center [1136, 129] width 75 height 30
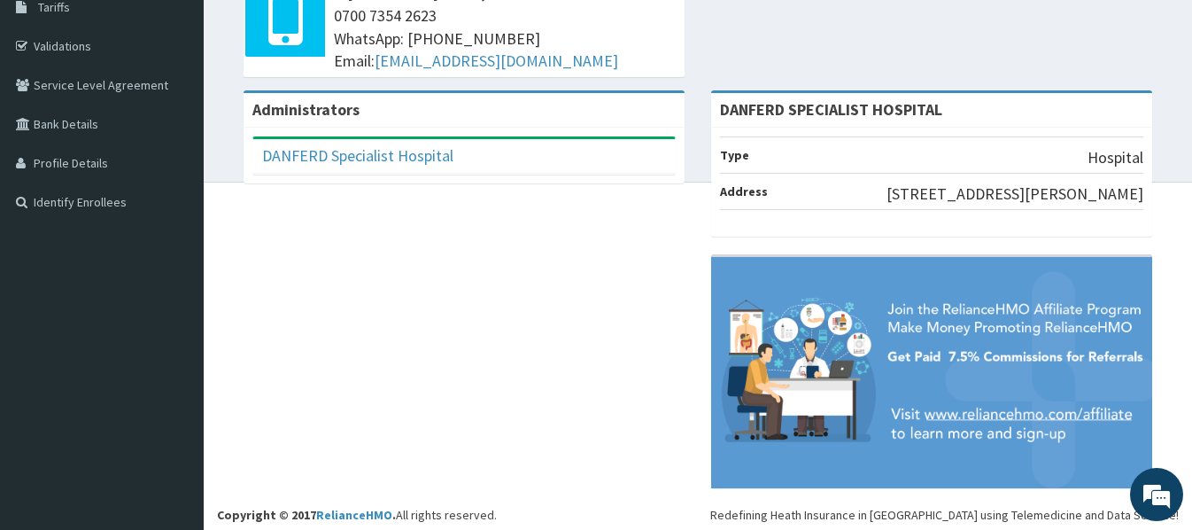
scroll to position [310, 0]
